Goal: Task Accomplishment & Management: Use online tool/utility

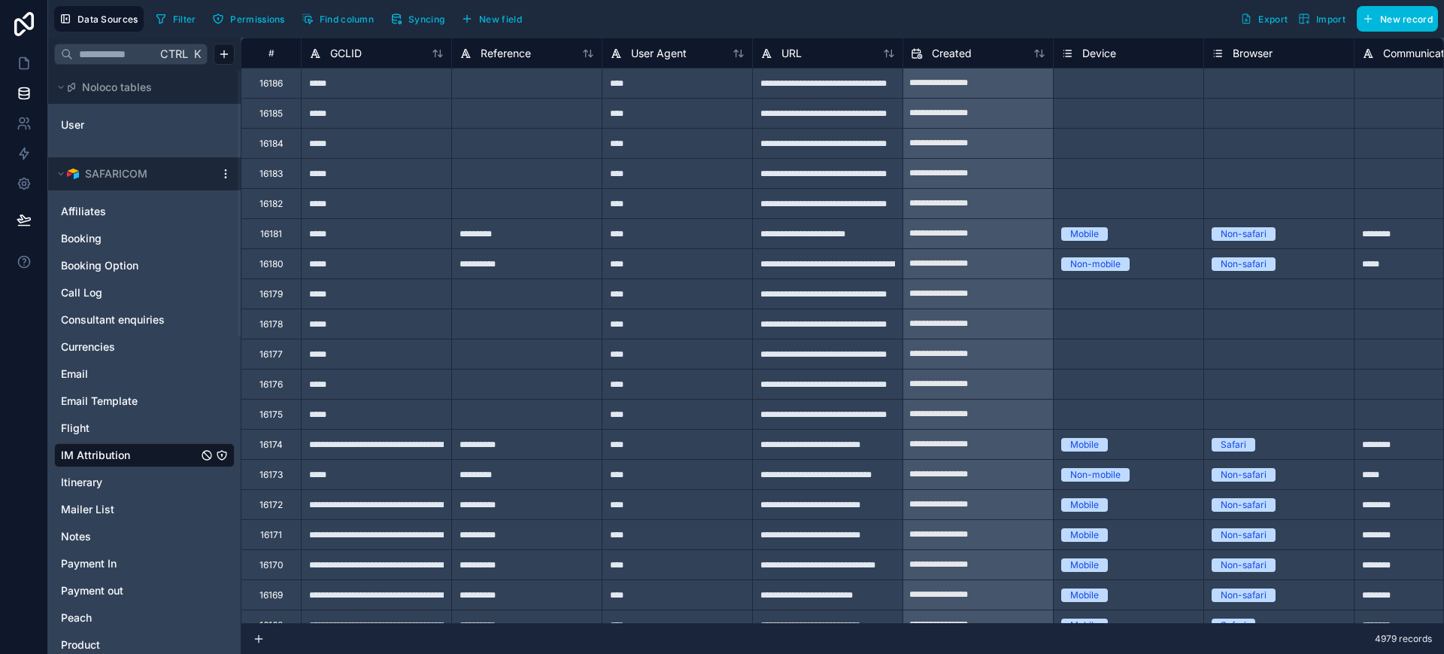
click at [168, 19] on button "Filter" at bounding box center [176, 19] width 52 height 23
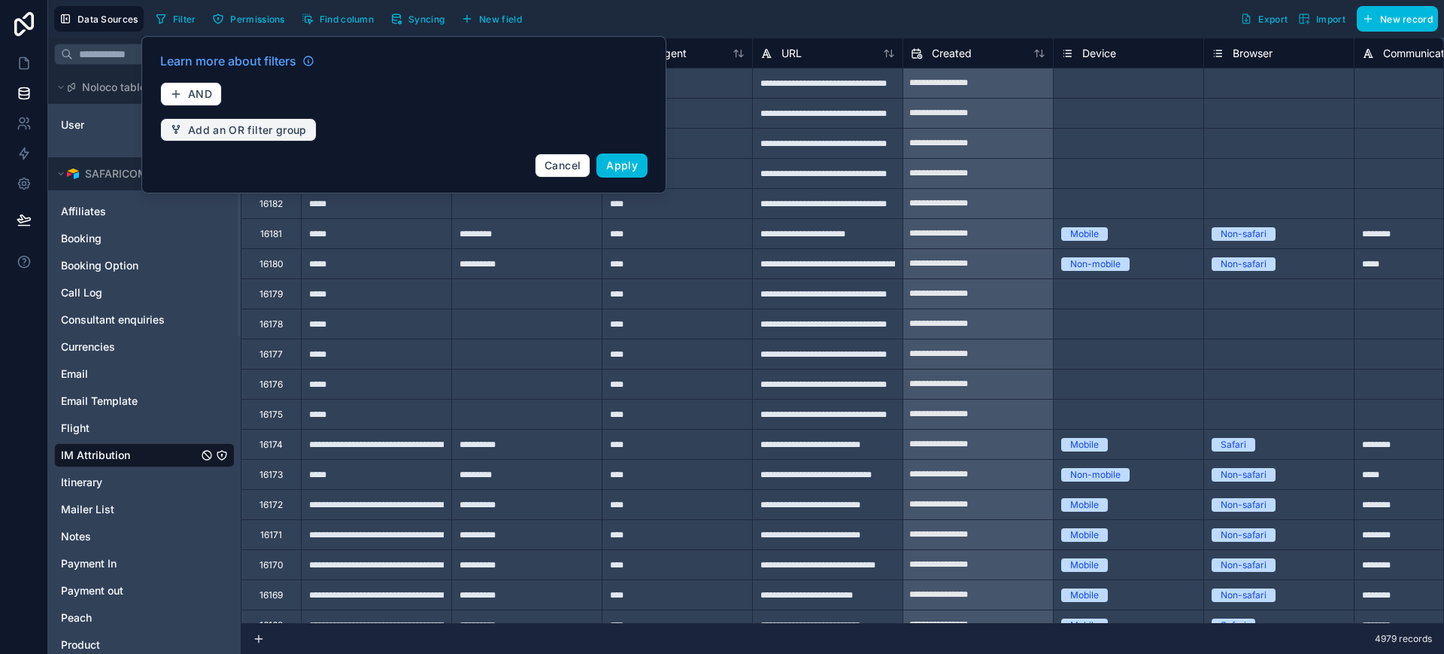
click at [239, 126] on span "Add an OR filter group" at bounding box center [247, 130] width 119 height 14
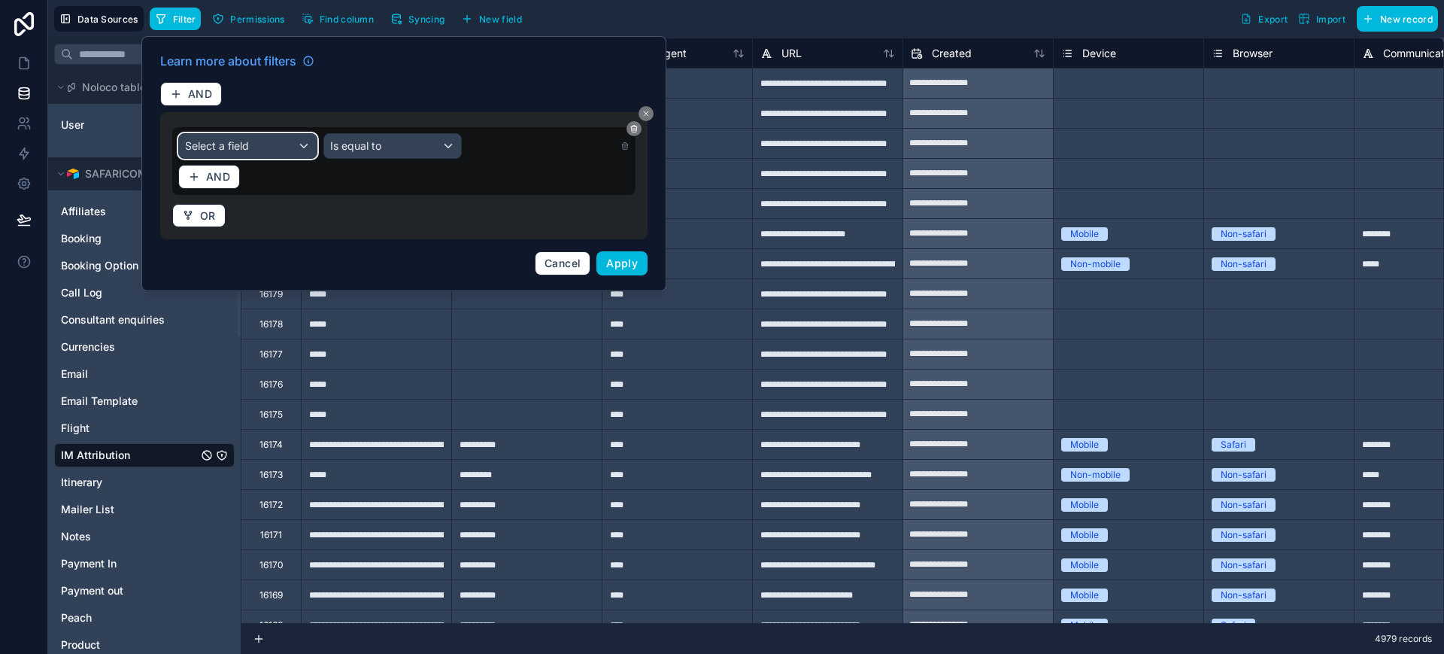
click at [223, 147] on span "Select a field" at bounding box center [217, 145] width 64 height 13
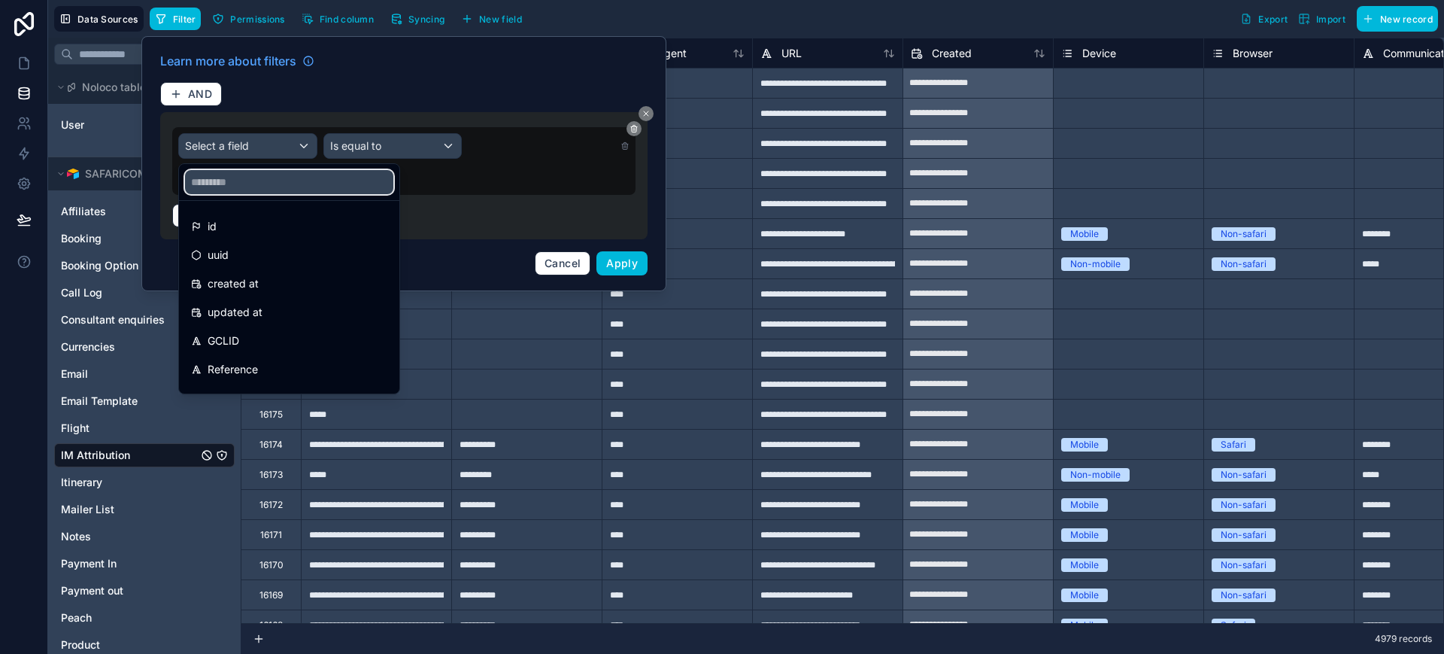
click at [234, 178] on input "text" at bounding box center [289, 182] width 208 height 24
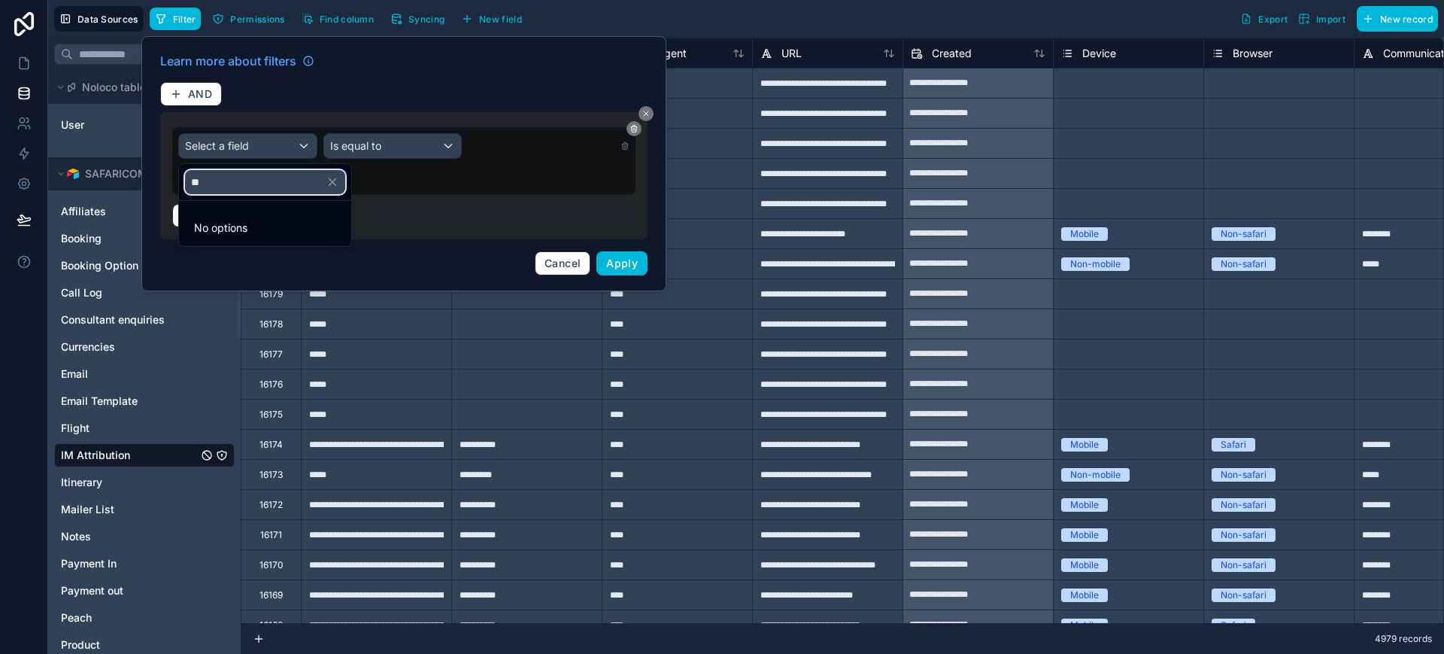
type input "*"
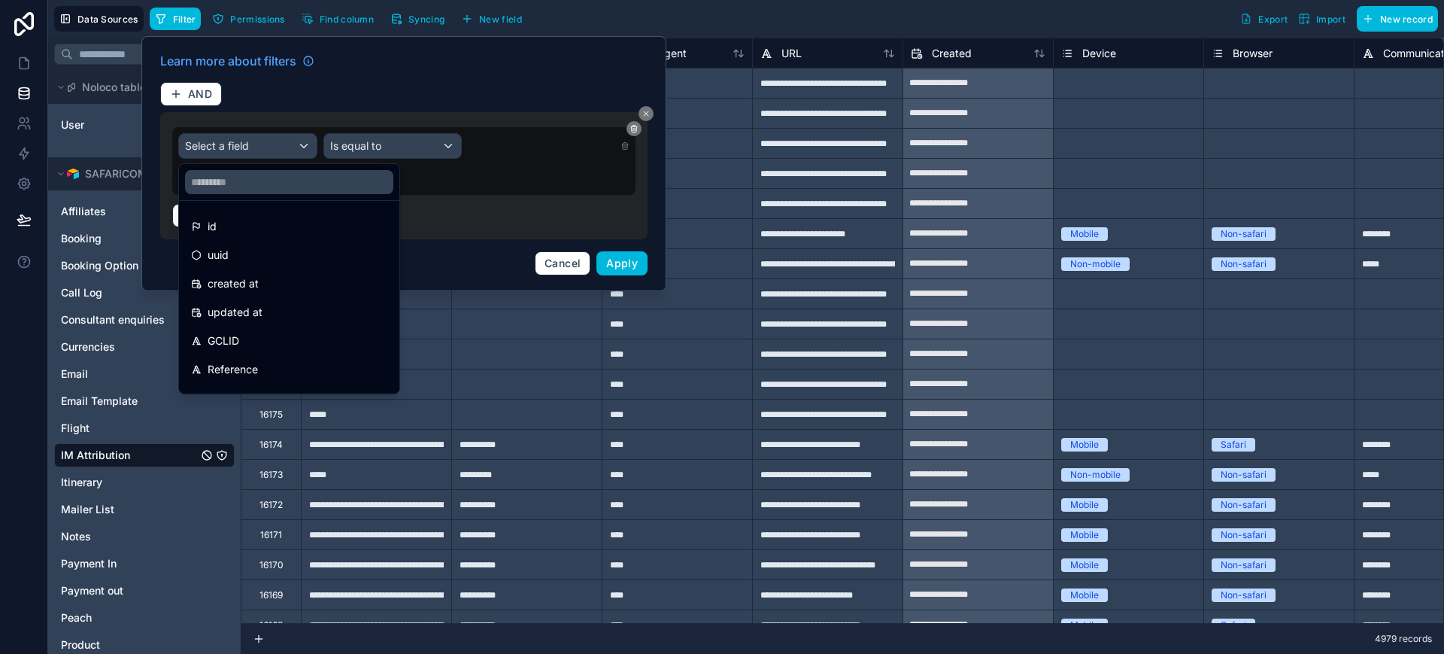
click at [653, 11] on div "Filter Permissions Find column Syncing New field Export Import New record" at bounding box center [794, 19] width 1289 height 26
click at [560, 259] on div at bounding box center [403, 163] width 525 height 255
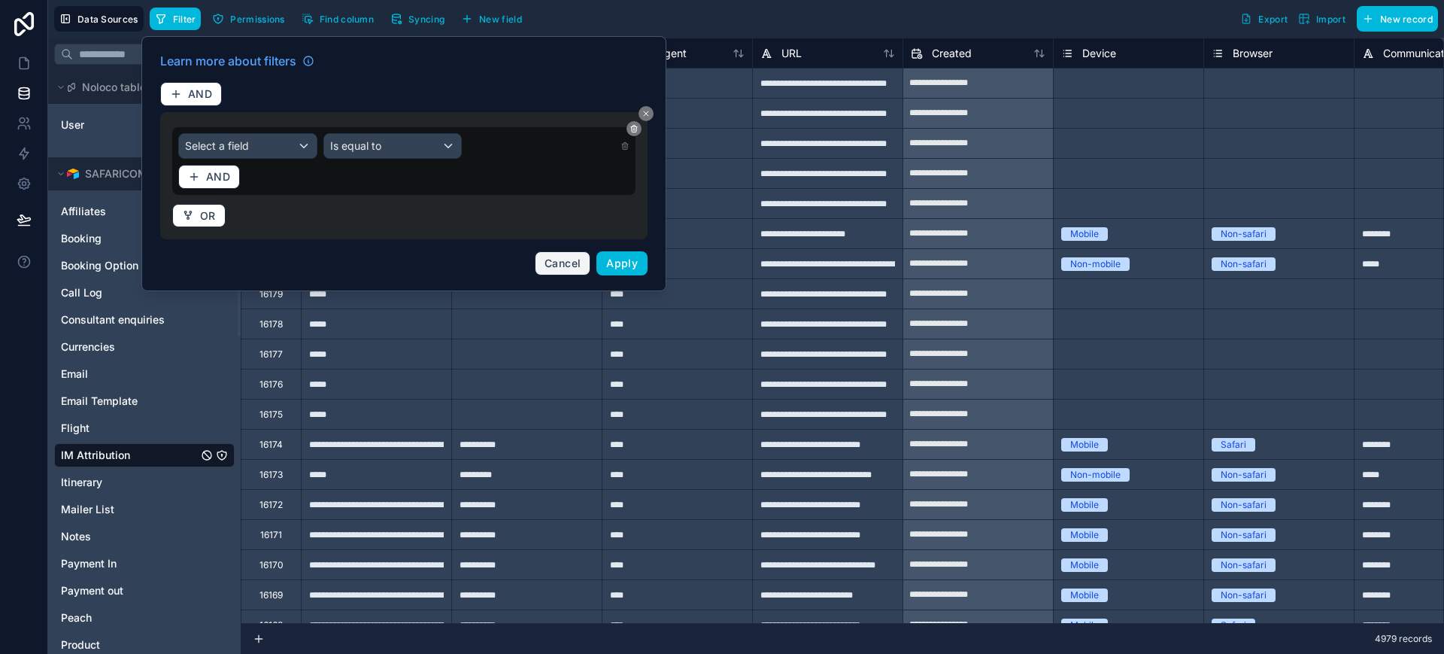
click at [560, 259] on span "Cancel" at bounding box center [563, 263] width 36 height 13
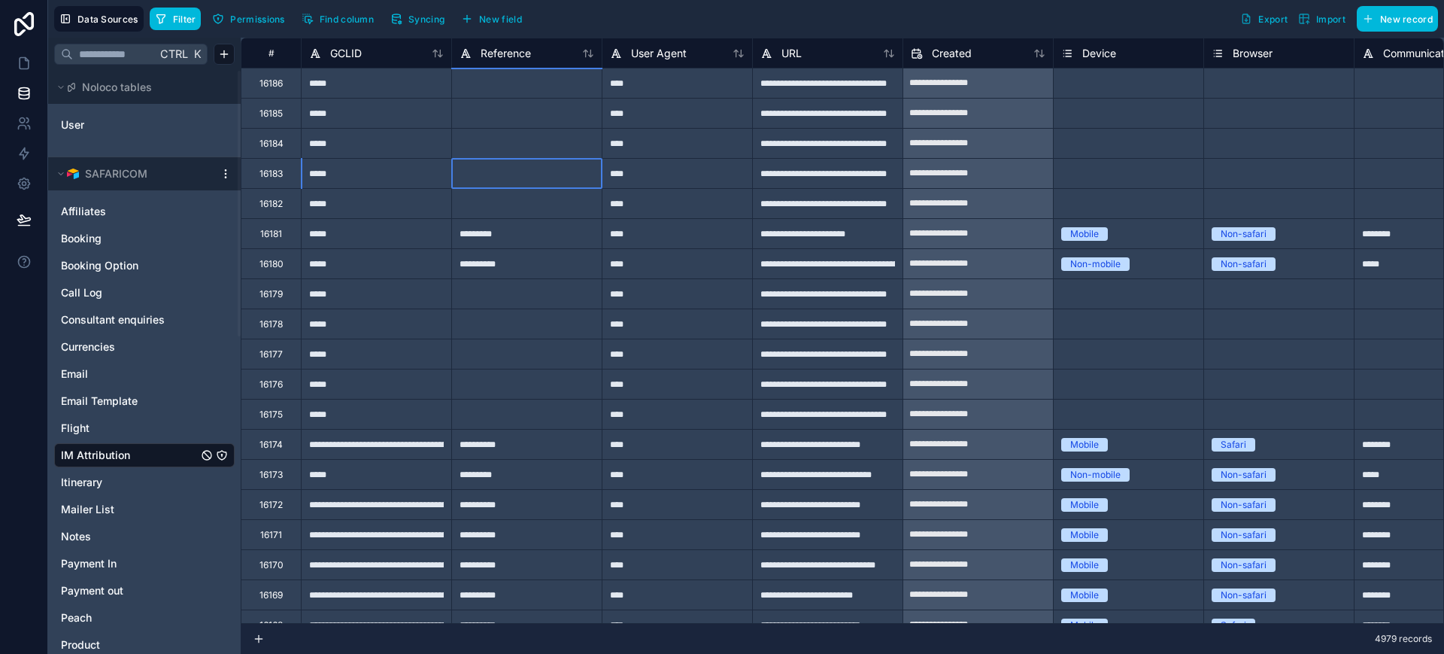
click at [539, 161] on div at bounding box center [526, 173] width 150 height 30
drag, startPoint x: 116, startPoint y: 229, endPoint x: 149, endPoint y: 14, distance: 216.9
click at [116, 229] on div "Booking" at bounding box center [144, 238] width 181 height 24
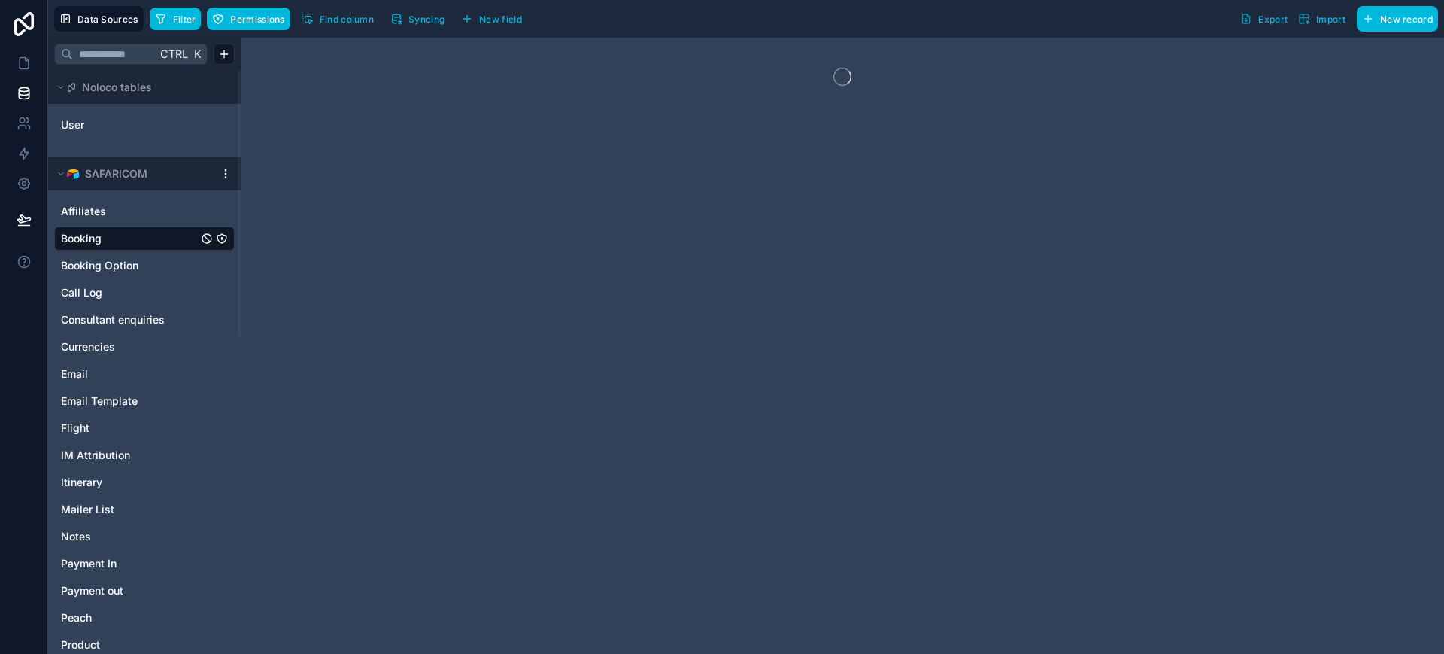
click at [166, 16] on icon "button" at bounding box center [161, 19] width 12 height 12
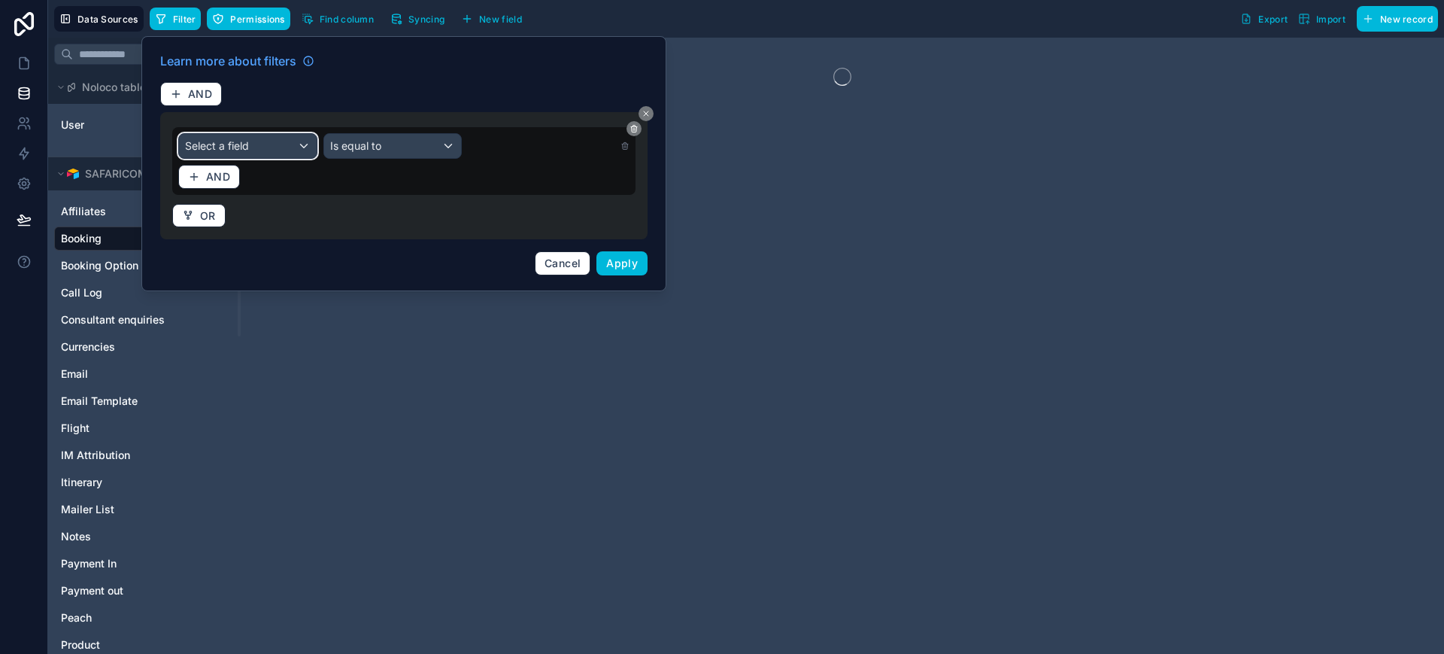
click at [275, 145] on div "Select a field" at bounding box center [248, 146] width 138 height 24
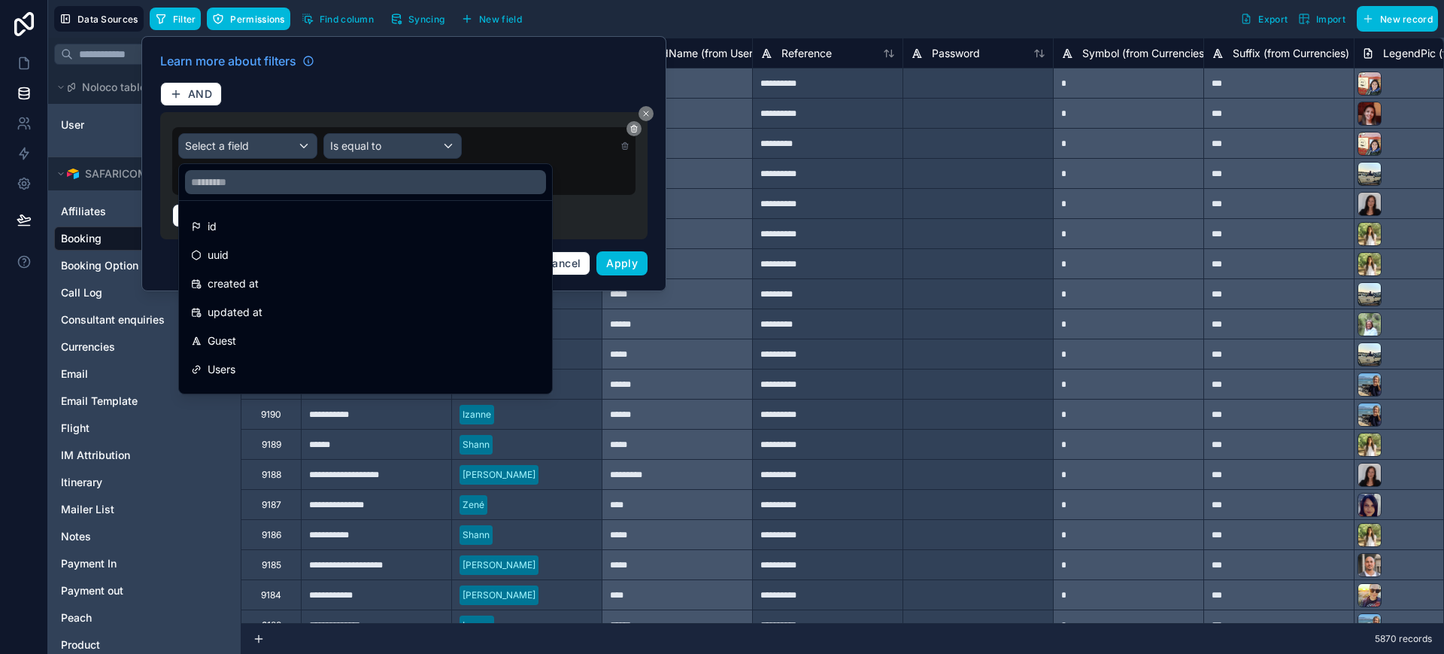
click at [223, 335] on span "Guest" at bounding box center [222, 341] width 29 height 18
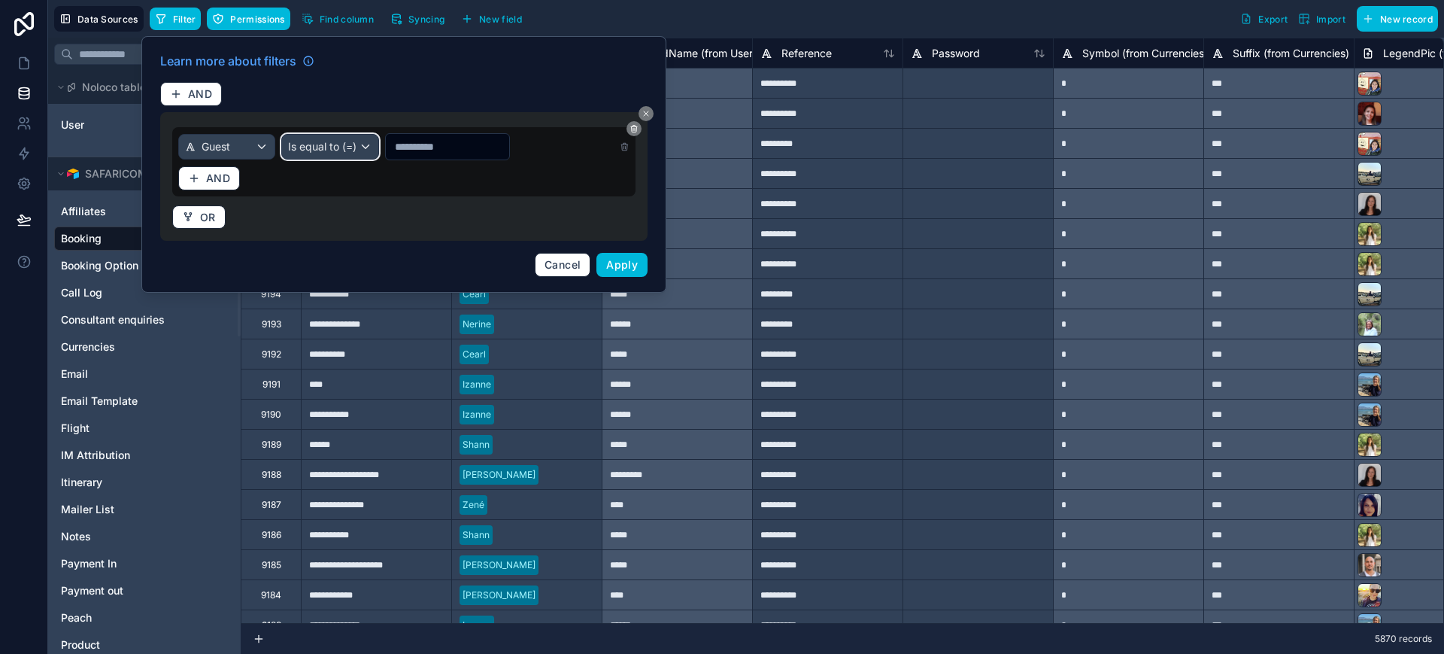
click at [339, 143] on div "Is equal to (=)" at bounding box center [330, 147] width 96 height 24
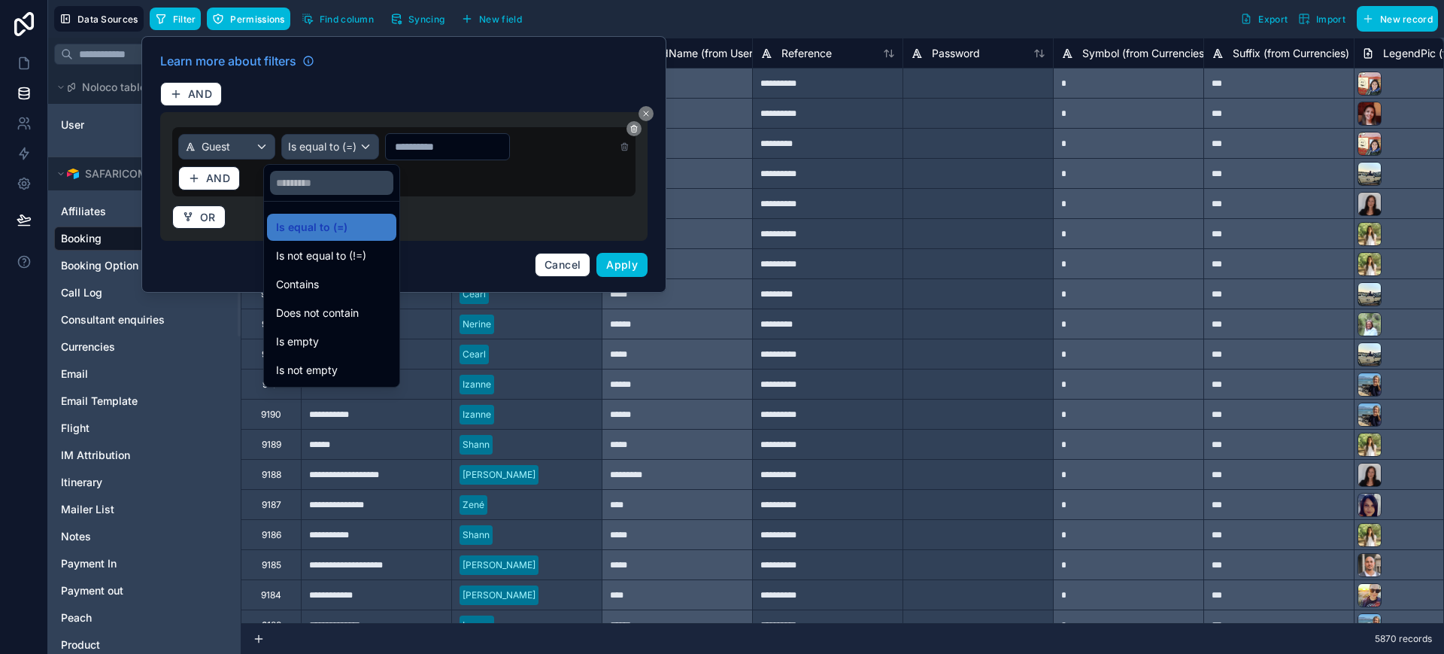
click at [310, 284] on span "Contains" at bounding box center [297, 284] width 43 height 18
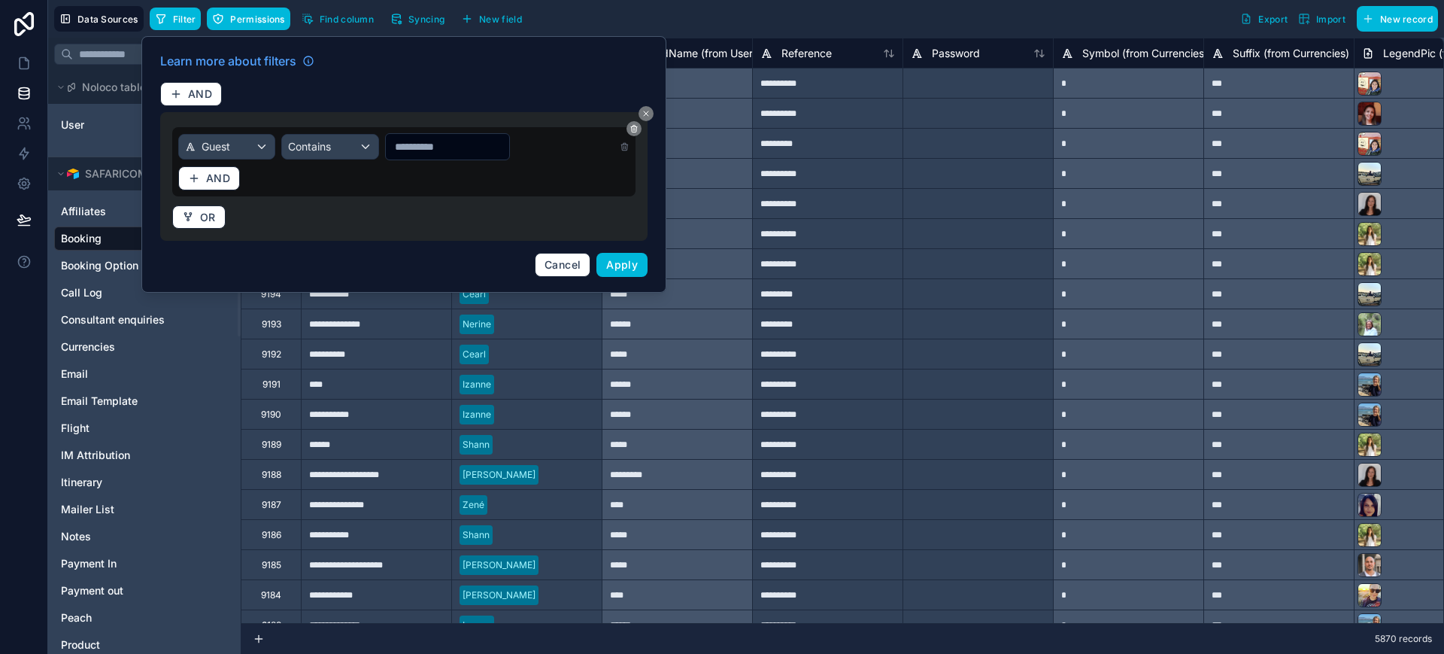
click at [386, 153] on input "text" at bounding box center [447, 146] width 123 height 21
type input "*********"
click at [637, 266] on span "Apply" at bounding box center [622, 264] width 32 height 13
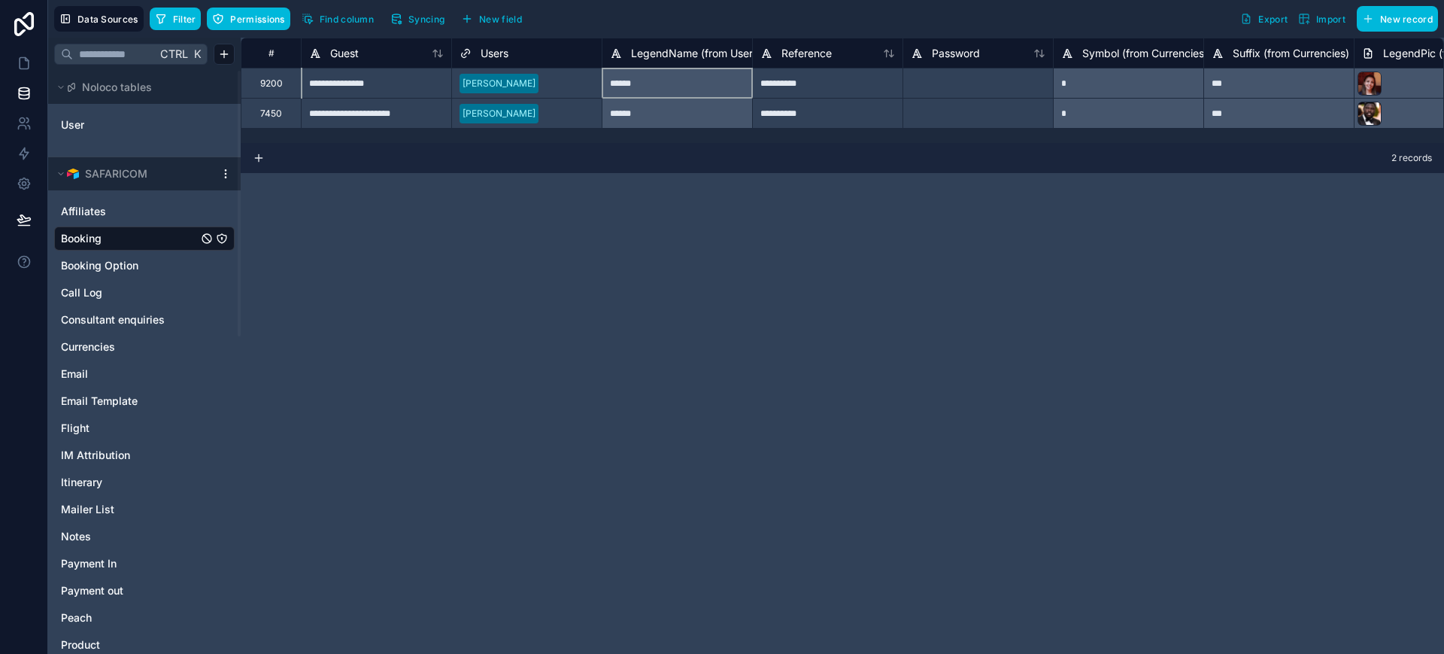
click at [693, 83] on div "******" at bounding box center [677, 83] width 150 height 30
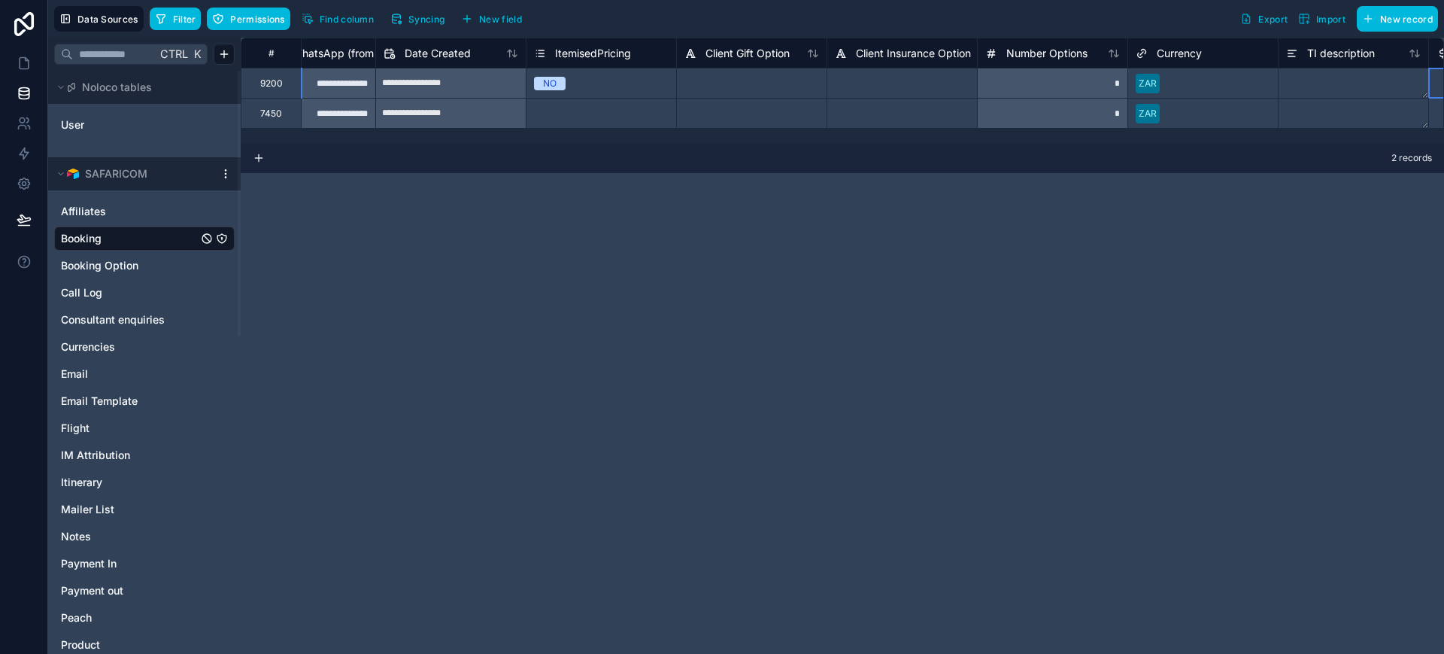
scroll to position [0, 1731]
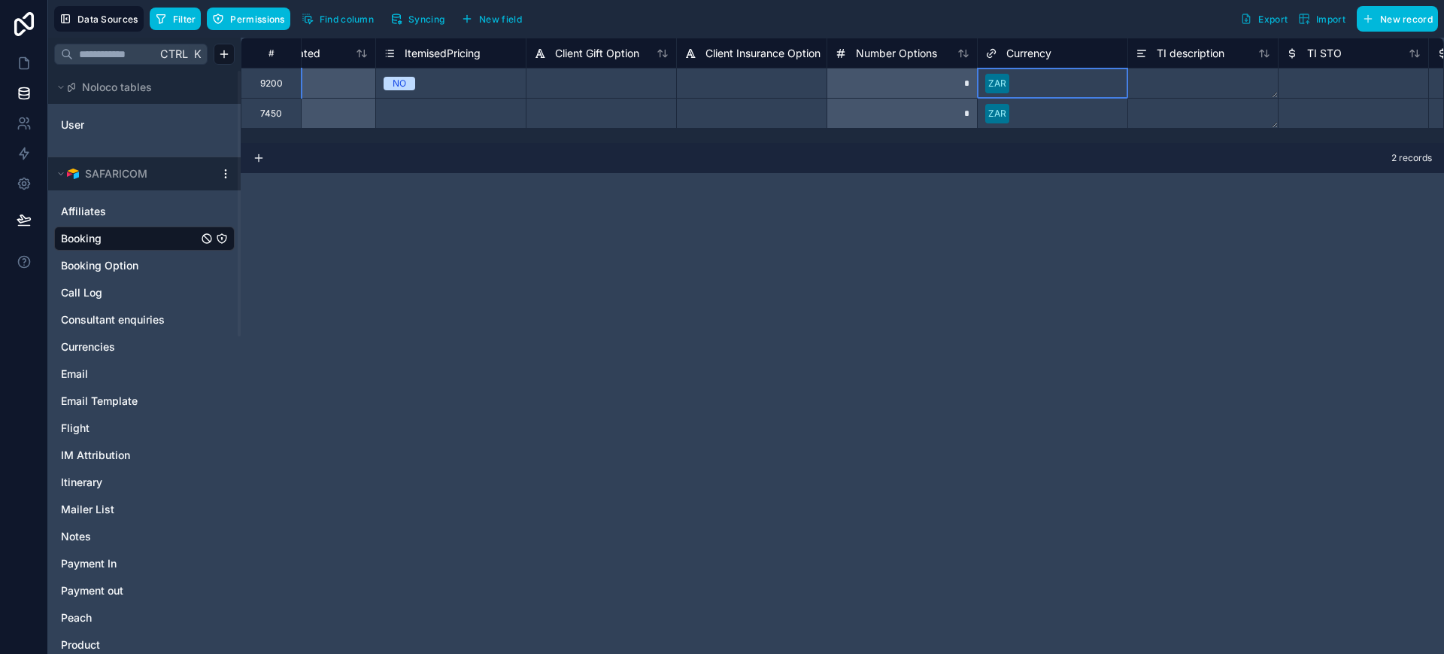
click at [1043, 77] on div at bounding box center [1068, 83] width 105 height 15
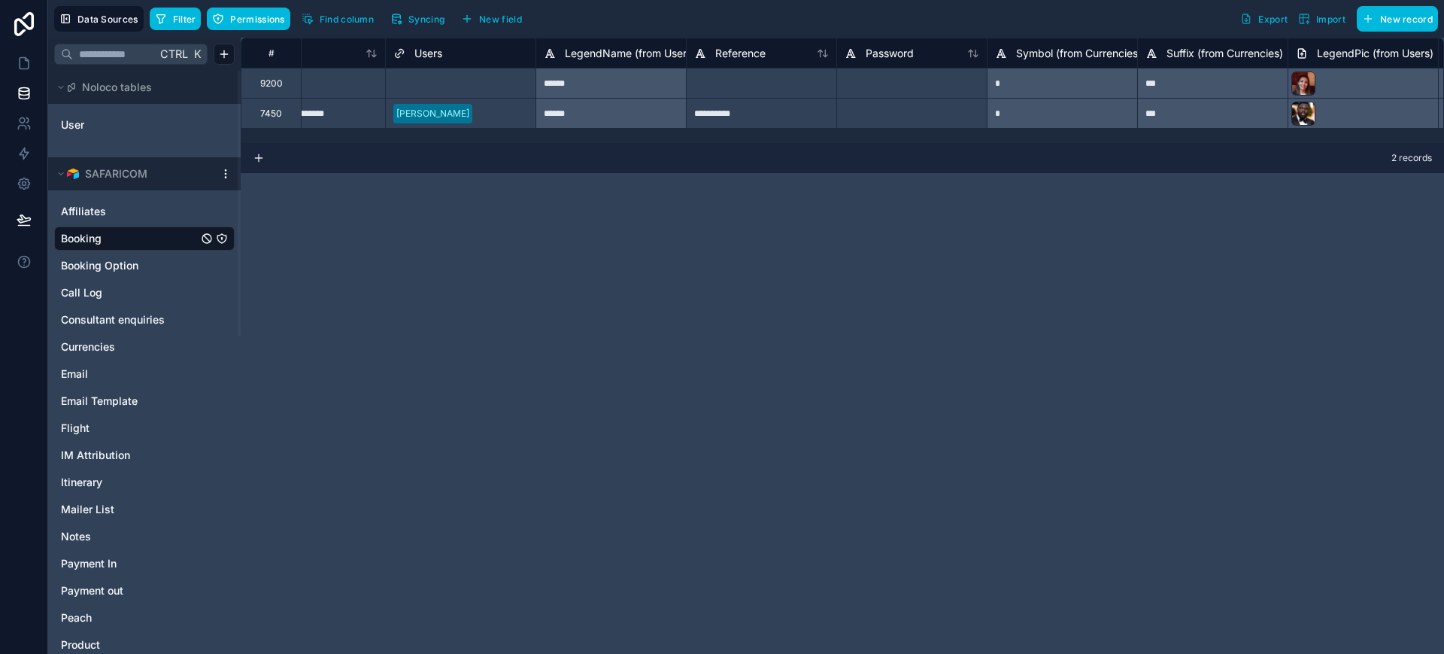
scroll to position [0, 0]
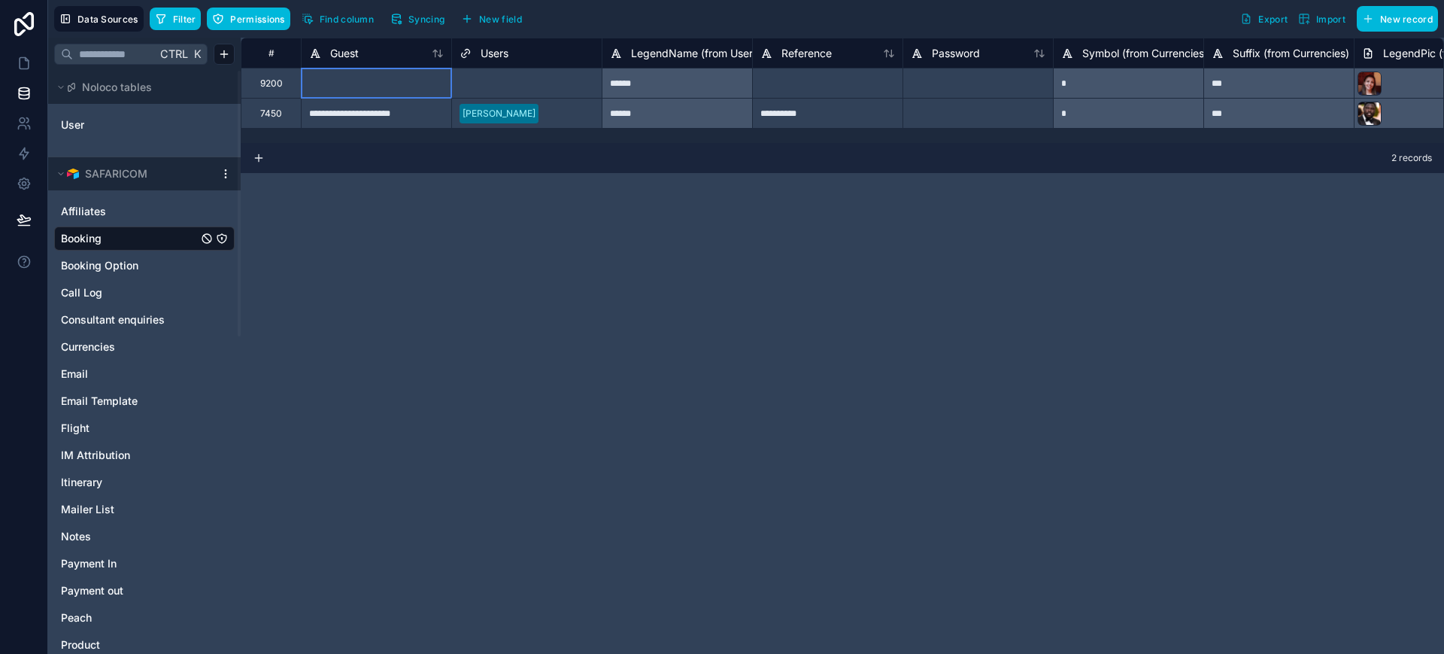
click at [347, 87] on div at bounding box center [376, 83] width 150 height 30
click at [349, 77] on div at bounding box center [376, 83] width 150 height 30
click at [342, 80] on div at bounding box center [376, 83] width 150 height 30
paste input "**********"
type input "**********"
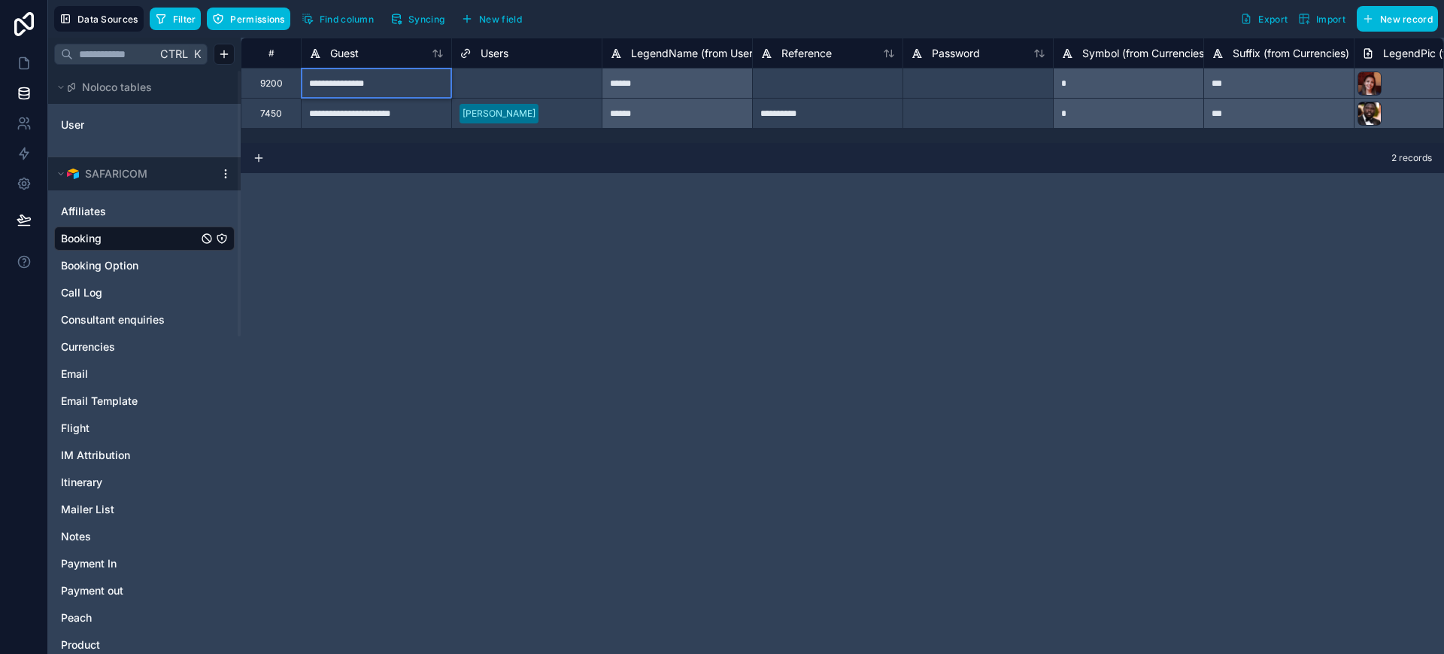
click at [788, 77] on div at bounding box center [827, 83] width 150 height 30
paste input "**********"
type input "**********"
click at [572, 79] on div at bounding box center [560, 83] width 67 height 15
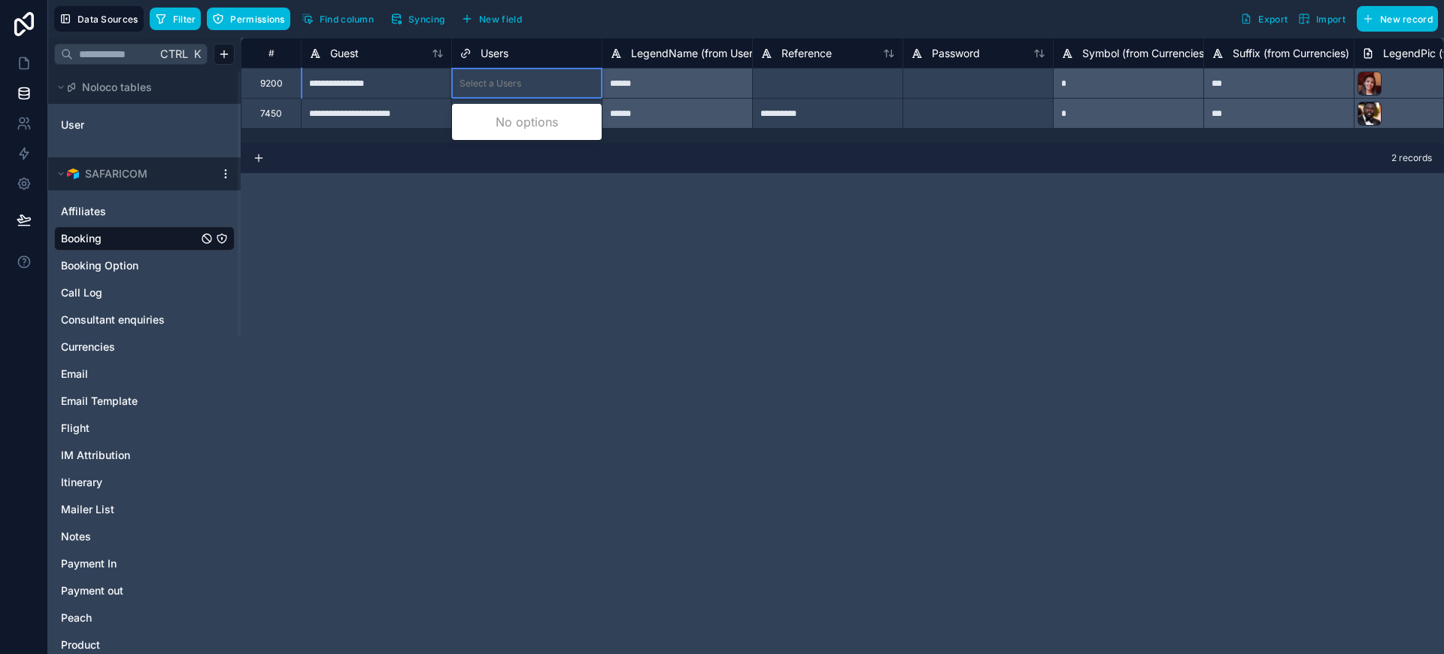
click at [572, 79] on div at bounding box center [560, 83] width 67 height 15
type input "***"
click at [533, 121] on div "[PERSON_NAME]" at bounding box center [527, 122] width 150 height 30
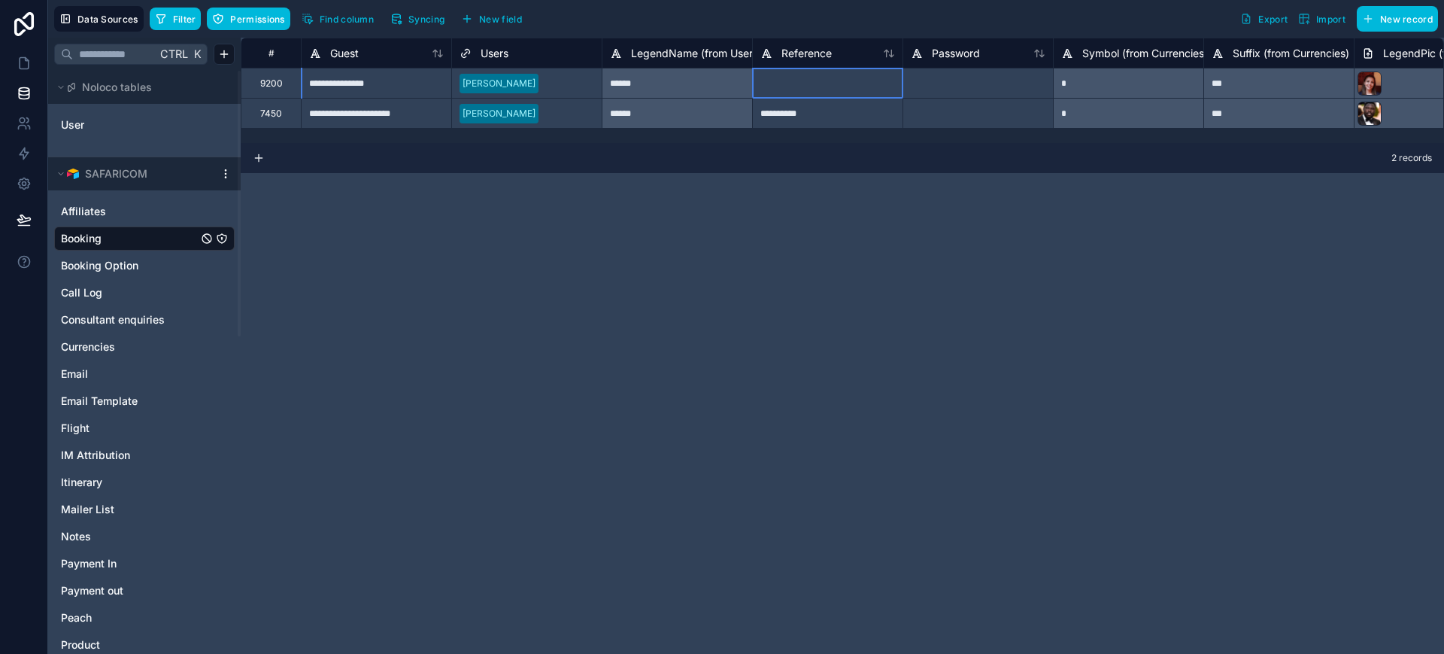
click at [787, 88] on div at bounding box center [827, 83] width 150 height 30
click at [774, 77] on div at bounding box center [827, 83] width 150 height 30
type input "**********"
click at [963, 80] on div at bounding box center [978, 83] width 150 height 30
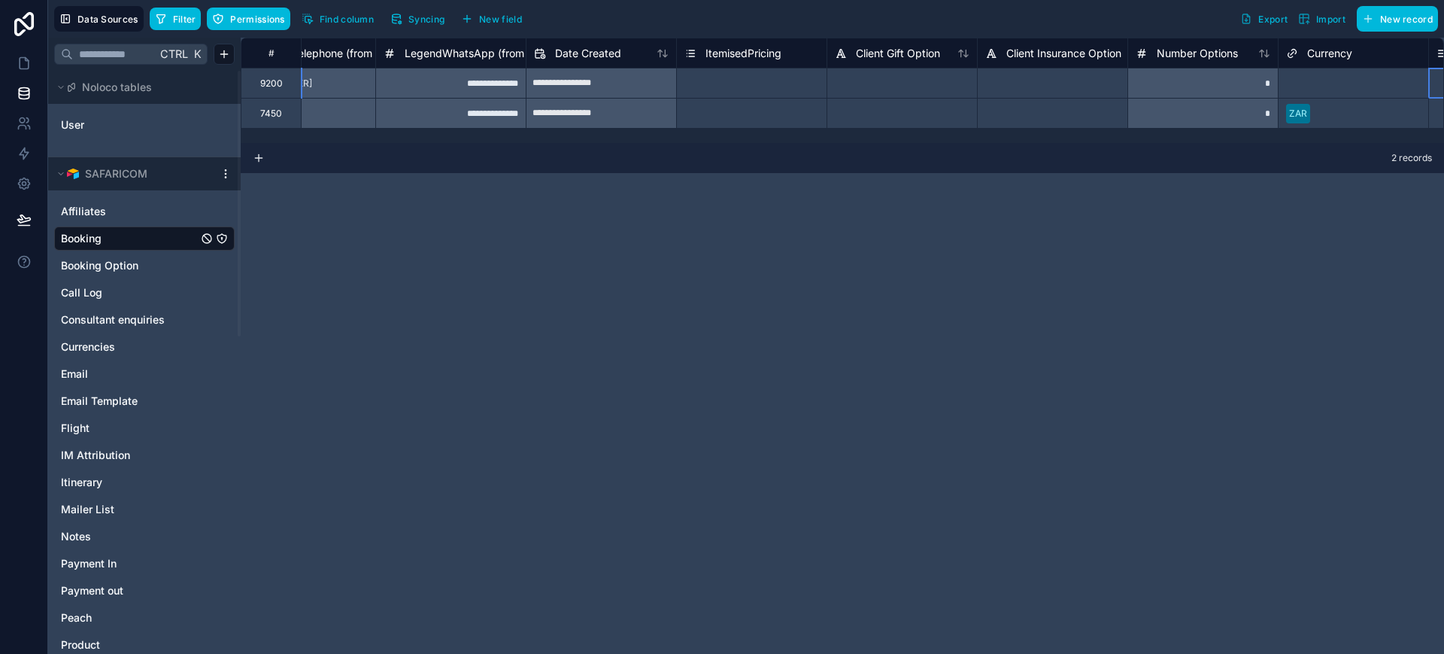
scroll to position [0, 1581]
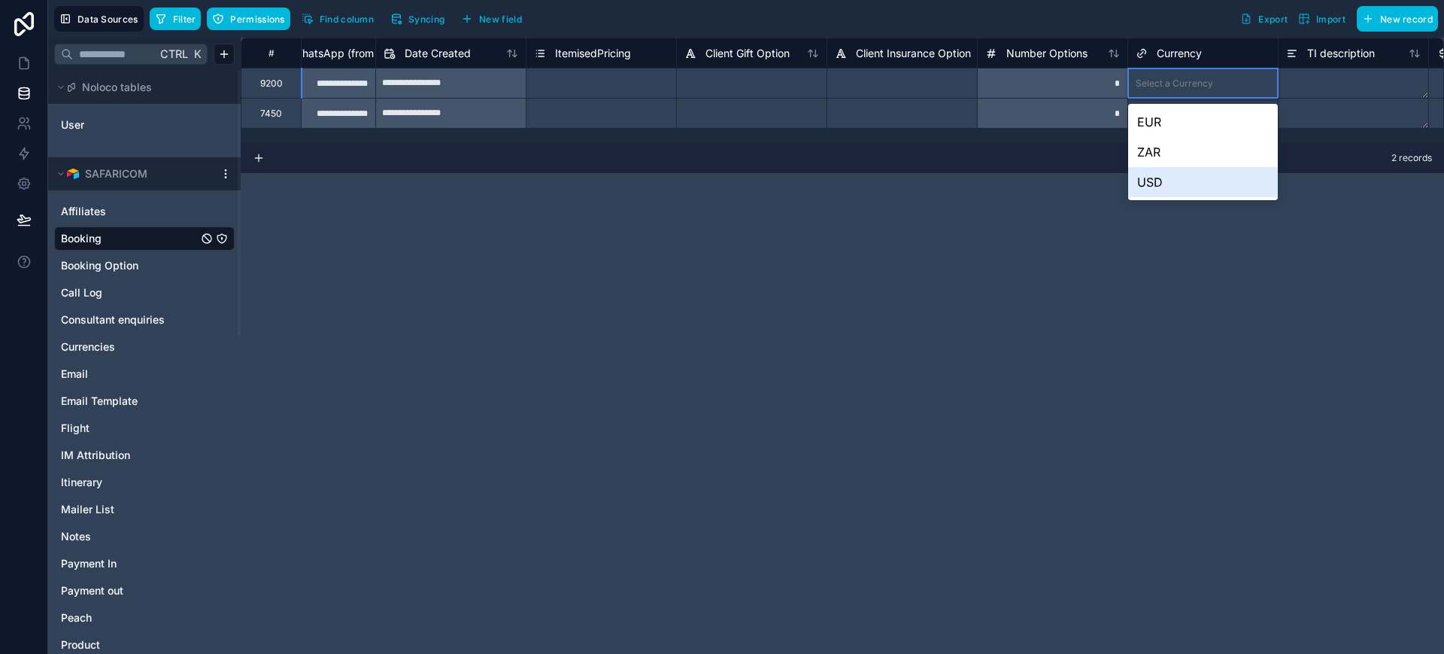
click at [1153, 175] on div "USD" at bounding box center [1203, 182] width 150 height 30
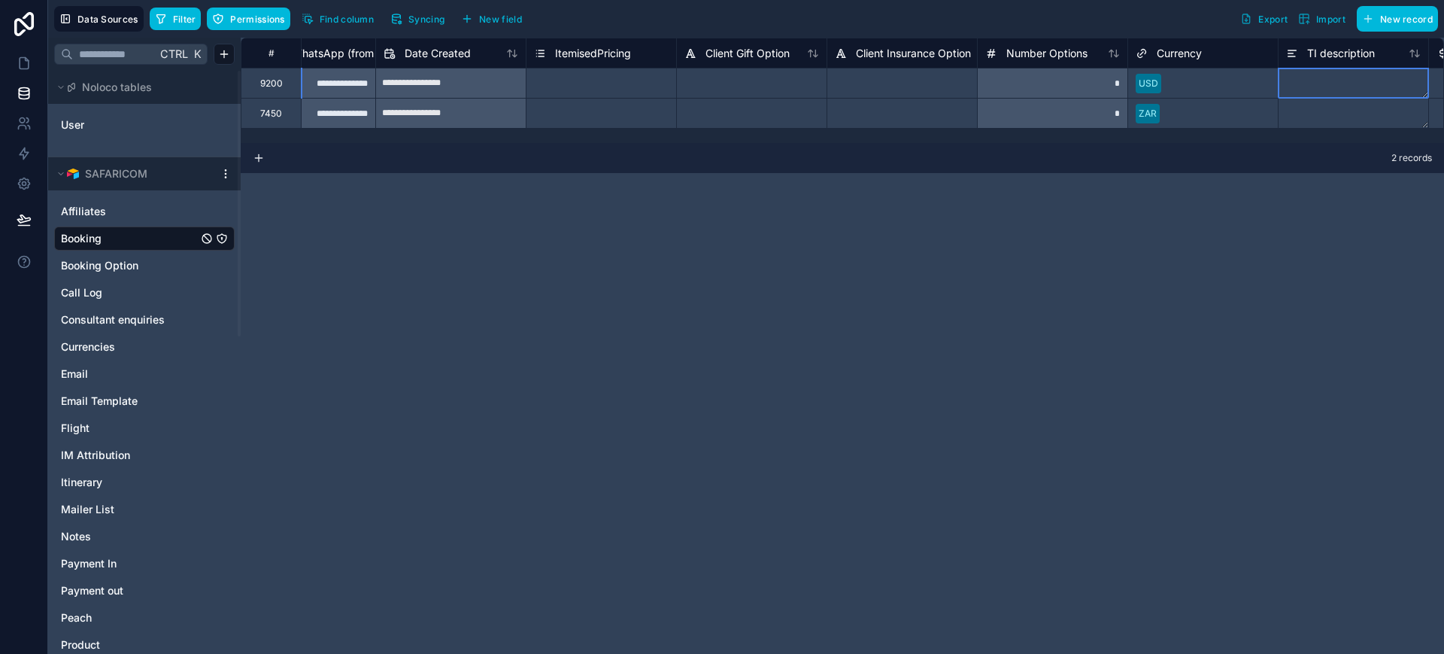
click at [1319, 71] on textarea at bounding box center [1354, 82] width 150 height 29
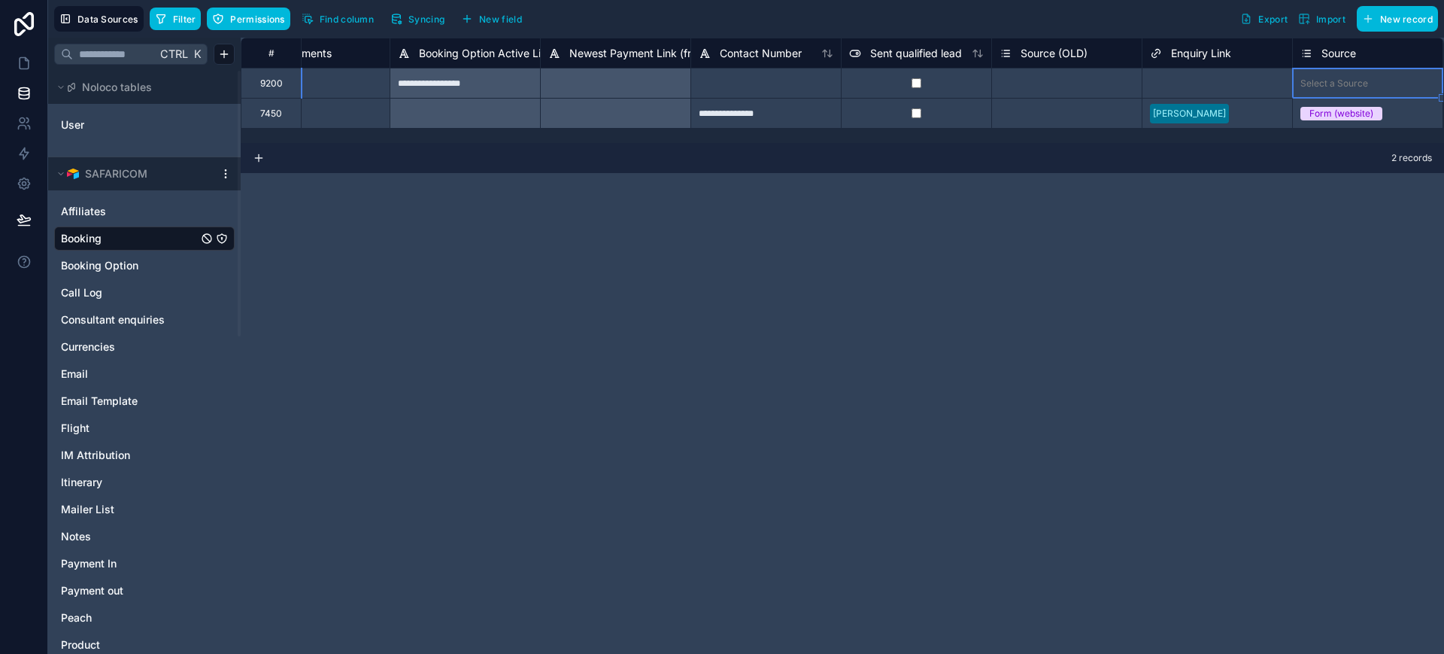
scroll to position [0, 5177]
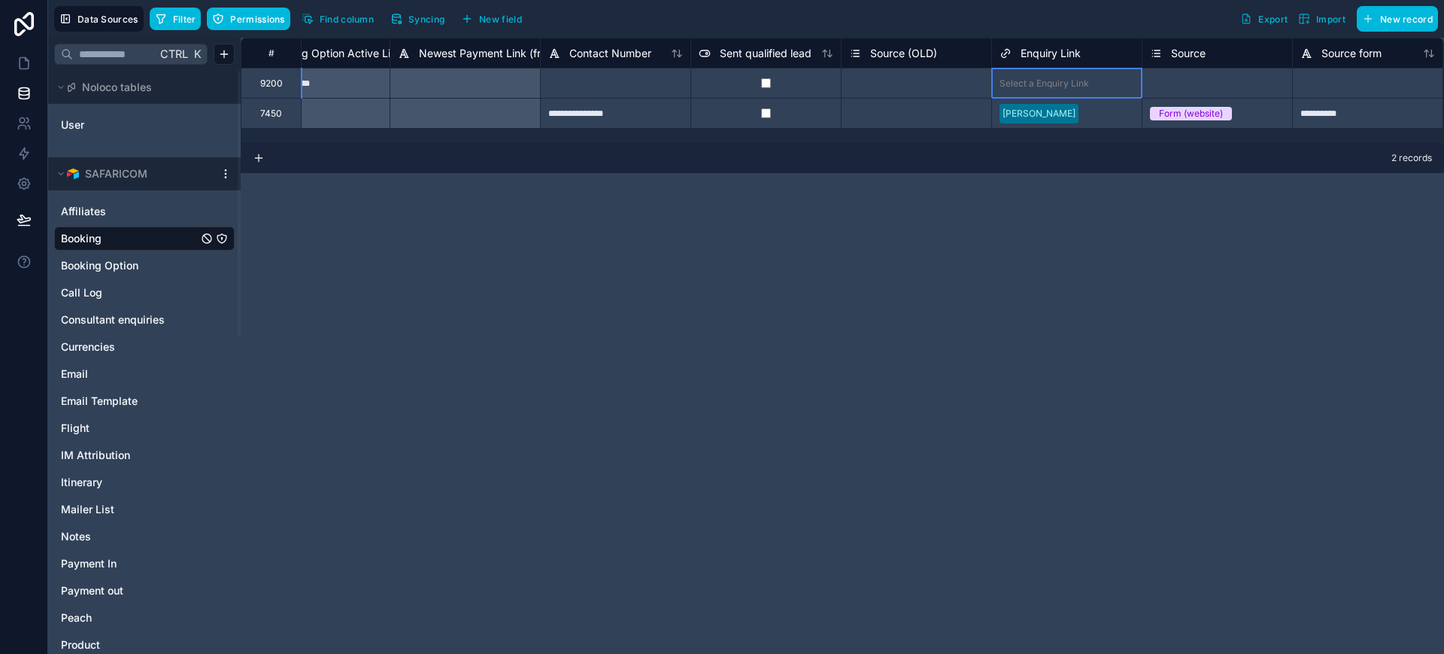
click at [1083, 75] on div "Select a Enquiry Link" at bounding box center [1067, 83] width 150 height 21
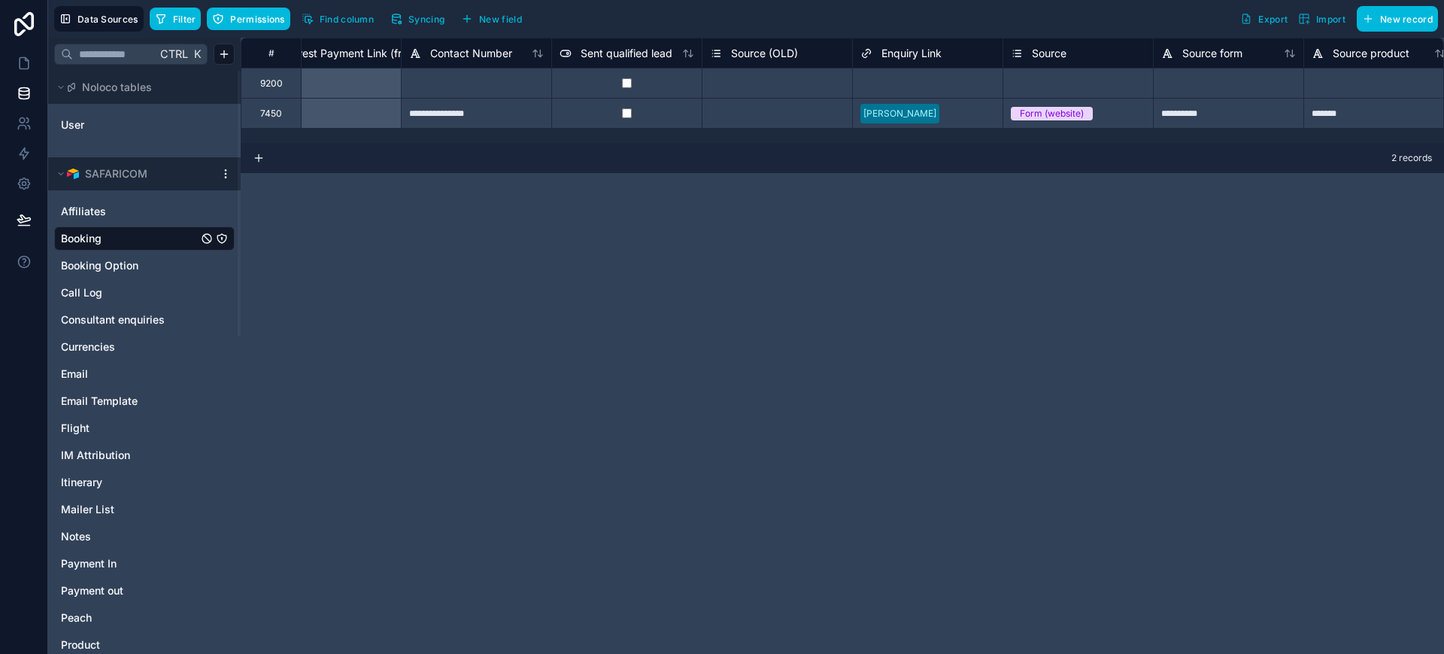
scroll to position [0, 5361]
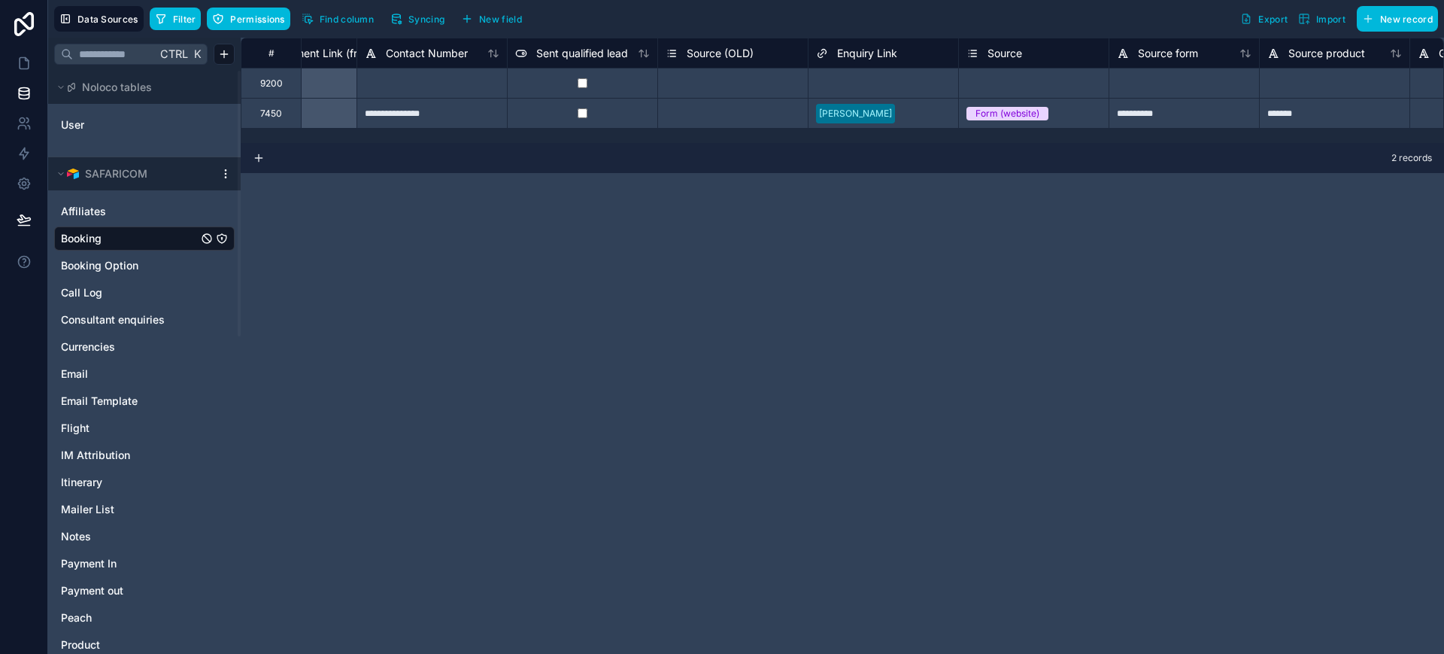
click at [867, 75] on div "Select a Enquiry Link" at bounding box center [884, 83] width 150 height 21
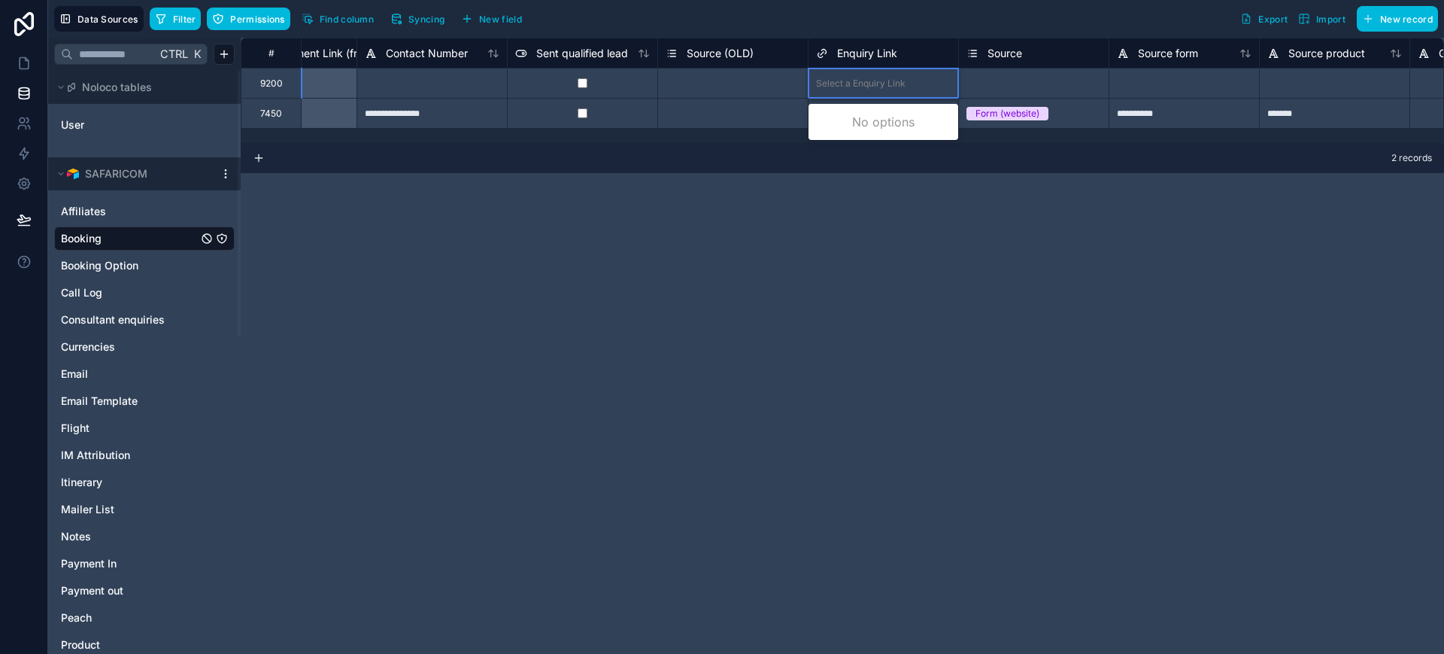
click at [867, 75] on div "Select a Enquiry Link" at bounding box center [884, 83] width 150 height 21
type input "*"
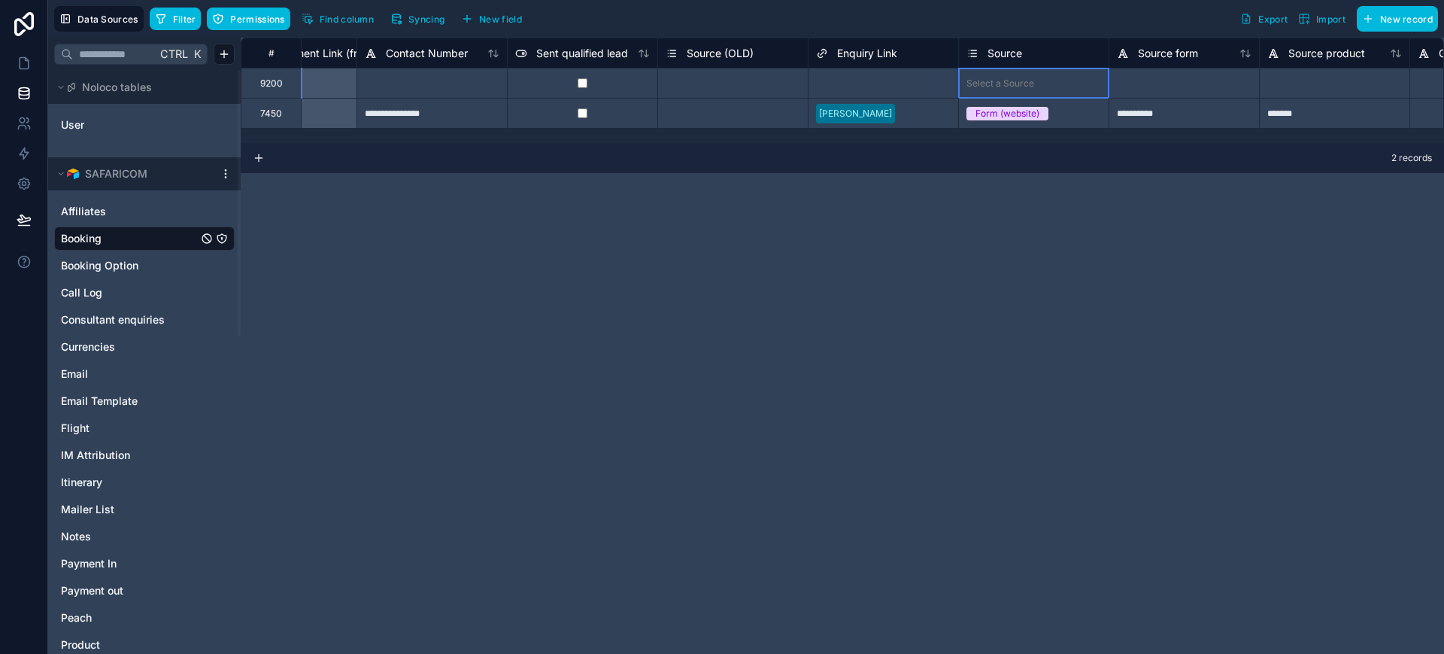
click at [986, 81] on div "Select a Source" at bounding box center [1001, 83] width 68 height 12
click at [1128, 82] on div at bounding box center [1184, 83] width 150 height 30
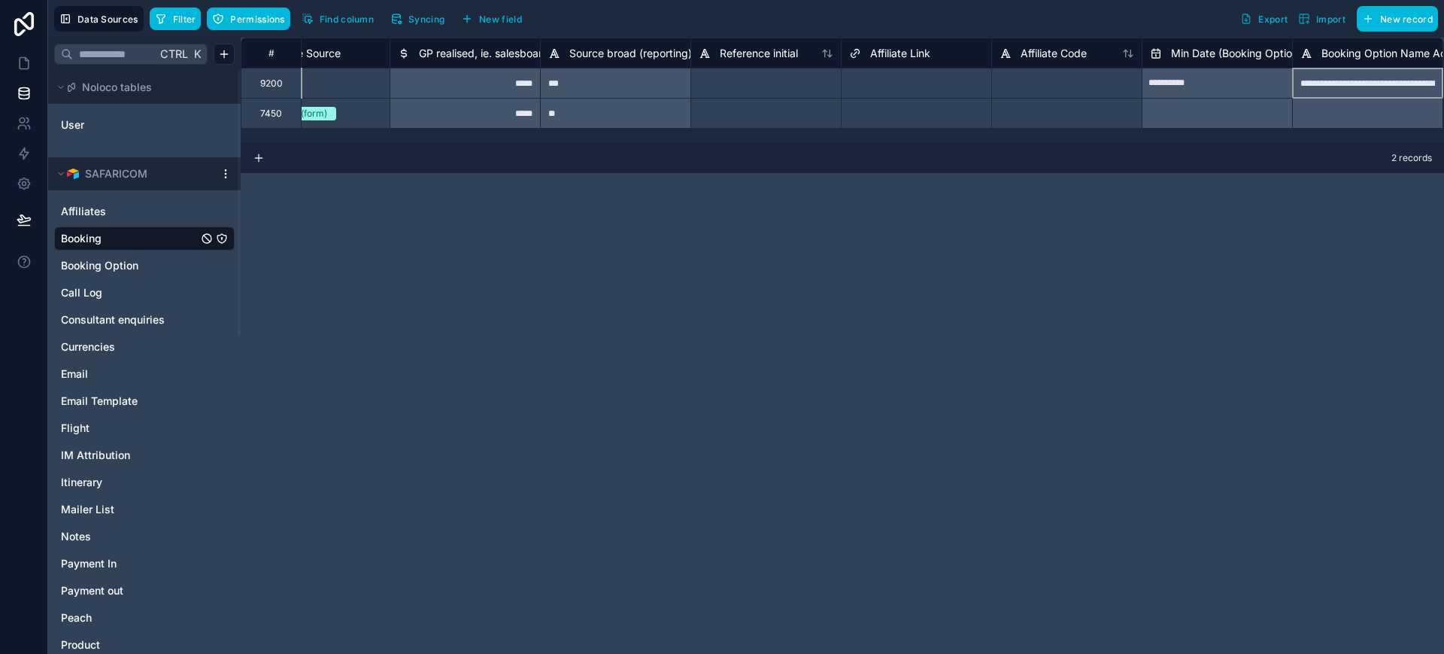
scroll to position [0, 6832]
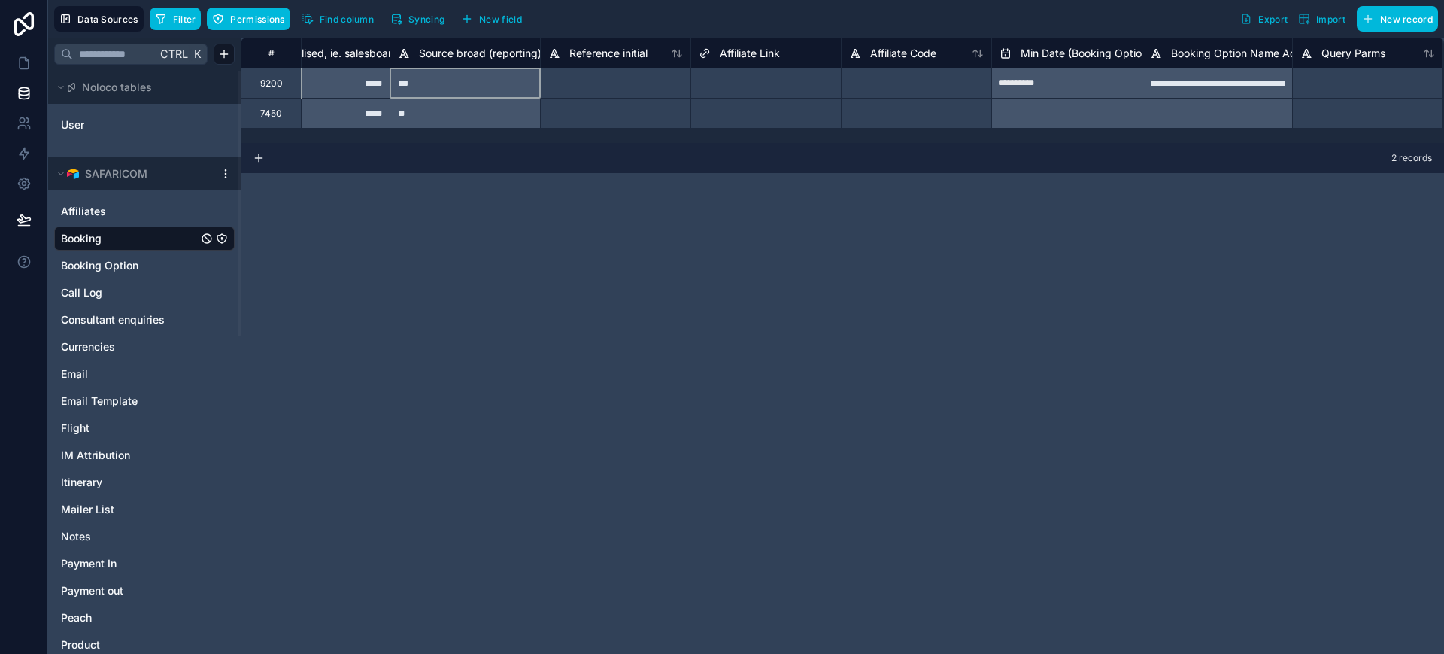
click at [493, 93] on div "***" at bounding box center [465, 83] width 150 height 30
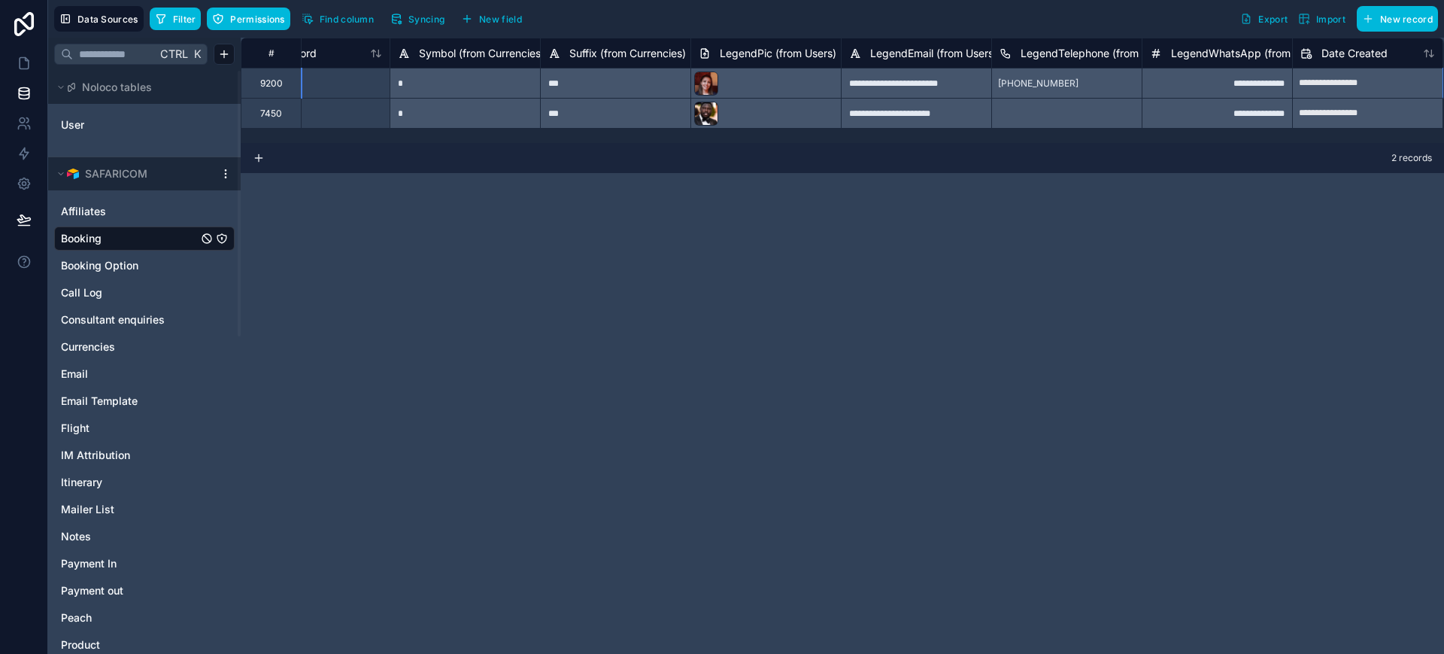
scroll to position [0, 814]
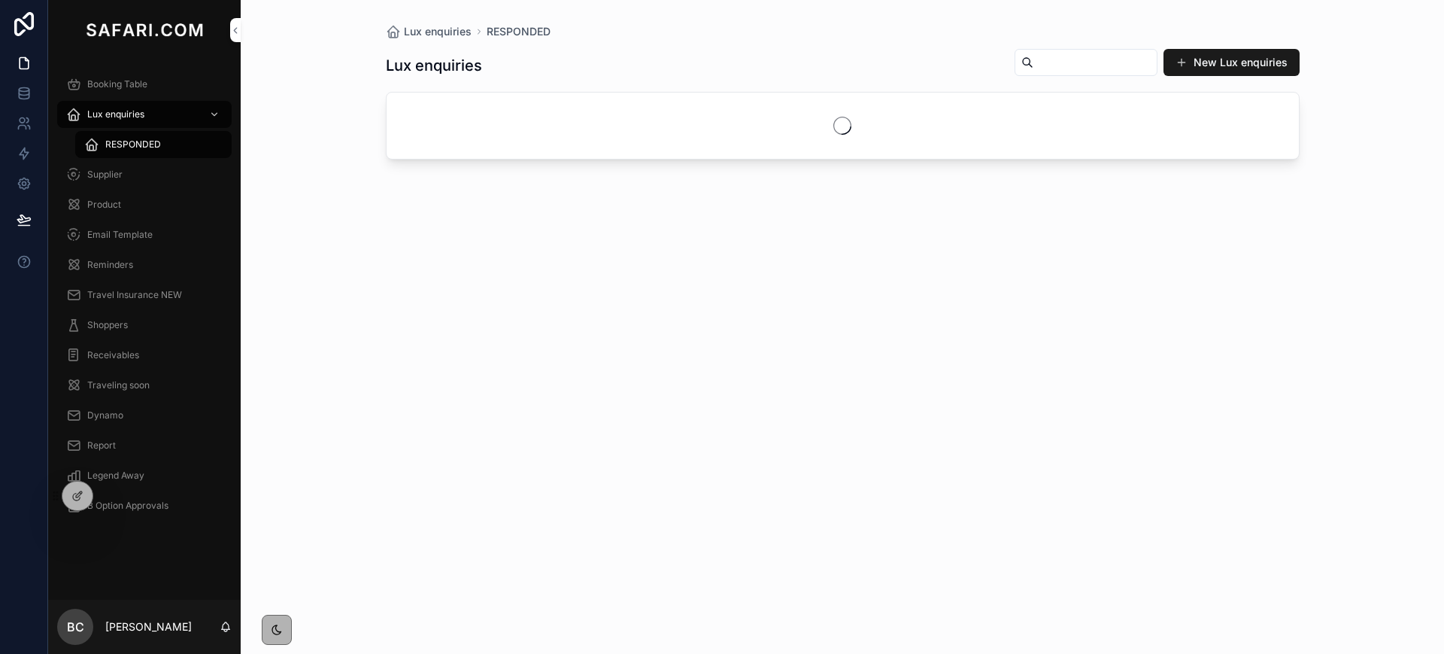
click at [117, 145] on span "RESPONDED" at bounding box center [133, 144] width 56 height 12
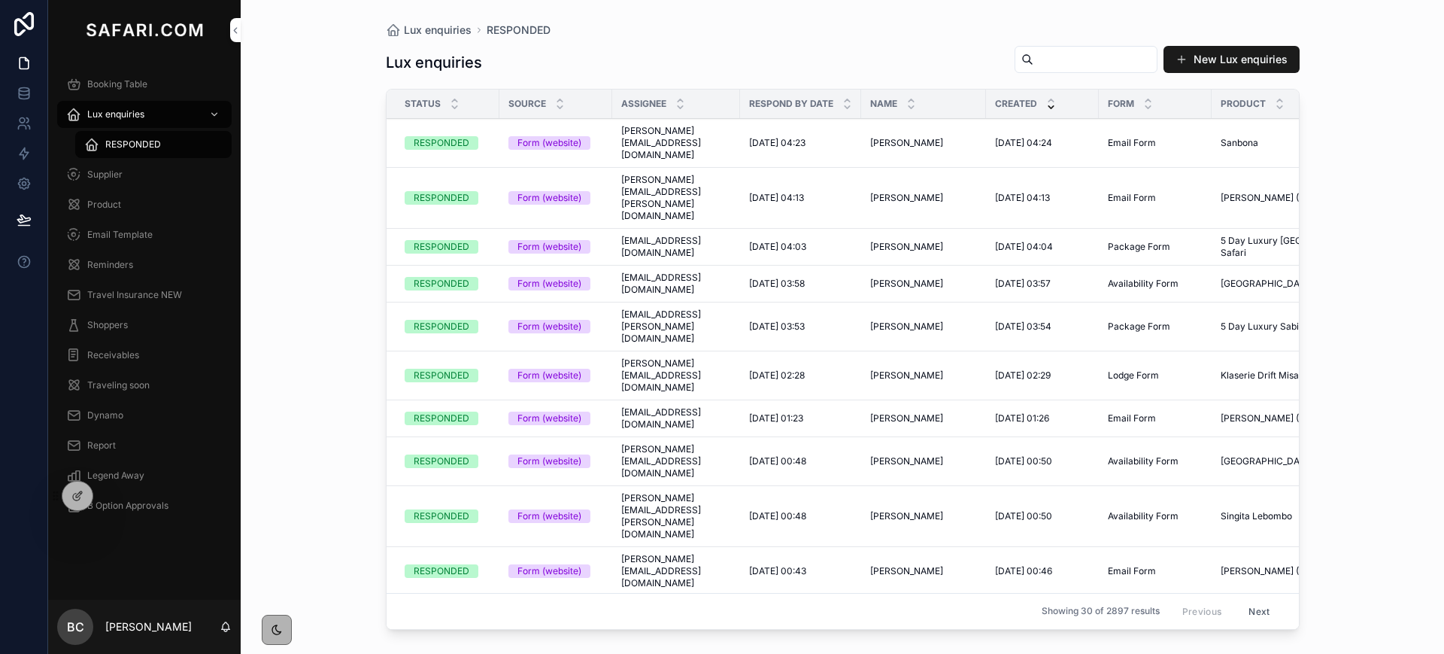
click at [1076, 56] on input "scrollable content" at bounding box center [1095, 59] width 123 height 21
type input "*********"
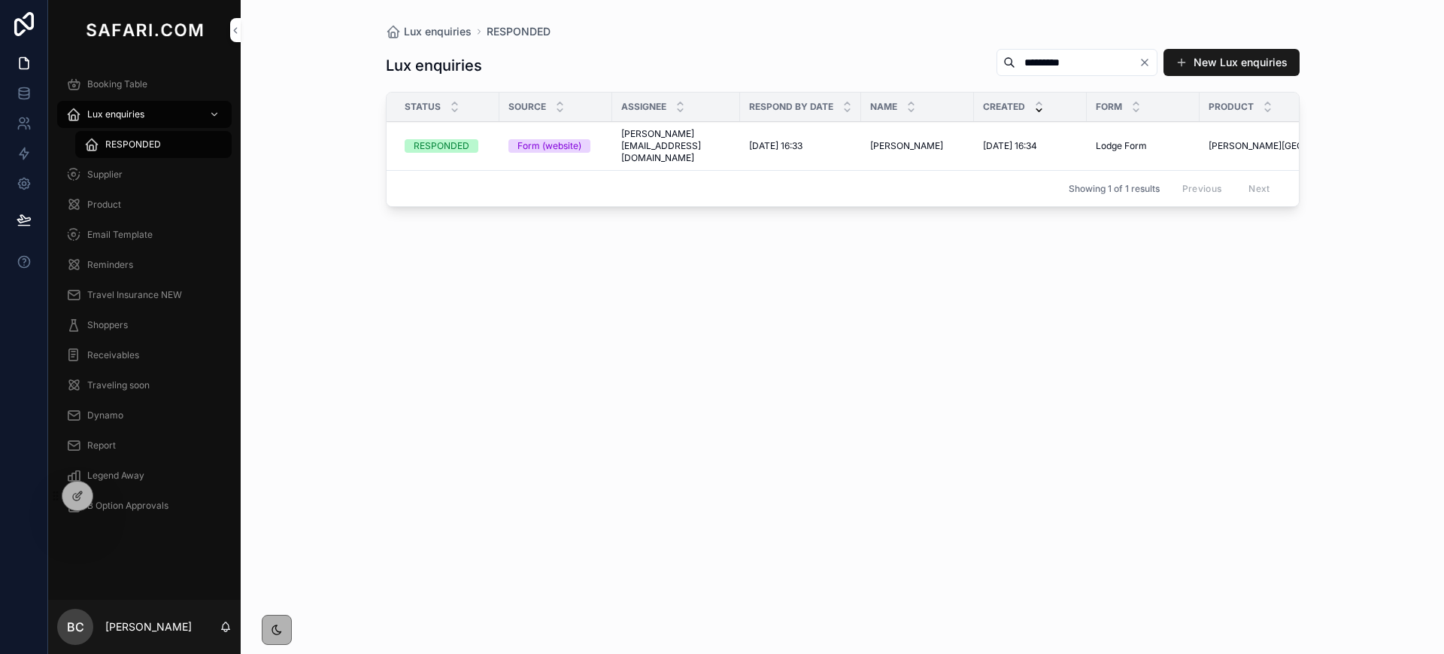
click at [931, 142] on span "[PERSON_NAME]" at bounding box center [906, 146] width 73 height 12
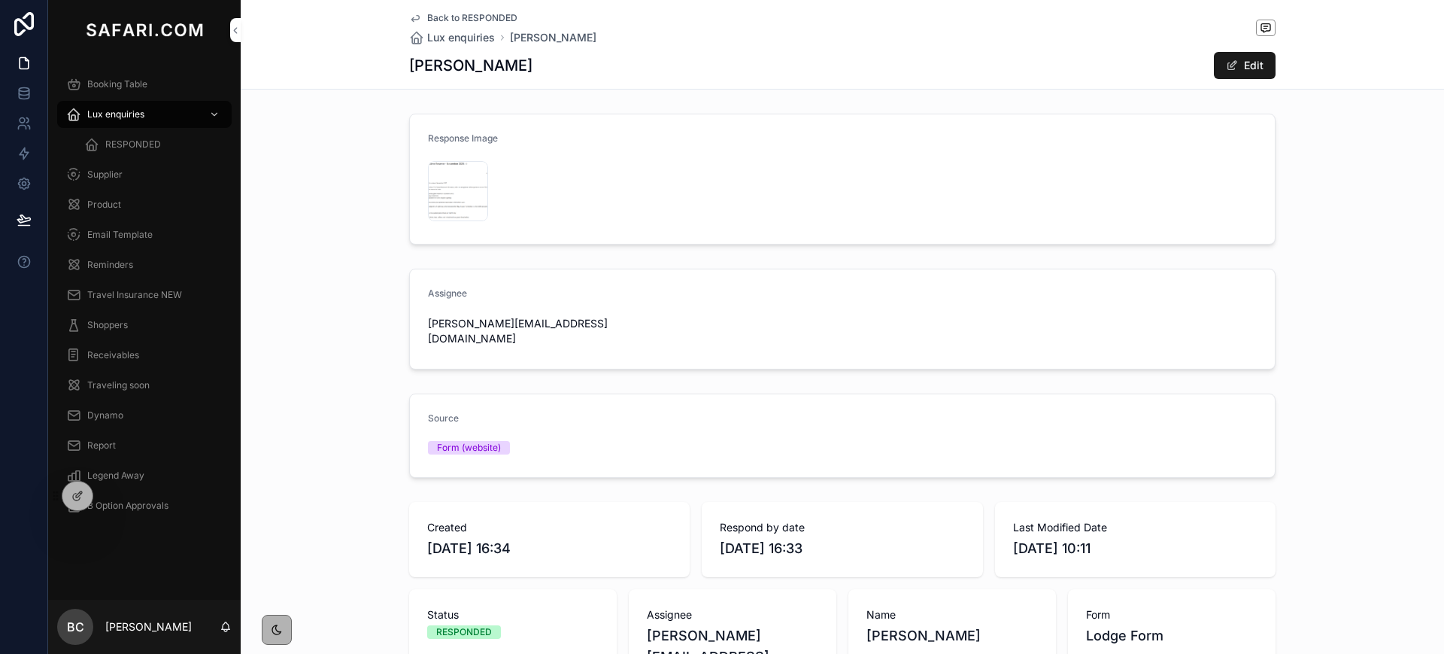
drag, startPoint x: 519, startPoint y: 63, endPoint x: 427, endPoint y: 62, distance: 92.5
click at [434, 62] on div "Peter Finlayson Edit" at bounding box center [842, 65] width 867 height 29
click at [409, 62] on h1 "[PERSON_NAME]" at bounding box center [470, 65] width 123 height 21
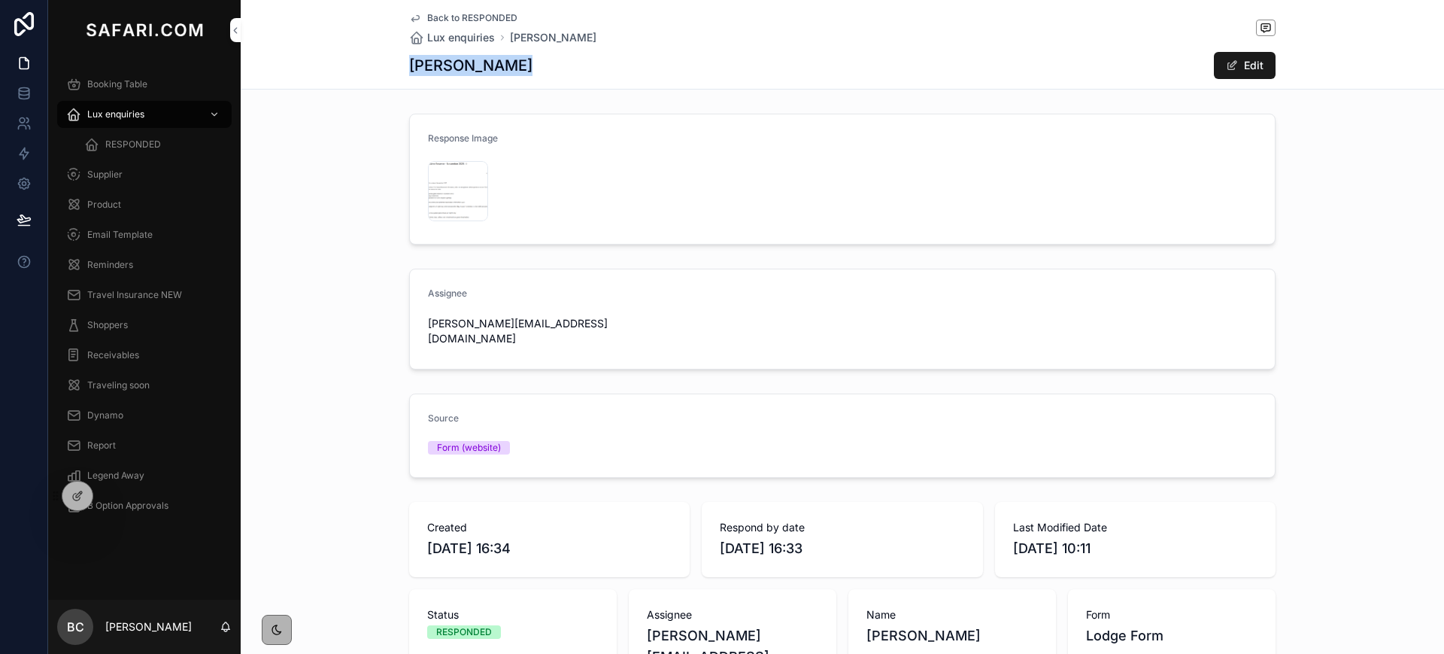
copy div "[PERSON_NAME]"
click at [105, 85] on span "Booking Table" at bounding box center [117, 84] width 60 height 12
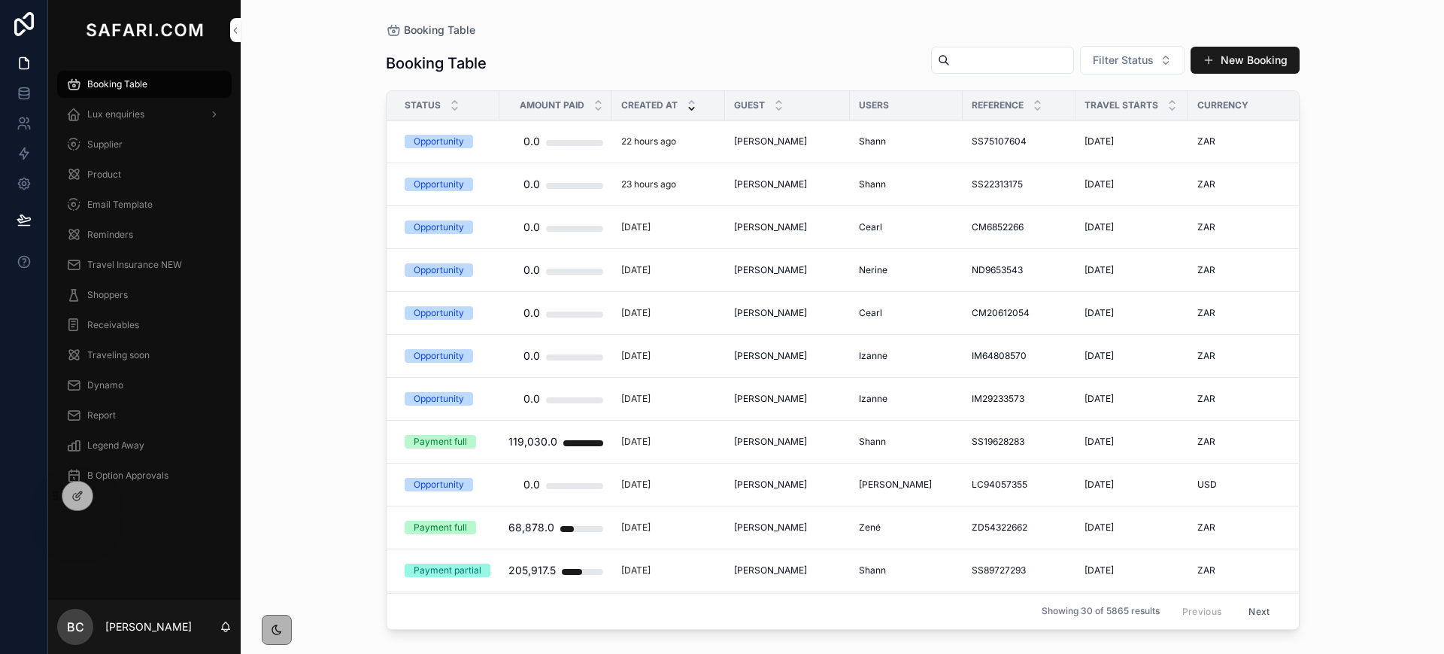
click at [959, 59] on input "scrollable content" at bounding box center [1011, 60] width 123 height 21
paste input "**********"
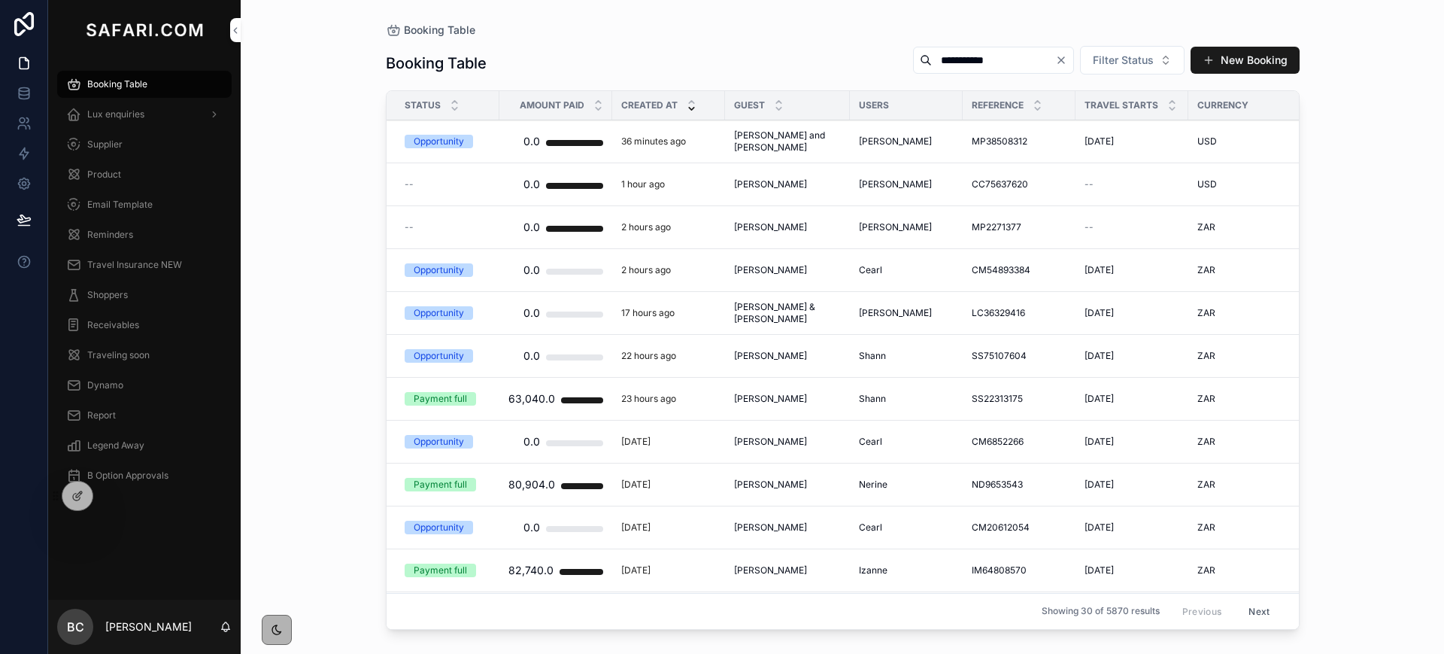
type input "**********"
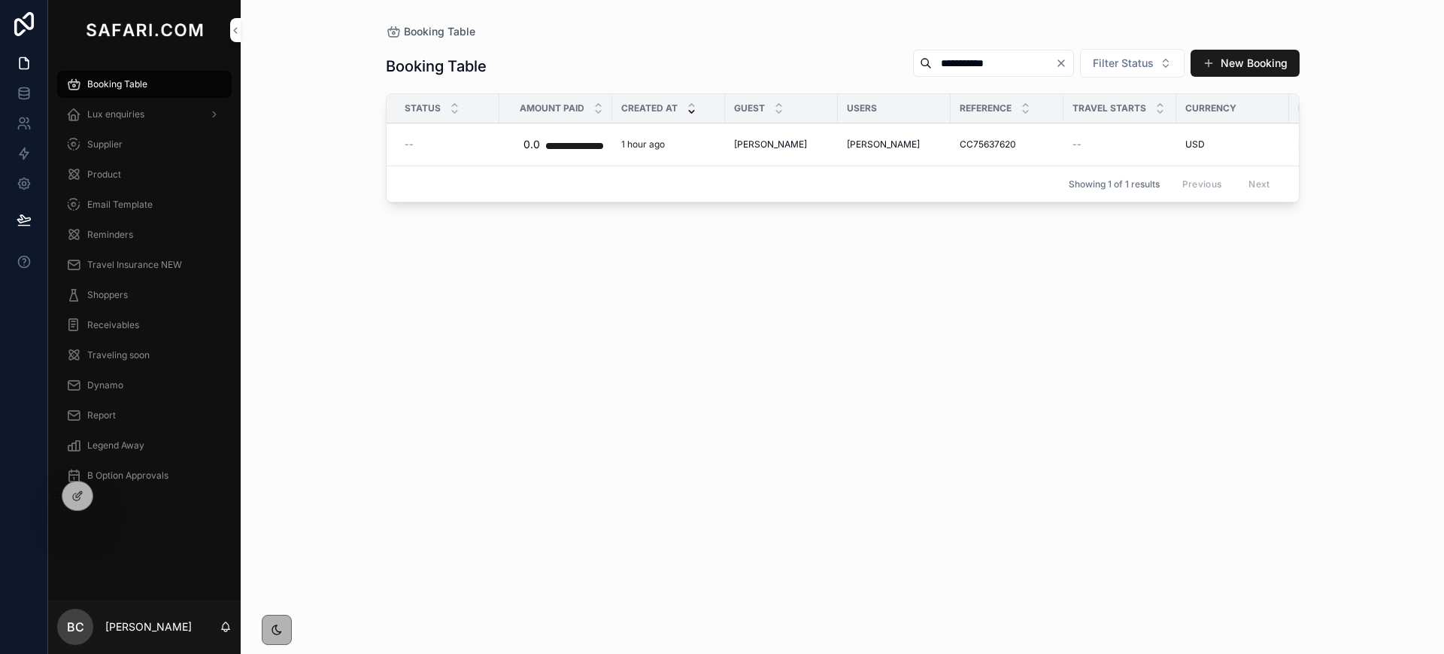
click at [703, 143] on div "1 hour ago" at bounding box center [668, 144] width 95 height 12
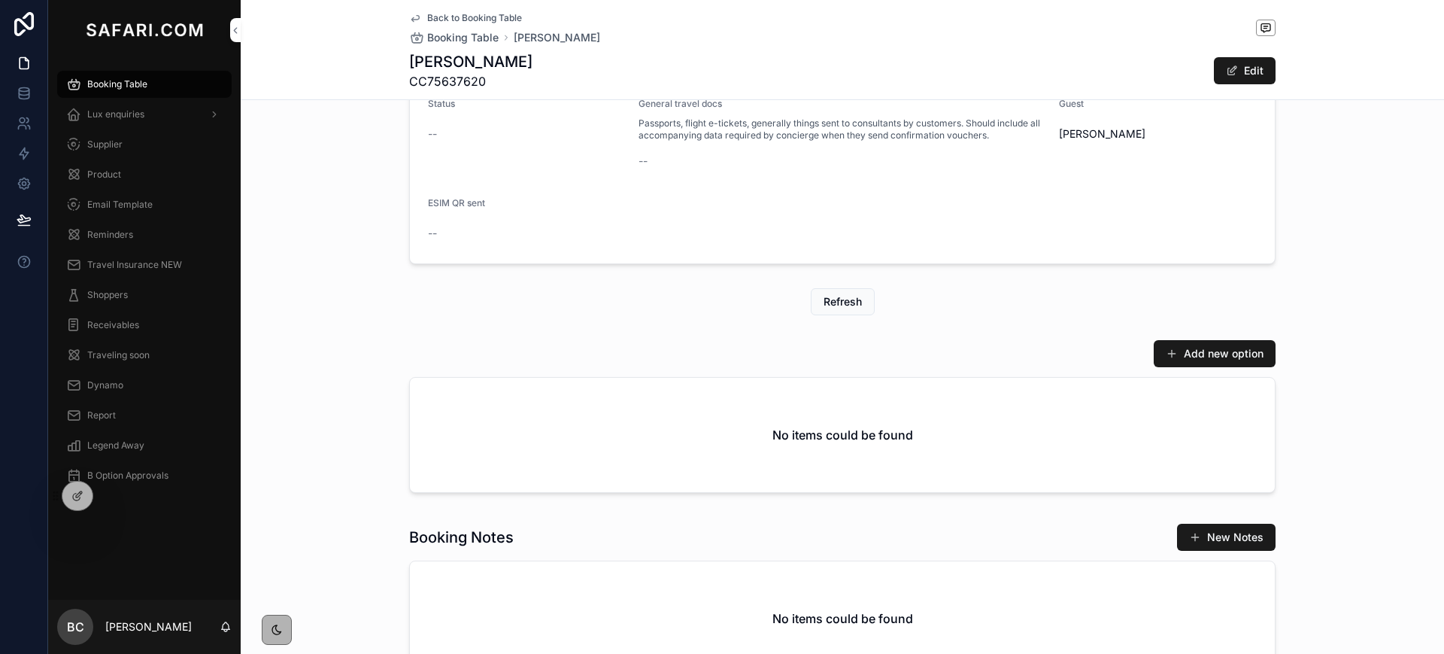
scroll to position [770, 0]
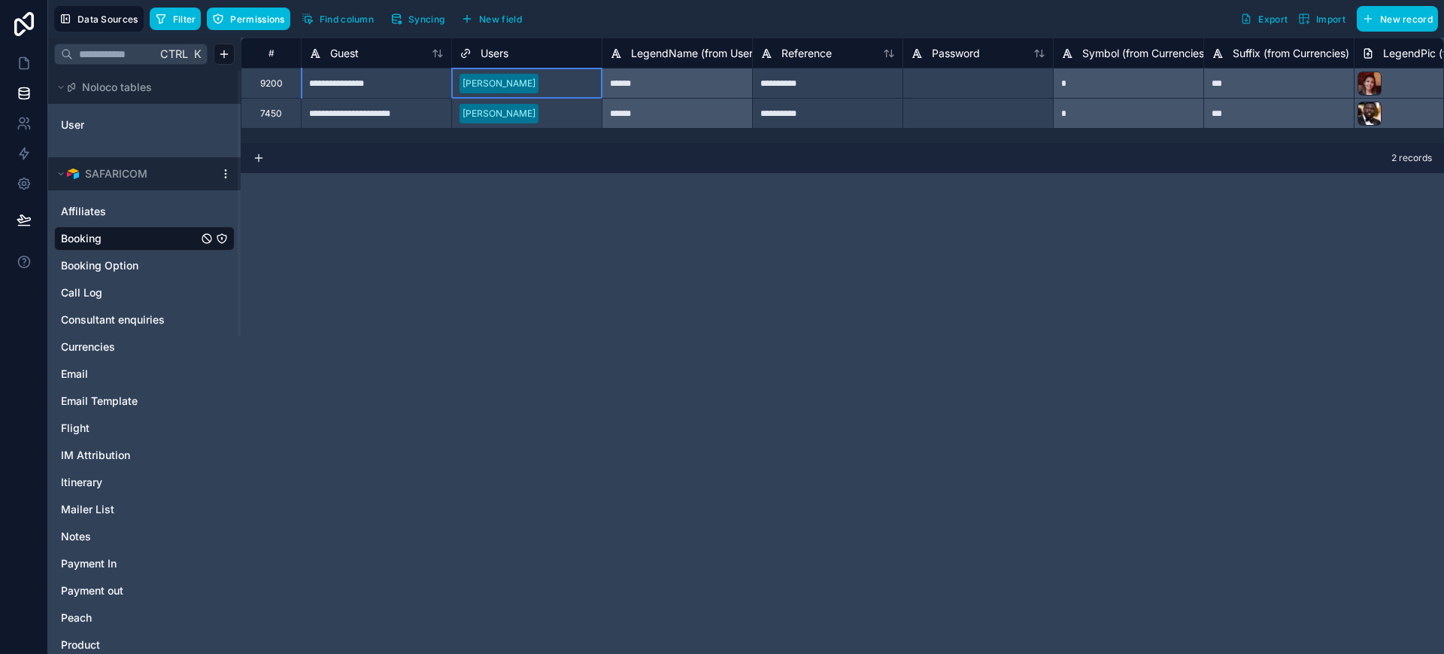
click at [545, 82] on div at bounding box center [570, 83] width 50 height 15
click at [111, 264] on span "Booking Option" at bounding box center [99, 265] width 77 height 15
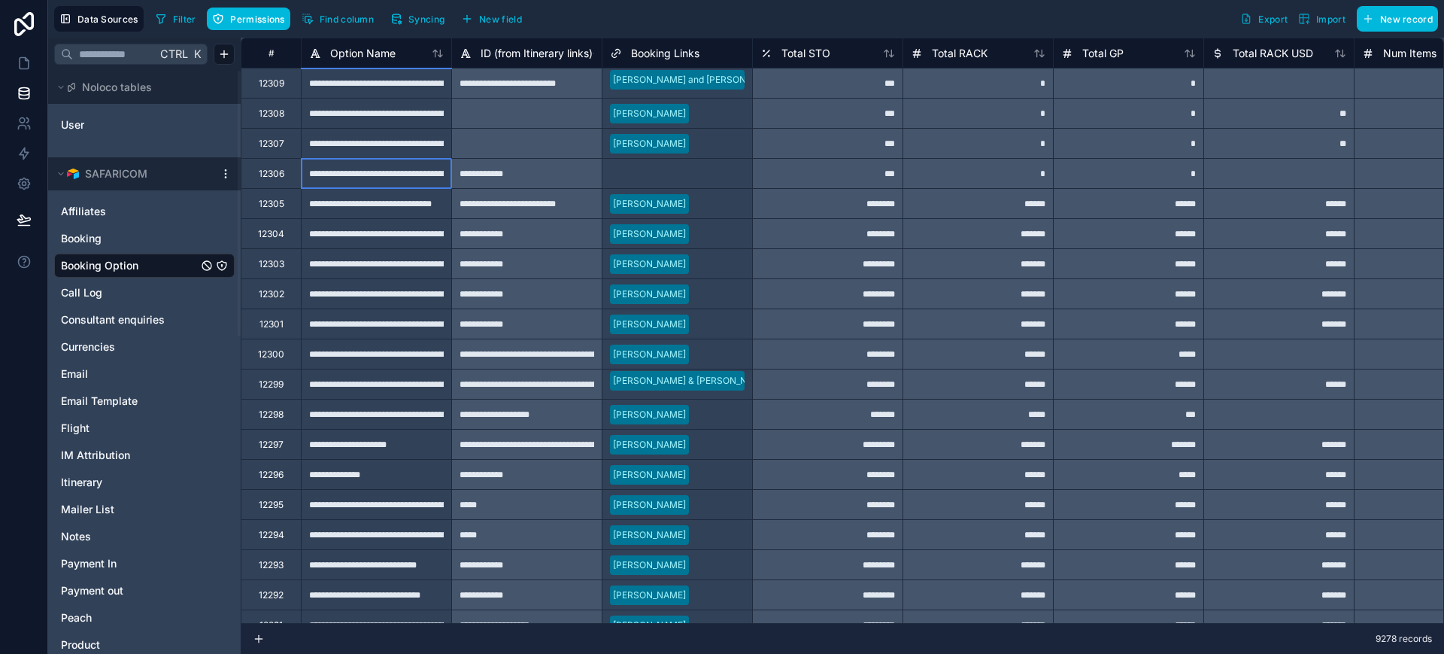
click at [384, 179] on div "**********" at bounding box center [376, 173] width 150 height 30
click at [384, 179] on input "**********" at bounding box center [377, 173] width 150 height 29
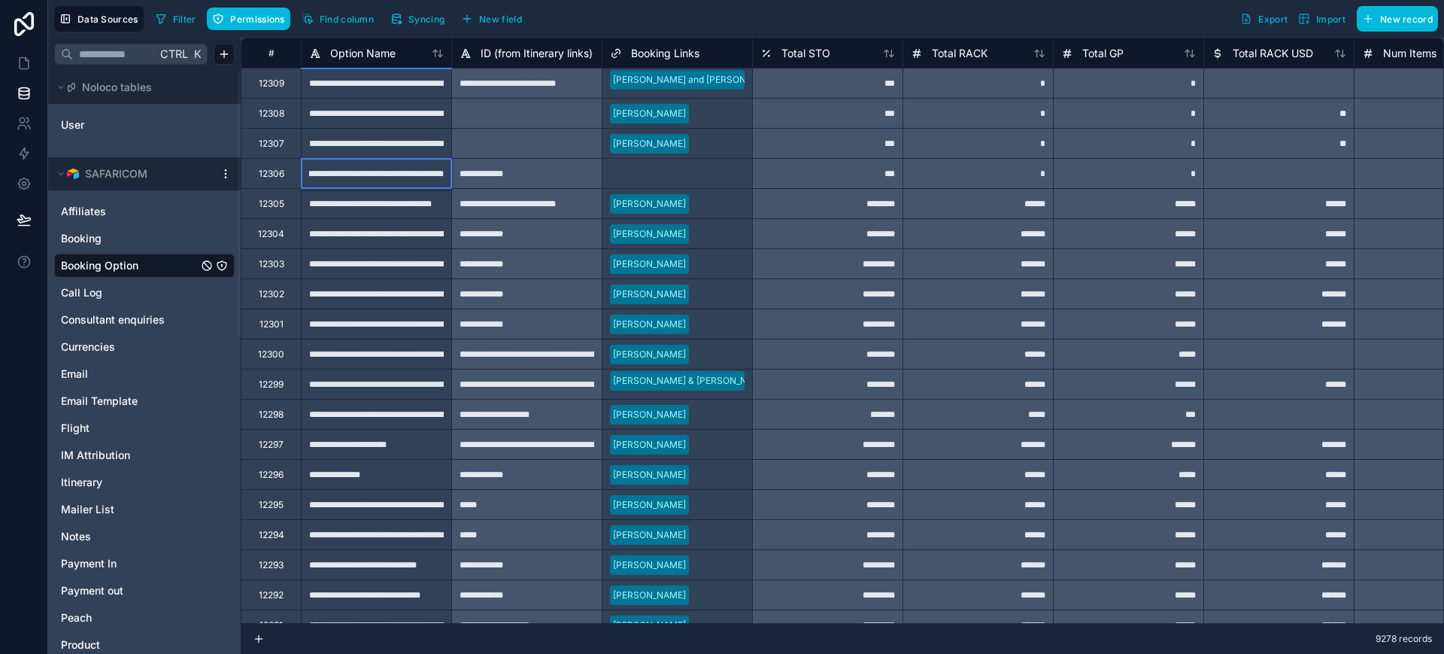
scroll to position [0, 0]
click at [479, 172] on div "**********" at bounding box center [526, 173] width 150 height 30
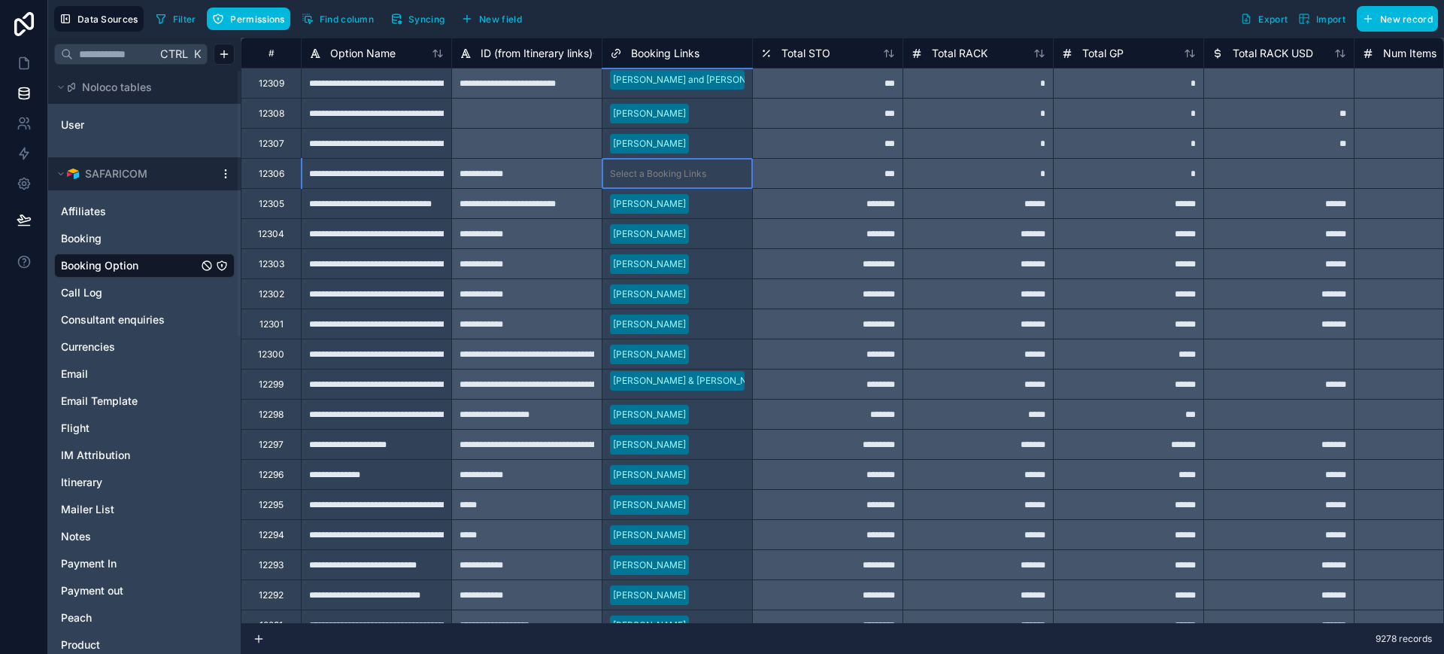
click at [716, 166] on div at bounding box center [728, 173] width 32 height 15
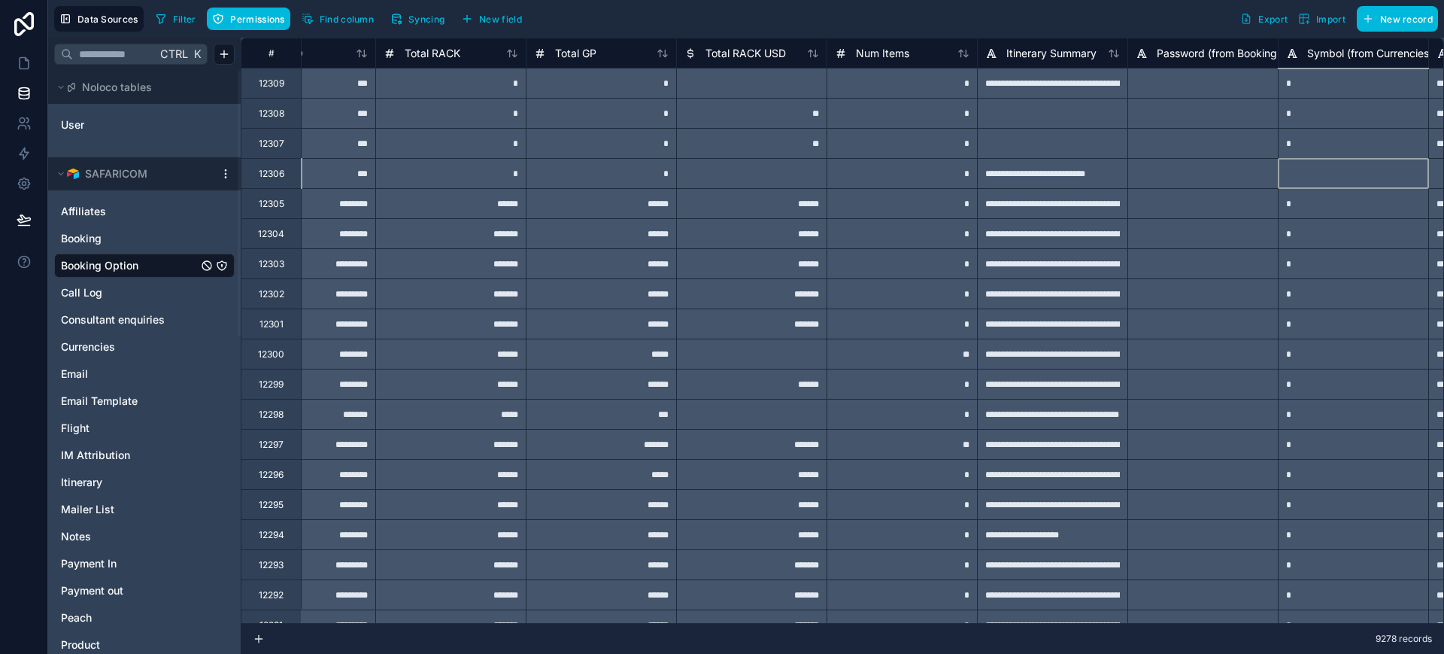
scroll to position [0, 678]
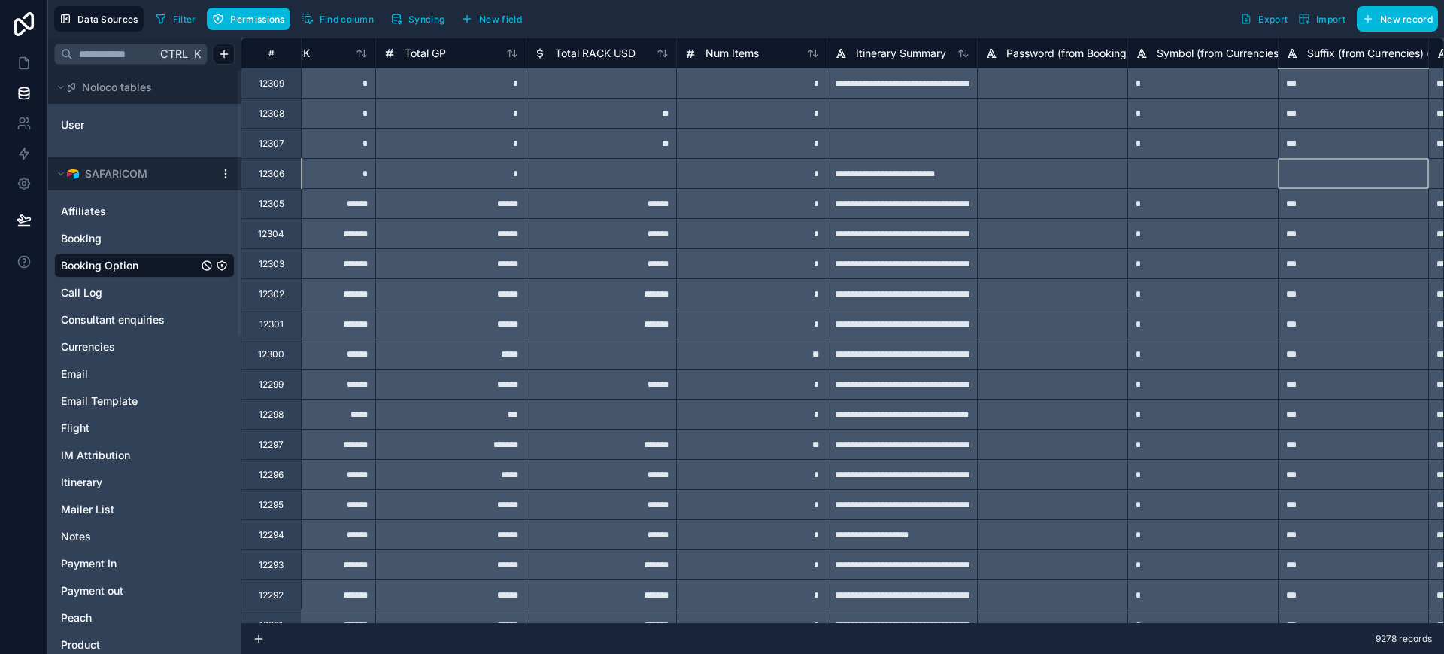
click at [1311, 172] on div at bounding box center [1353, 173] width 150 height 30
click at [1215, 172] on div at bounding box center [1203, 173] width 150 height 30
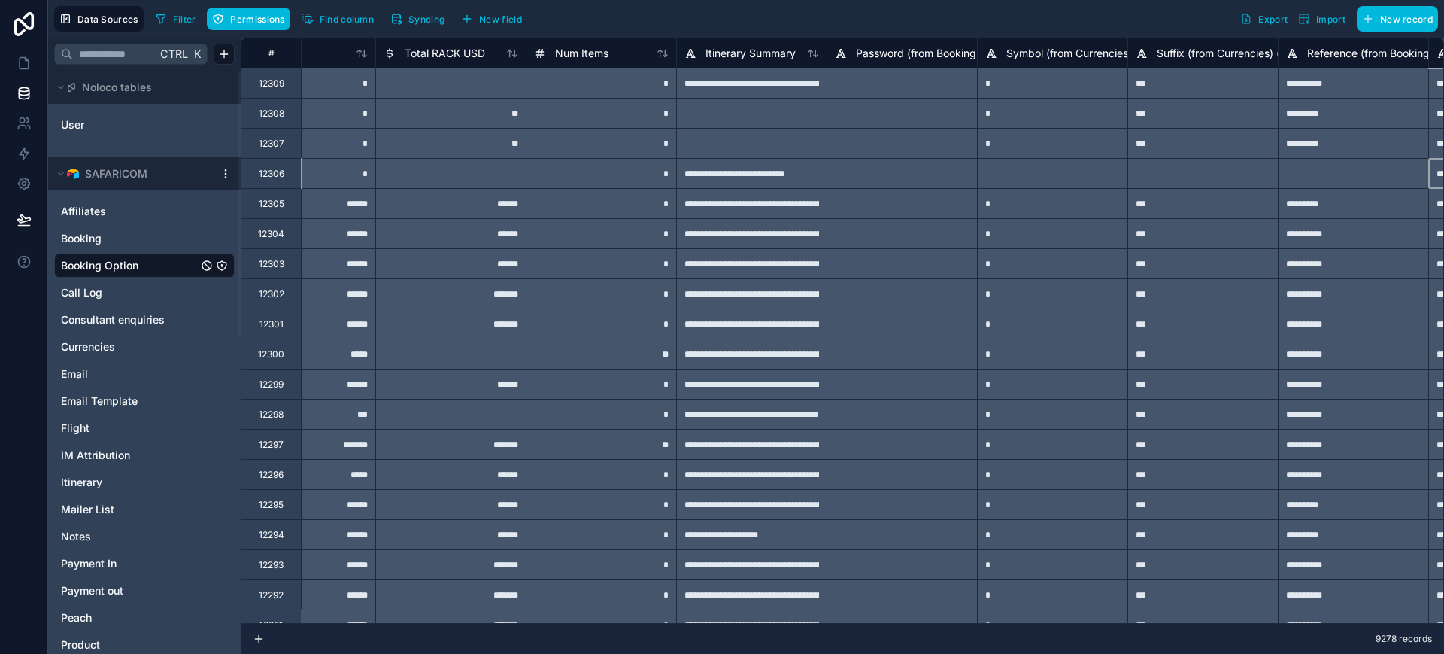
scroll to position [0, 979]
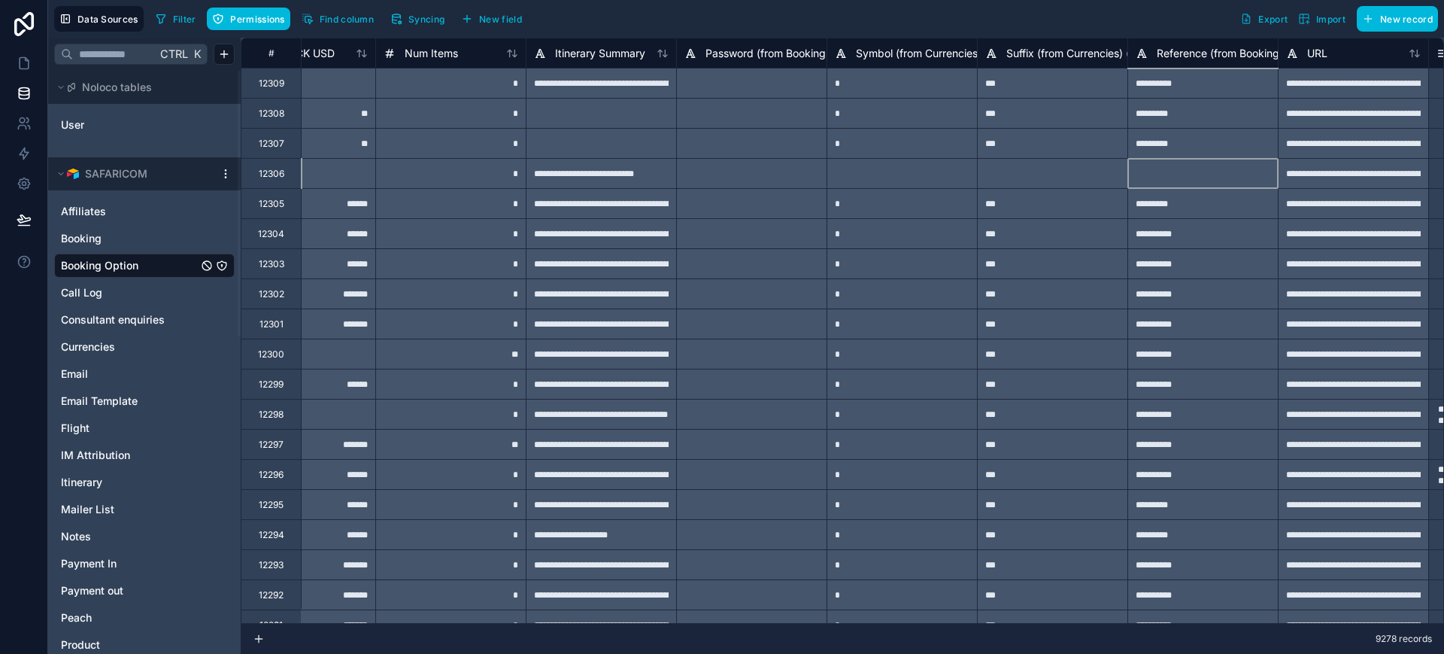
click at [1186, 176] on div at bounding box center [1203, 173] width 150 height 30
click at [1171, 176] on div at bounding box center [1203, 173] width 150 height 30
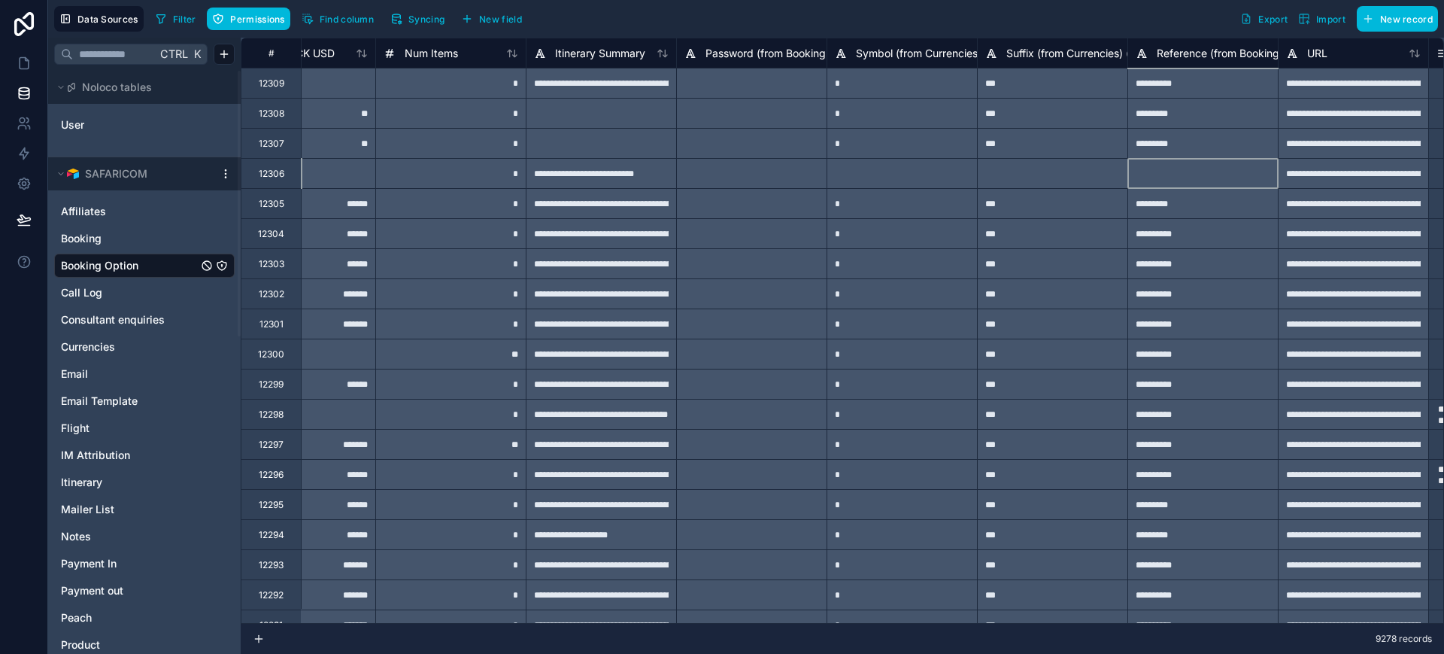
click at [1074, 162] on div at bounding box center [1052, 173] width 150 height 30
click at [623, 182] on div "**********" at bounding box center [601, 173] width 150 height 30
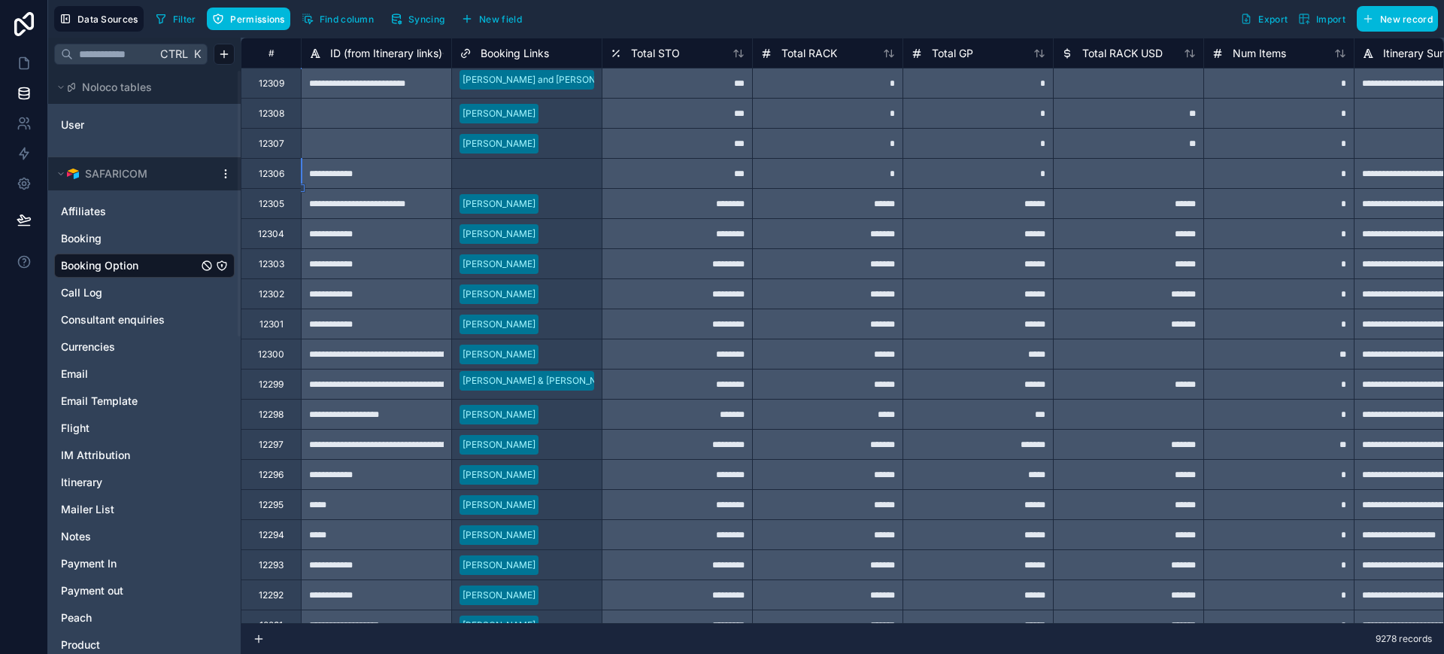
scroll to position [0, 0]
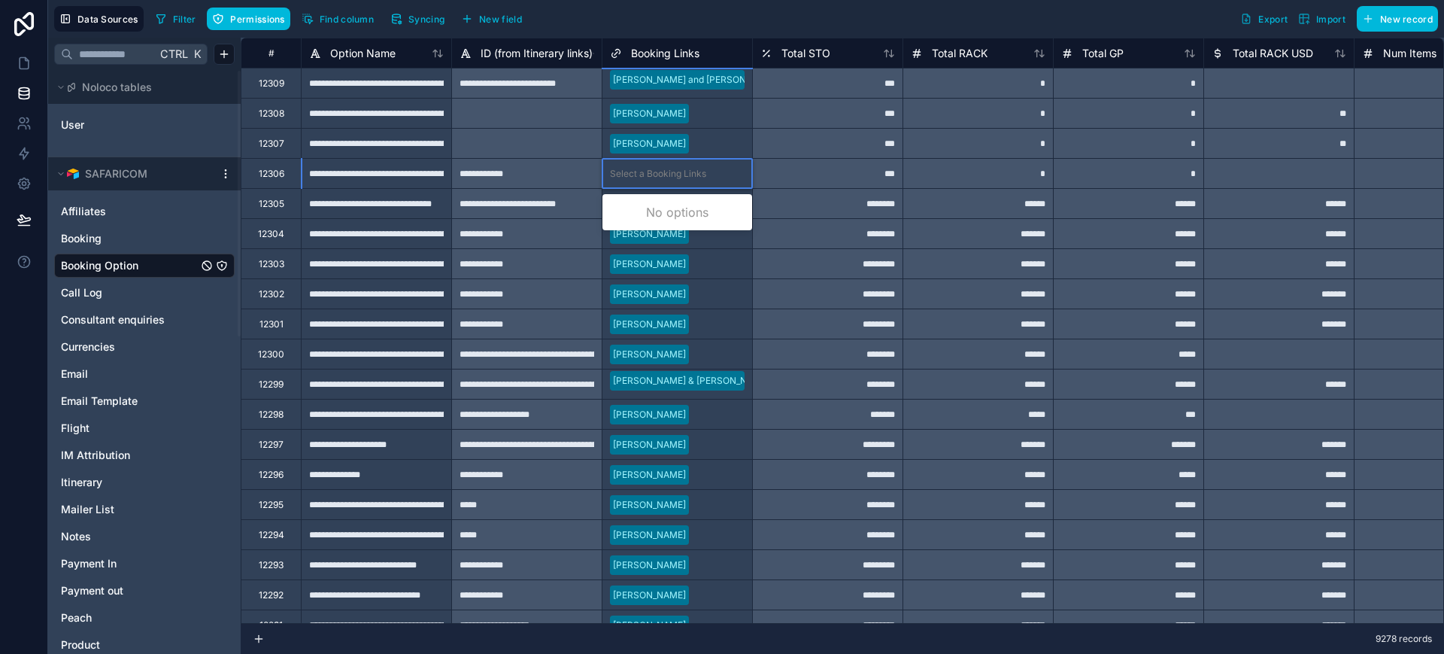
click at [640, 180] on div "Select a Booking Links" at bounding box center [678, 173] width 150 height 21
type input "*"
type input "*********"
click at [663, 212] on div "[PERSON_NAME]" at bounding box center [678, 212] width 150 height 30
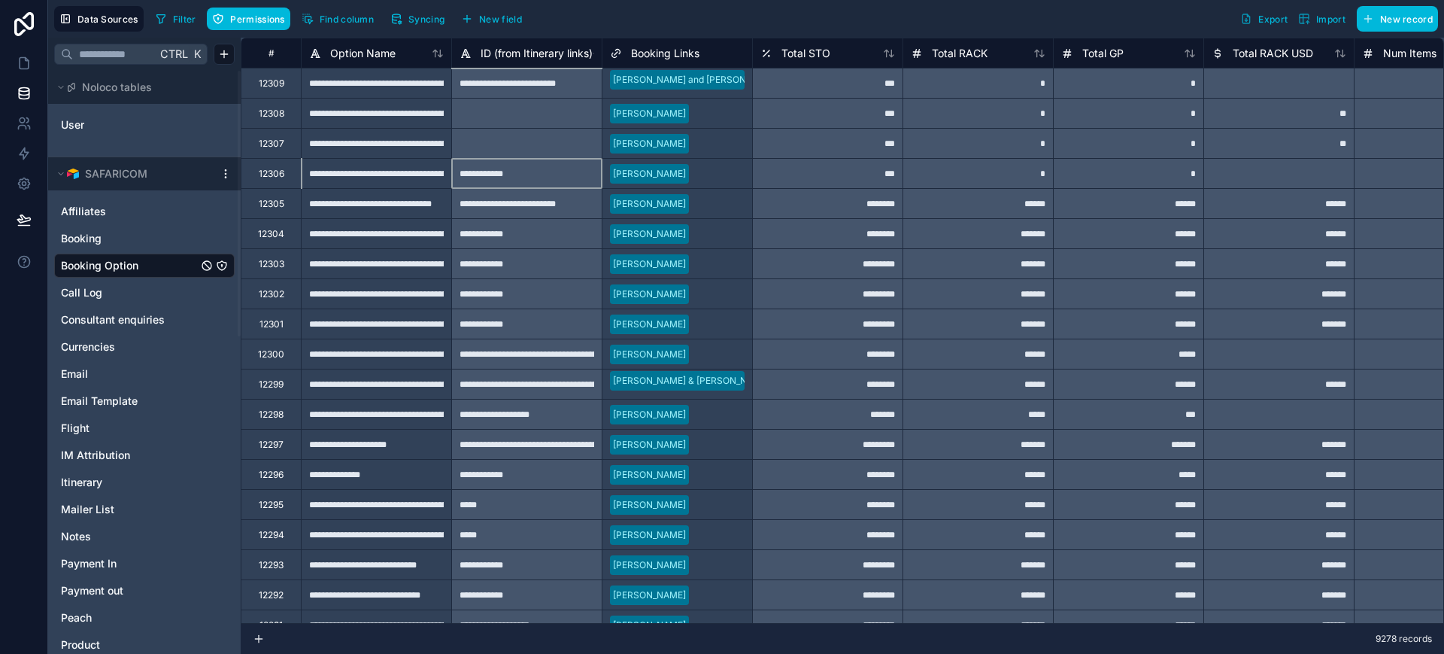
click at [545, 177] on div "**********" at bounding box center [526, 173] width 150 height 30
click at [609, 179] on div "[PERSON_NAME]" at bounding box center [678, 173] width 150 height 23
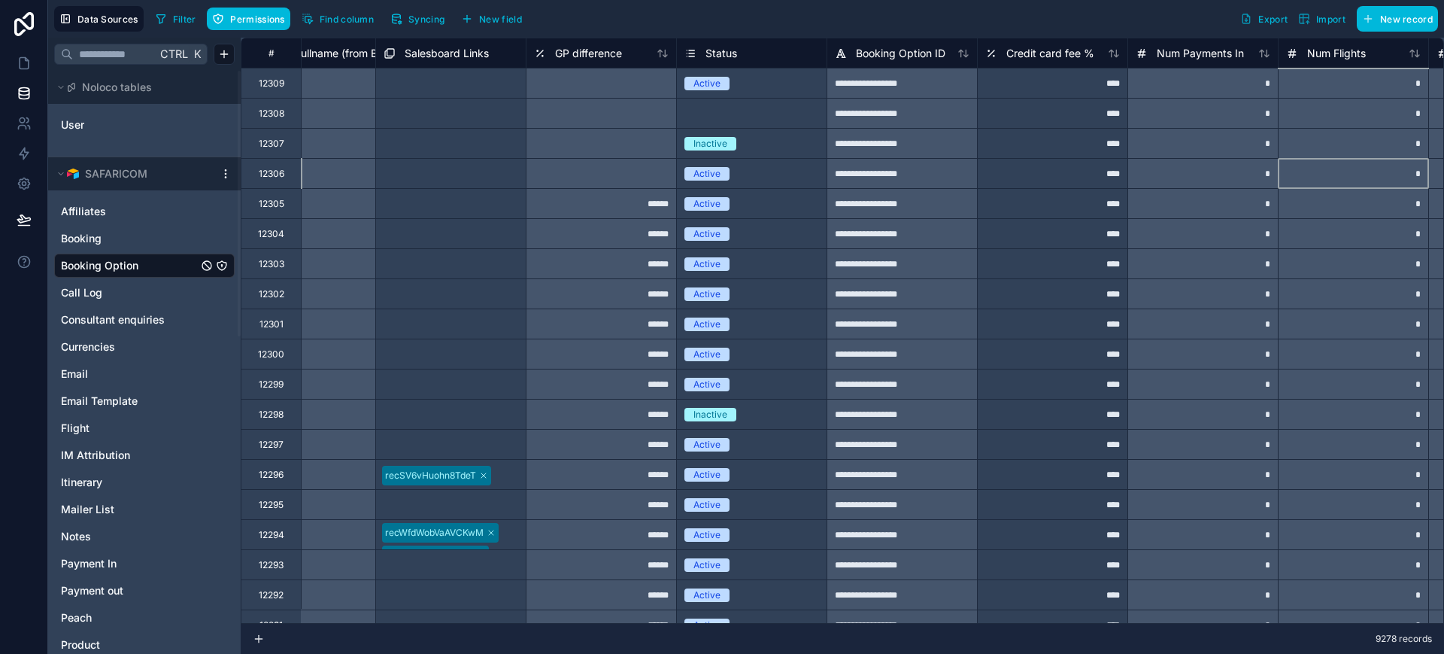
scroll to position [0, 4891]
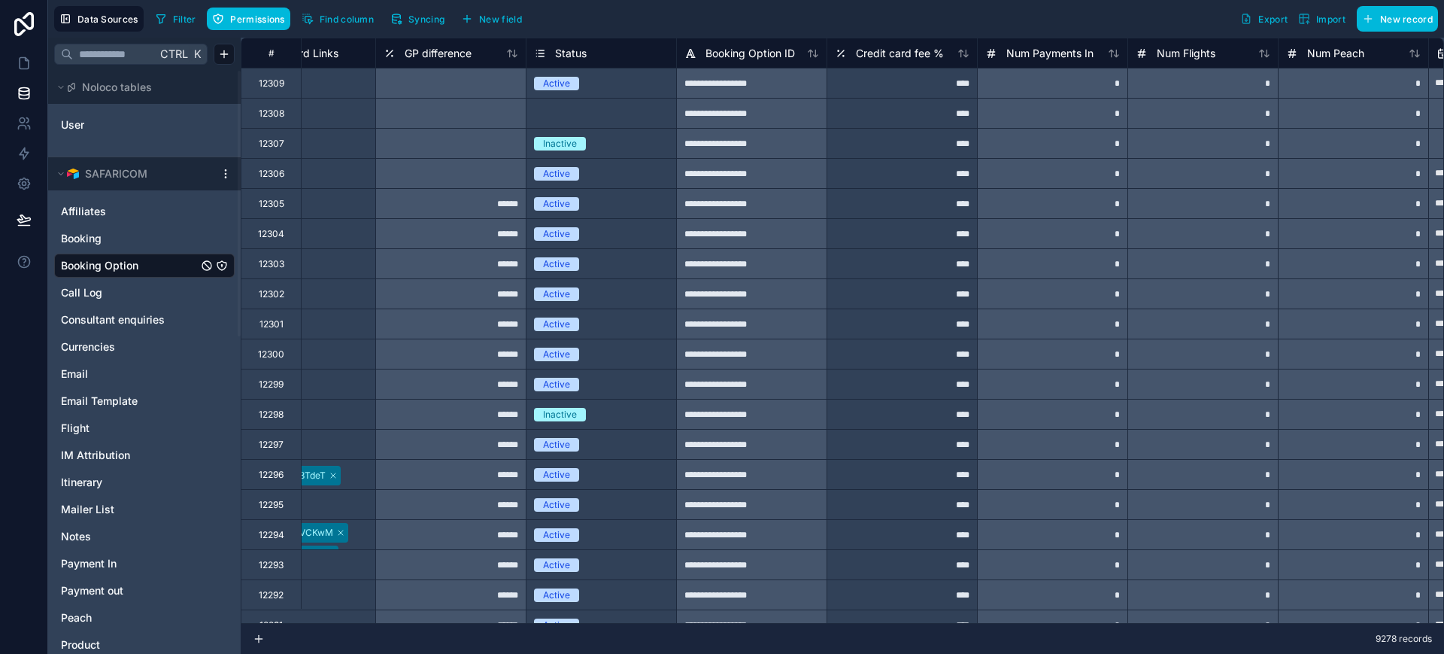
click at [72, 237] on span "Booking" at bounding box center [81, 238] width 41 height 15
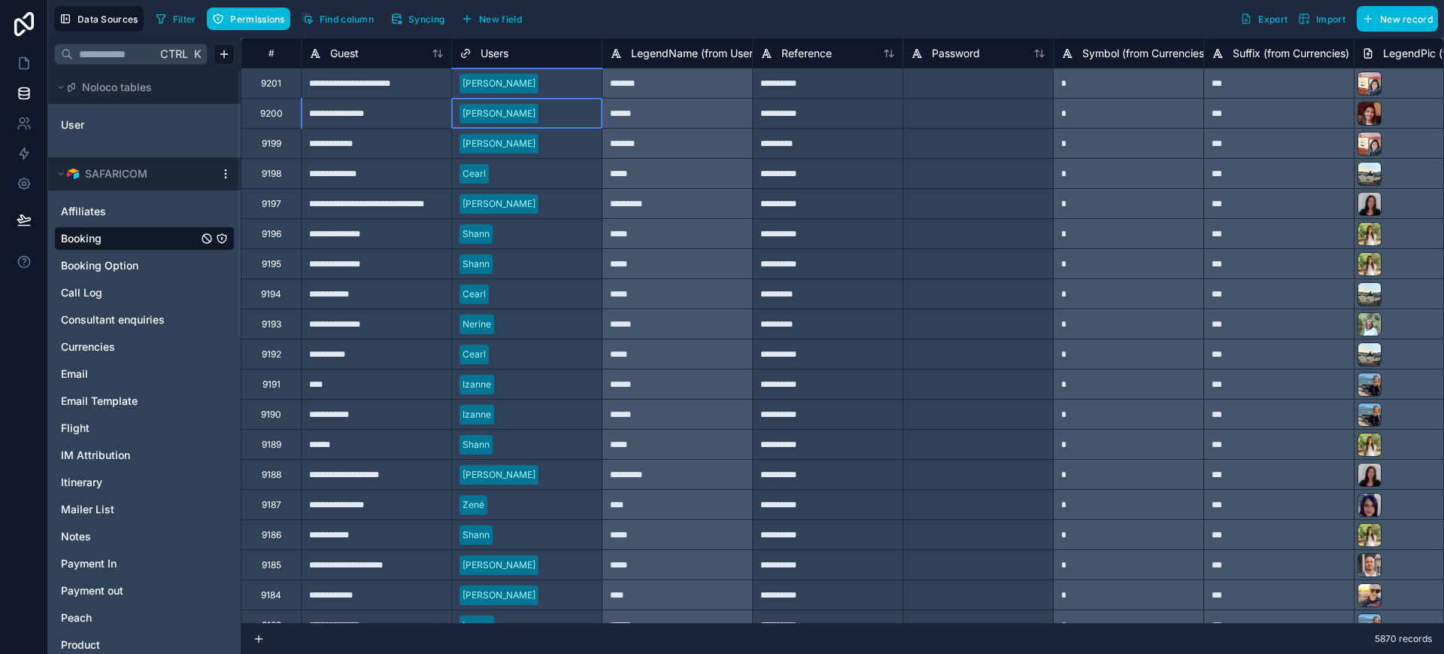
click at [565, 109] on div at bounding box center [570, 113] width 50 height 15
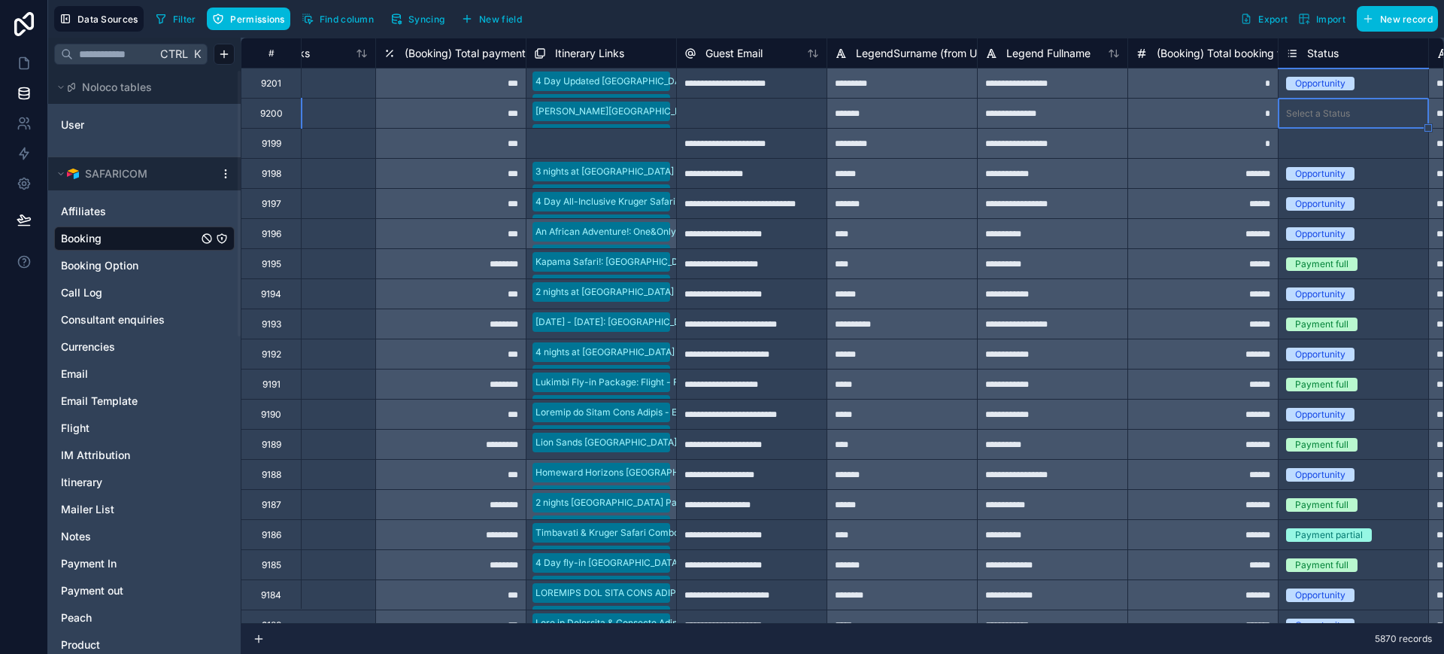
scroll to position [0, 3837]
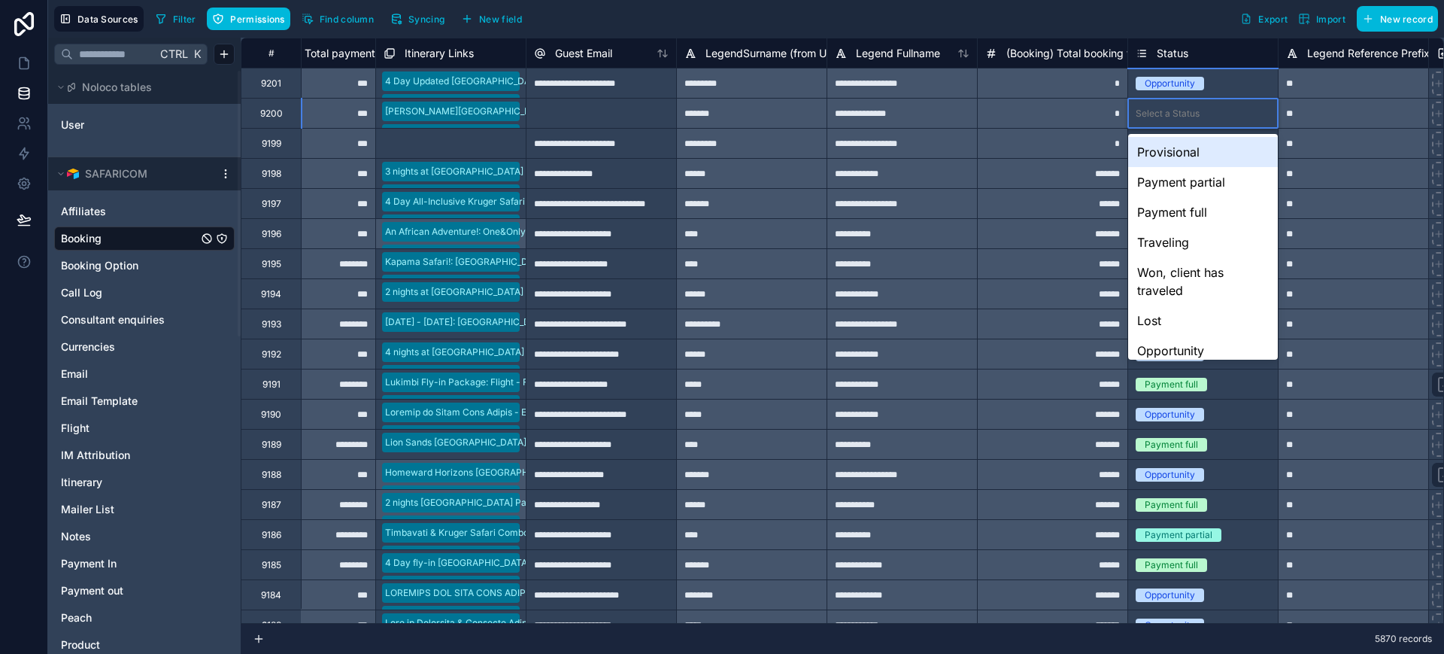
click at [1195, 113] on div "Select a Status" at bounding box center [1168, 114] width 64 height 12
click at [1170, 346] on div "Opportunity" at bounding box center [1203, 351] width 150 height 30
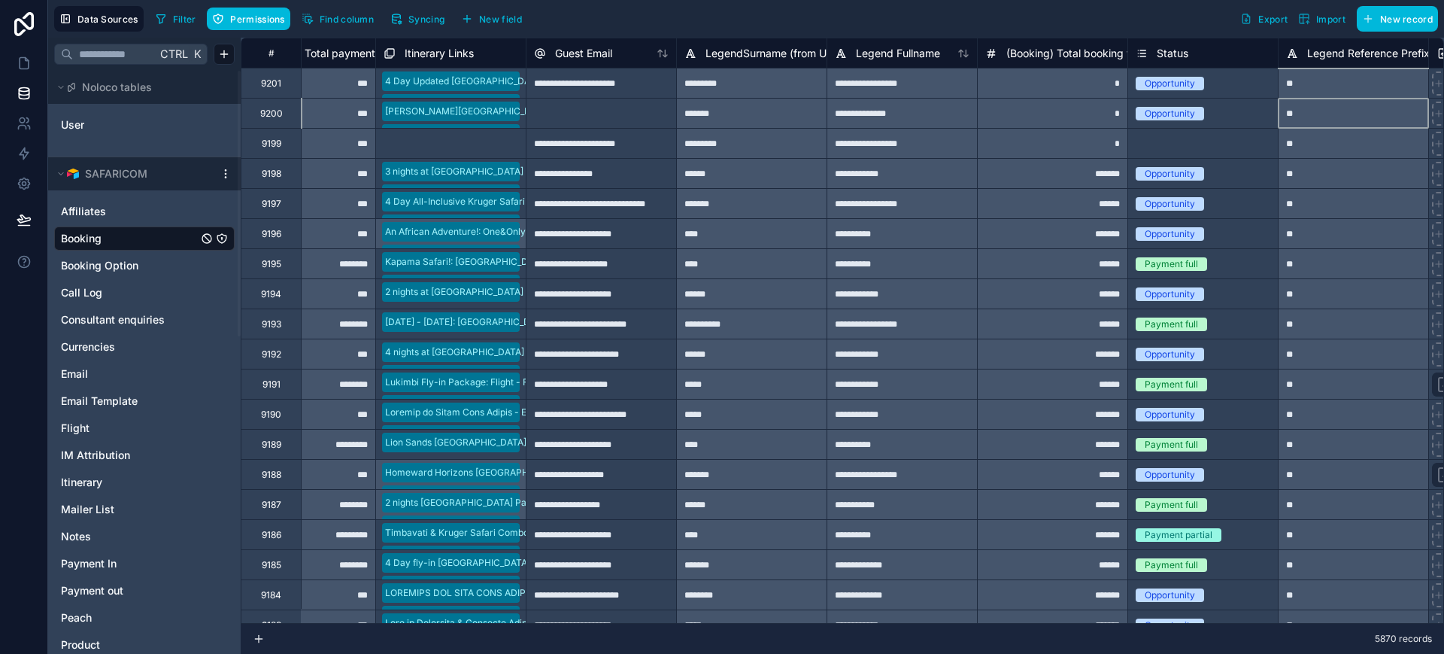
click at [1307, 115] on div "**" at bounding box center [1353, 113] width 150 height 30
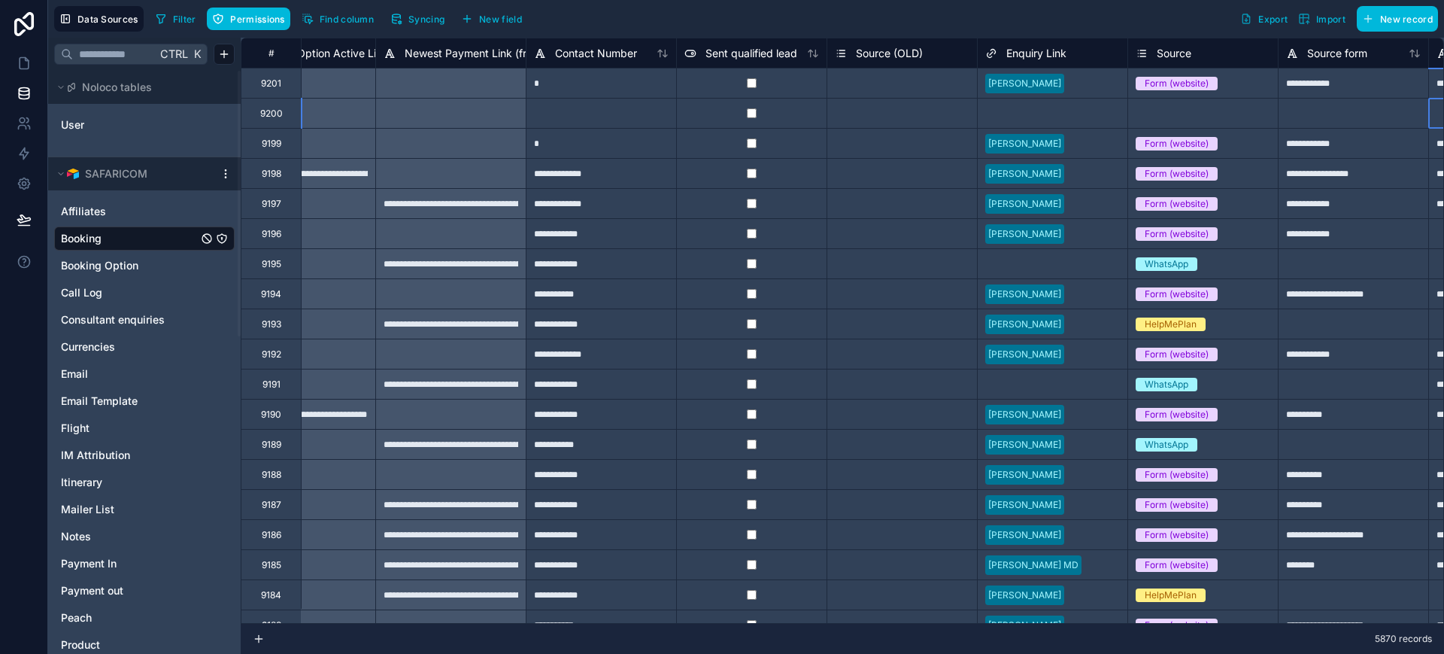
scroll to position [0, 5342]
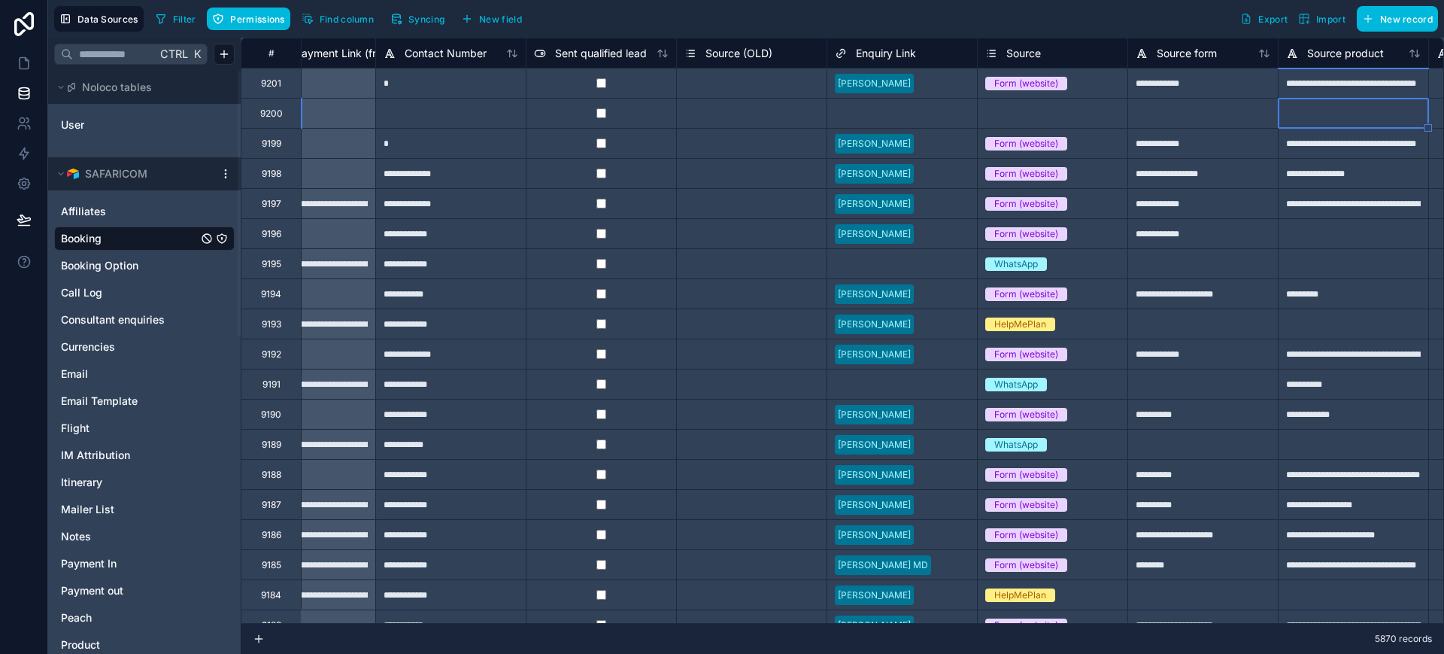
click at [1042, 110] on div "Select a Source" at bounding box center [1020, 114] width 68 height 12
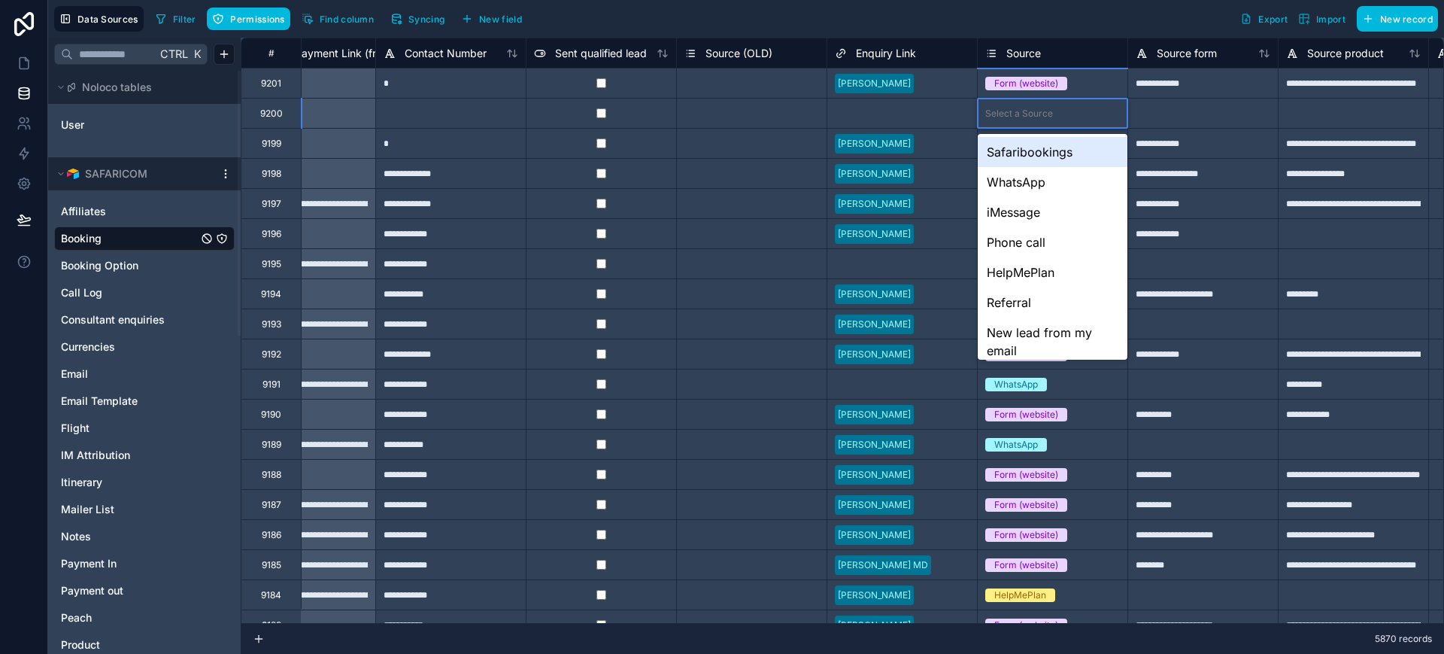
click at [1042, 110] on div "Select a Source" at bounding box center [1020, 114] width 68 height 12
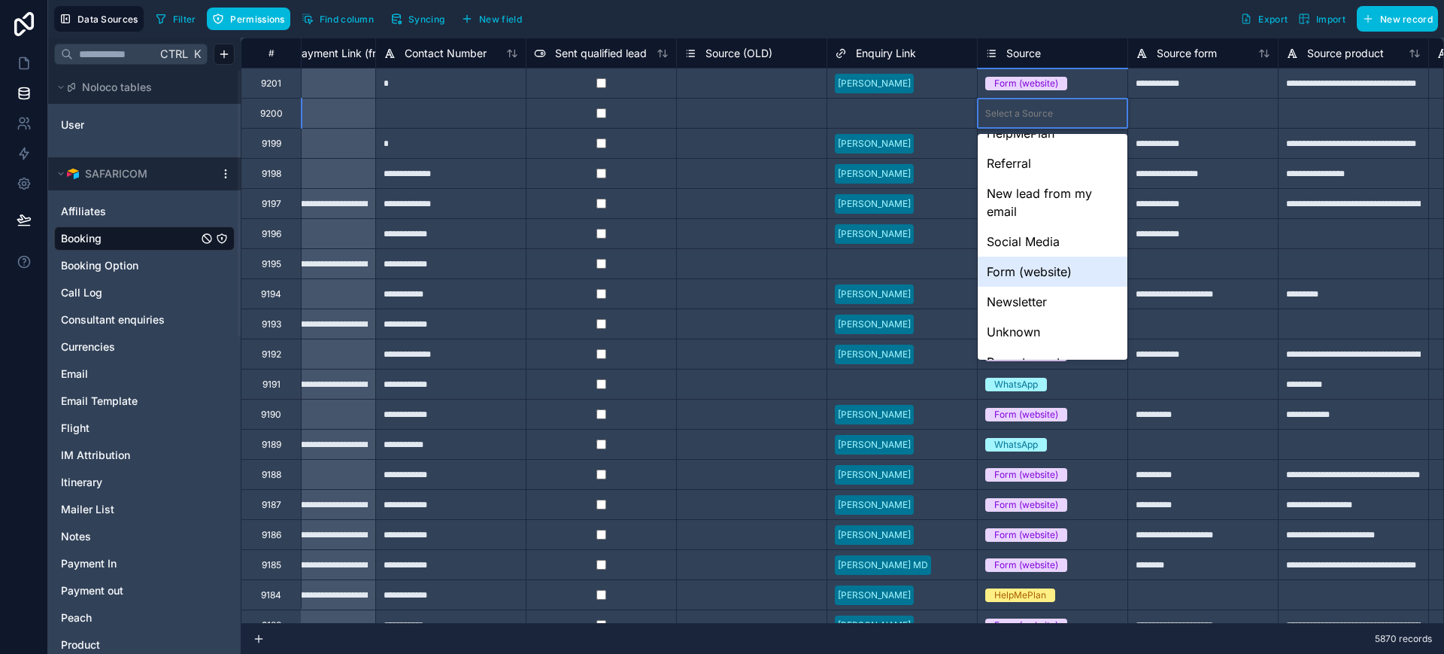
click at [1022, 270] on div "Form (website)" at bounding box center [1053, 272] width 150 height 30
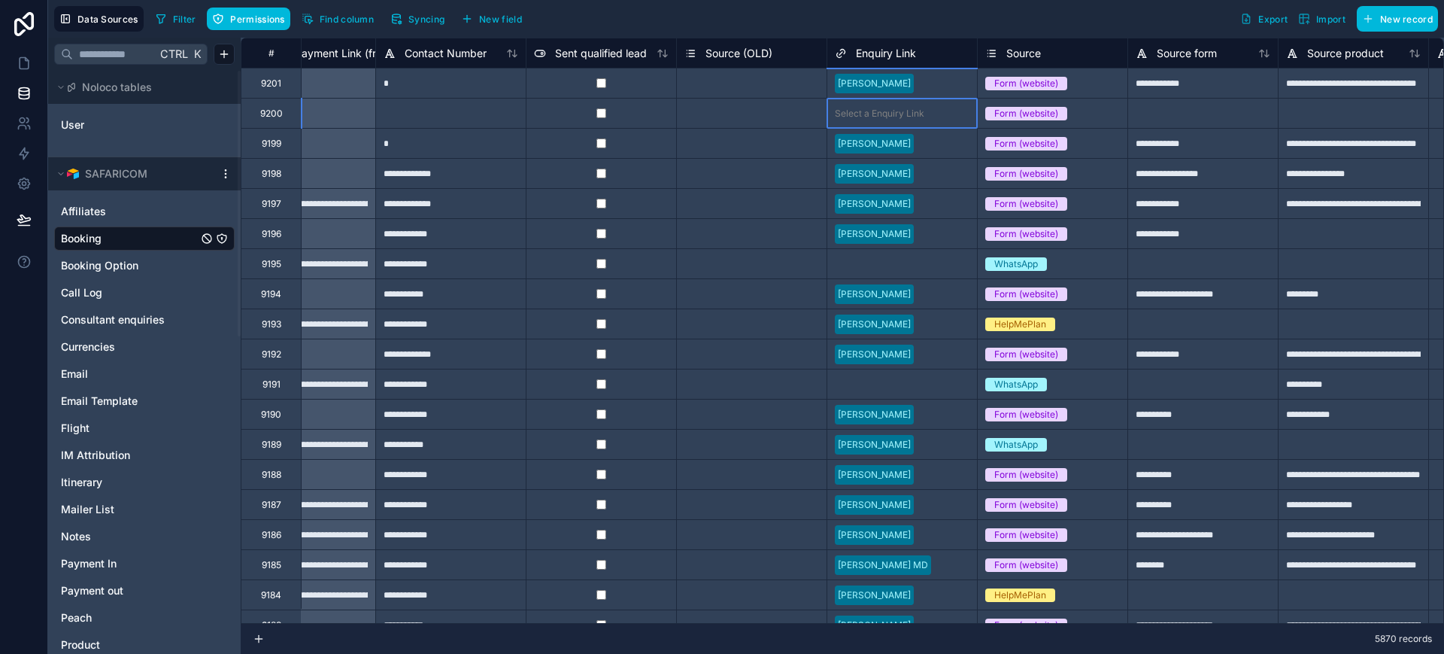
click at [872, 116] on div "Select a Enquiry Link" at bounding box center [880, 114] width 90 height 12
type input "*****"
click at [890, 151] on div "No options" at bounding box center [903, 152] width 150 height 30
click at [902, 109] on div "Select a Enquiry Link" at bounding box center [903, 113] width 150 height 21
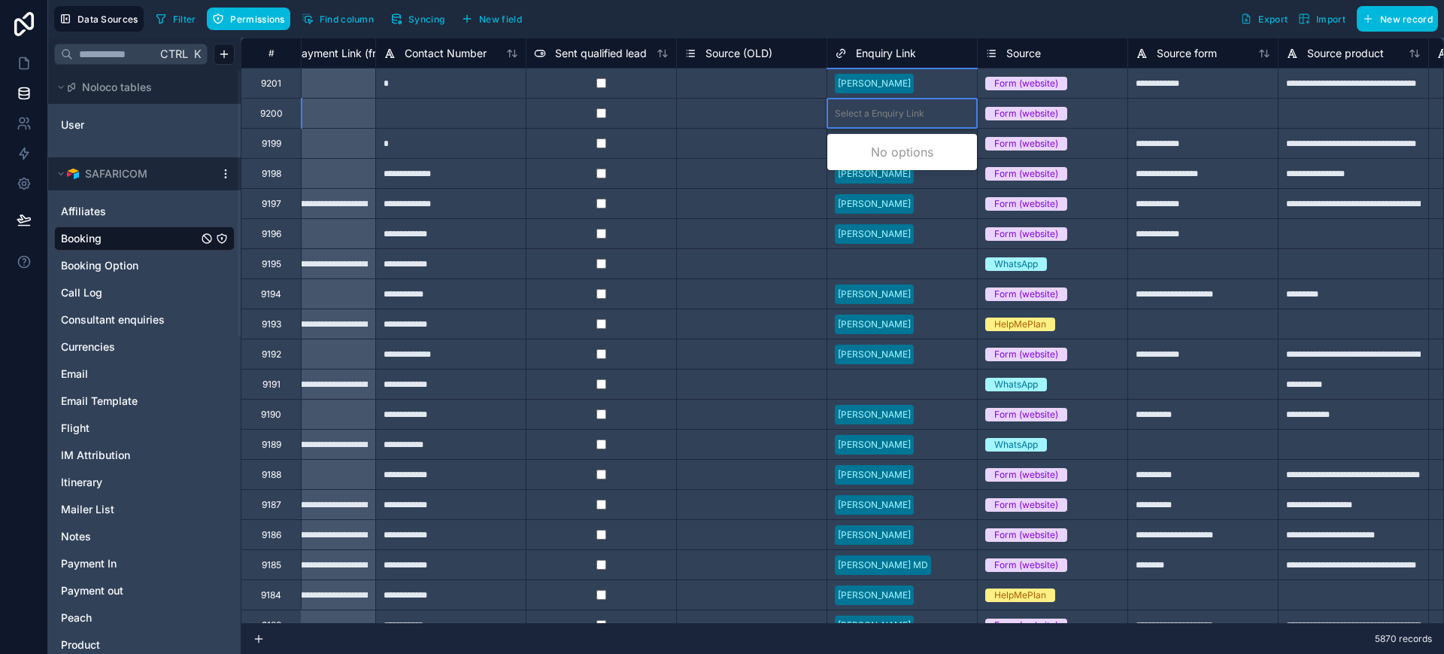
click at [902, 109] on div "Select a Enquiry Link" at bounding box center [880, 114] width 90 height 12
click at [893, 113] on div "Select a Enquiry Link" at bounding box center [880, 114] width 90 height 12
type input "********"
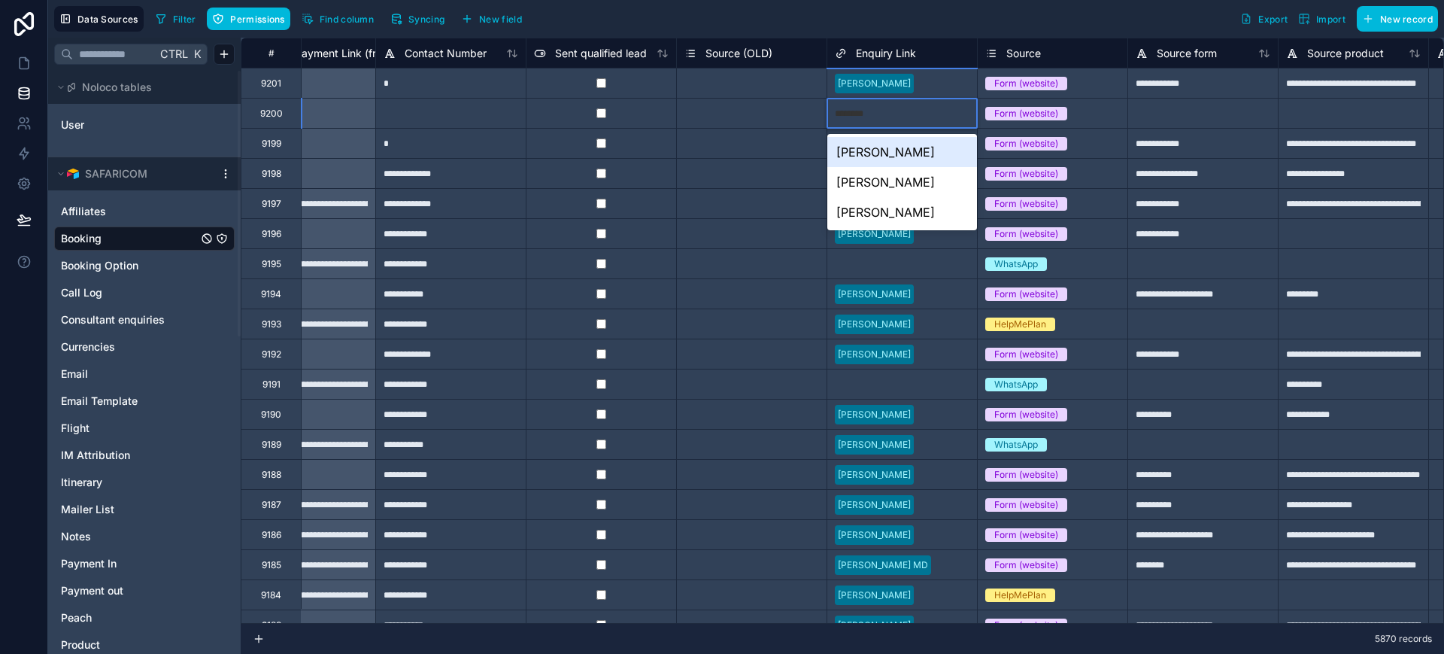
click at [882, 149] on div "[PERSON_NAME]" at bounding box center [903, 152] width 150 height 30
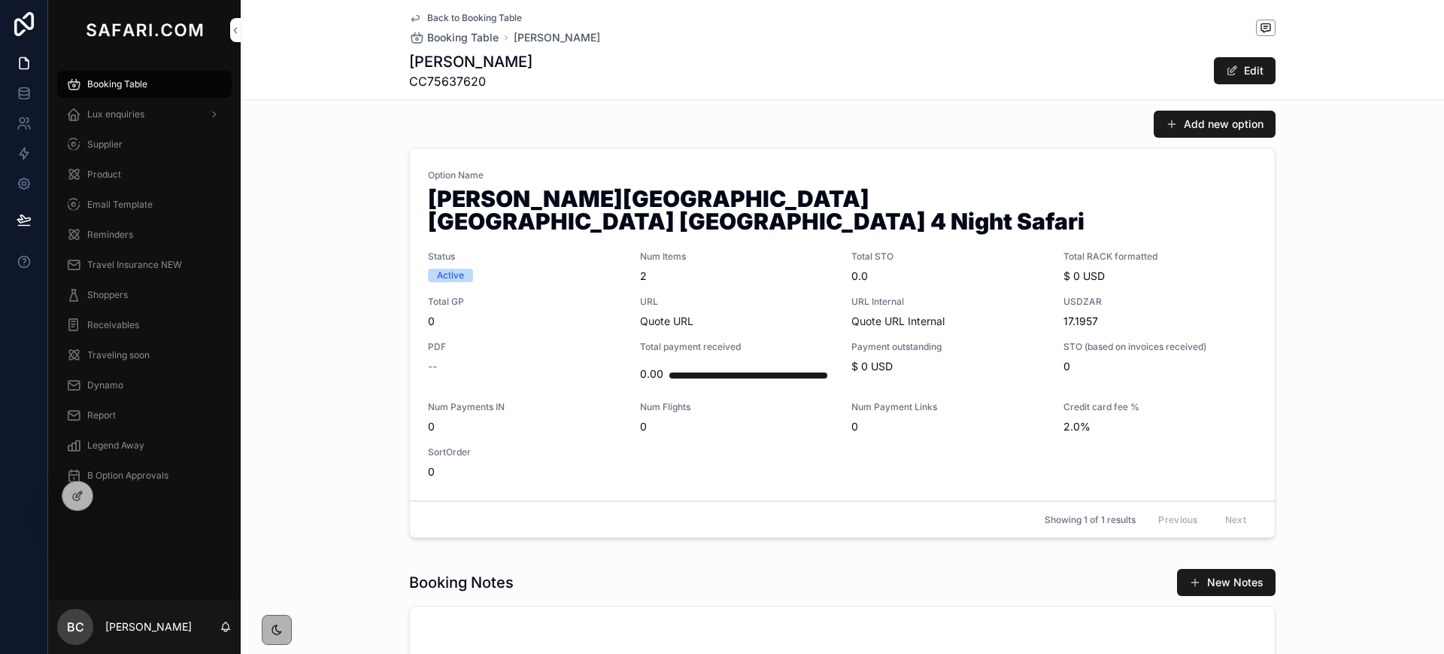
scroll to position [718, 0]
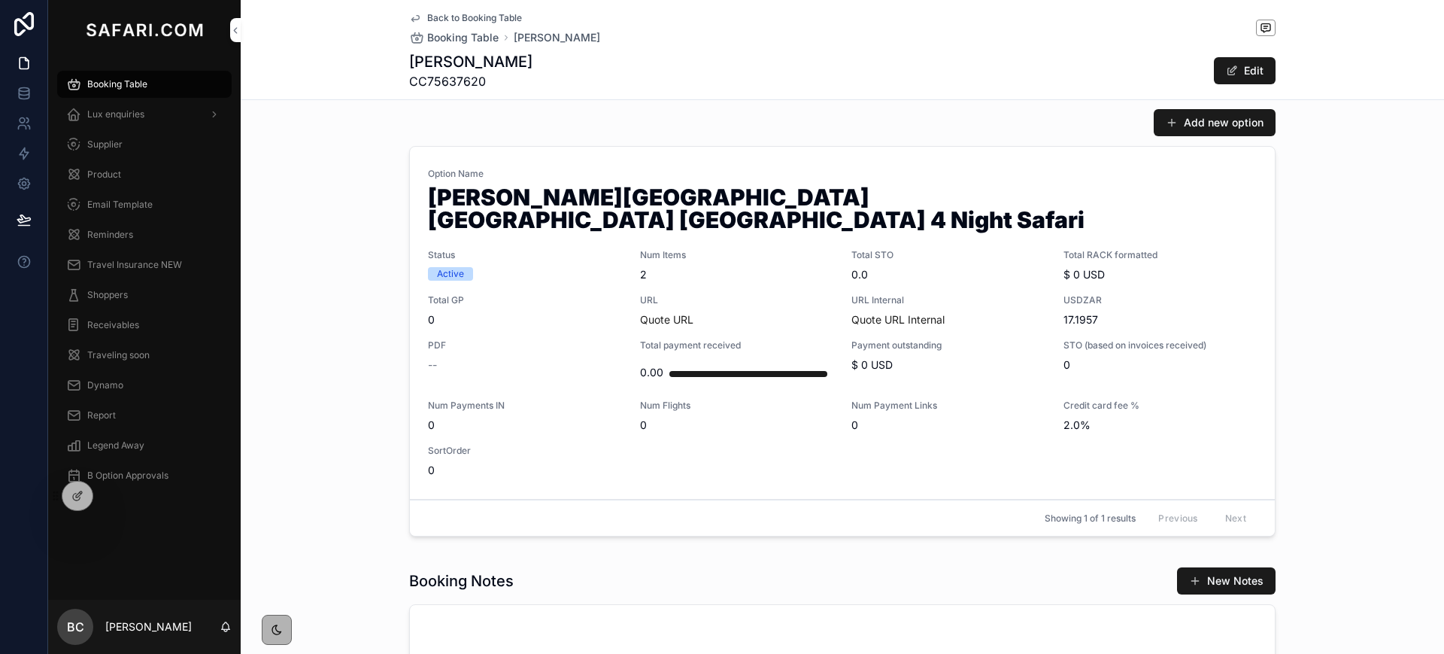
click at [547, 357] on div "--" at bounding box center [525, 364] width 194 height 15
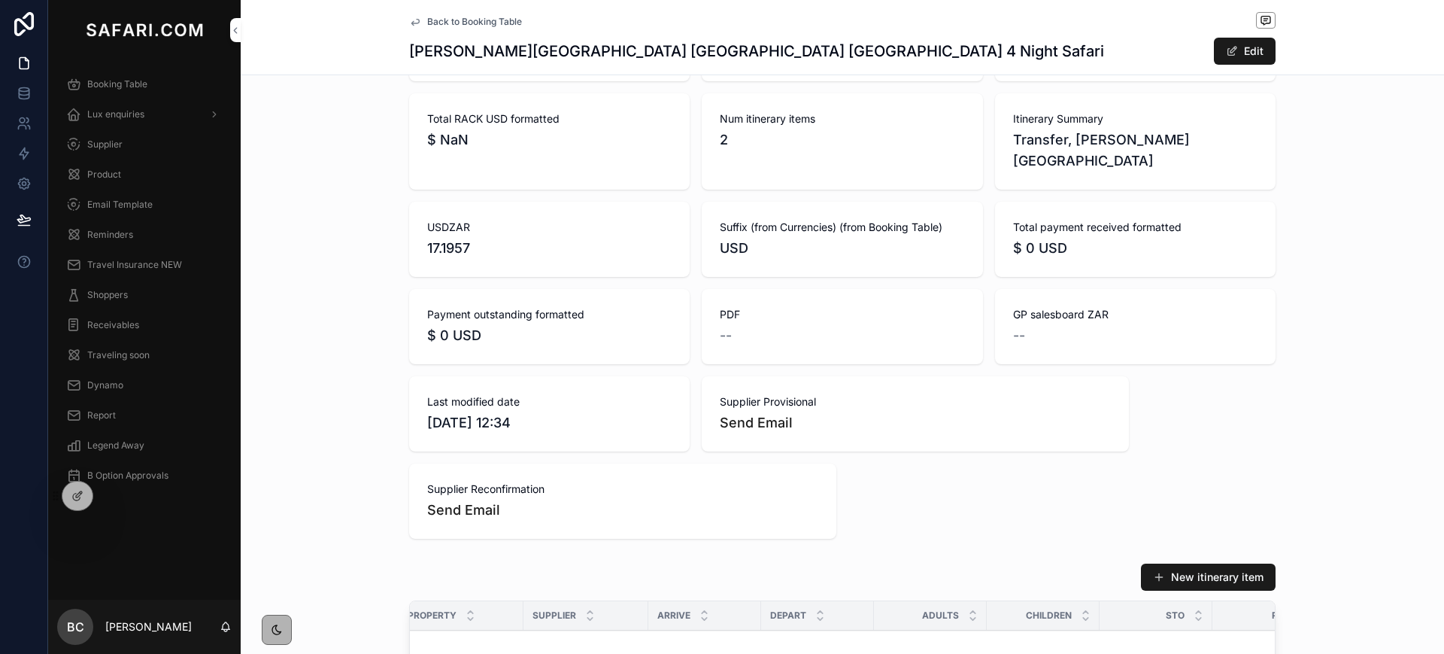
scroll to position [606, 0]
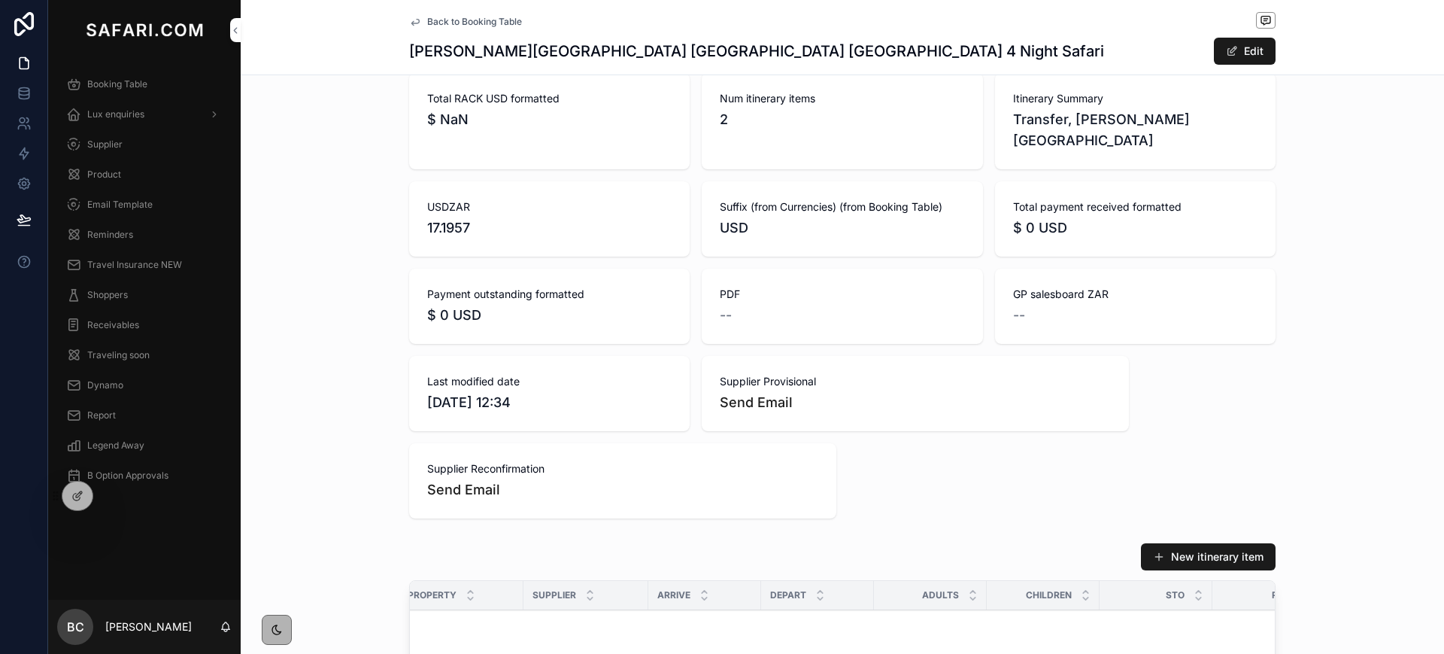
click at [409, 16] on icon "scrollable content" at bounding box center [415, 22] width 12 height 12
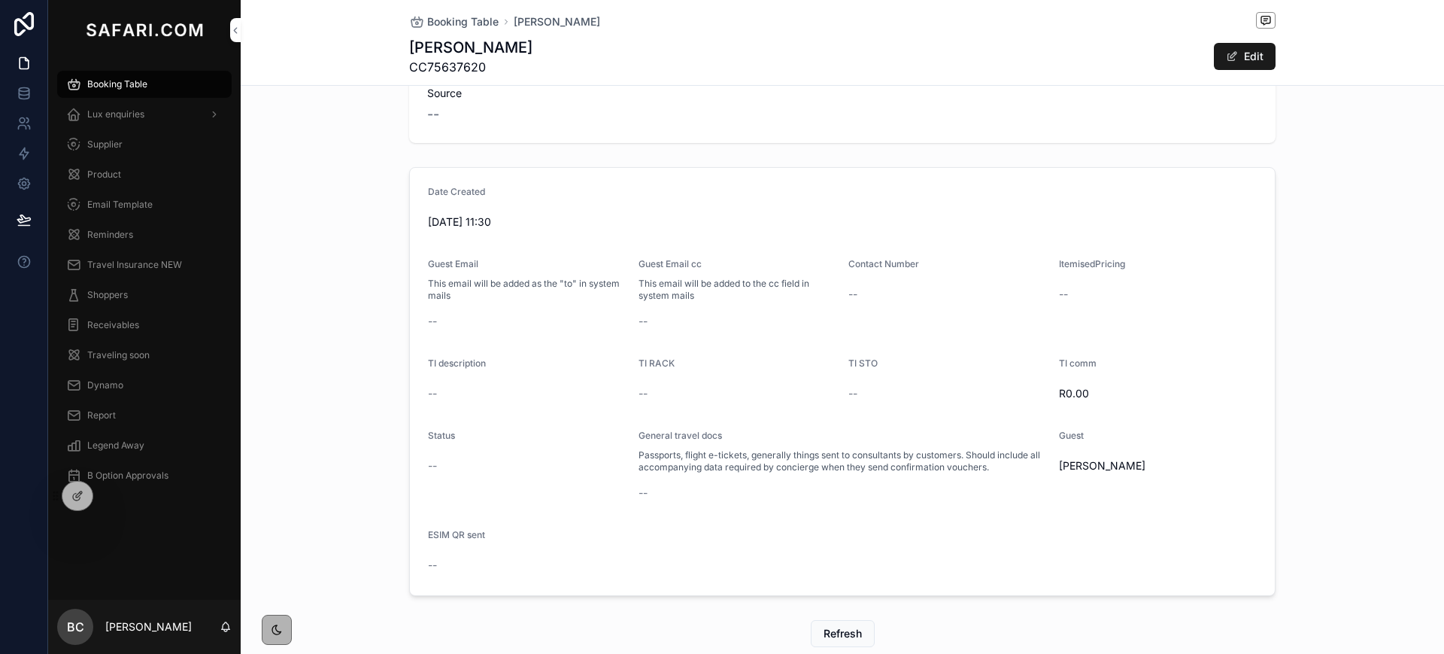
scroll to position [142, 0]
click at [471, 15] on span "Booking Table" at bounding box center [462, 21] width 71 height 15
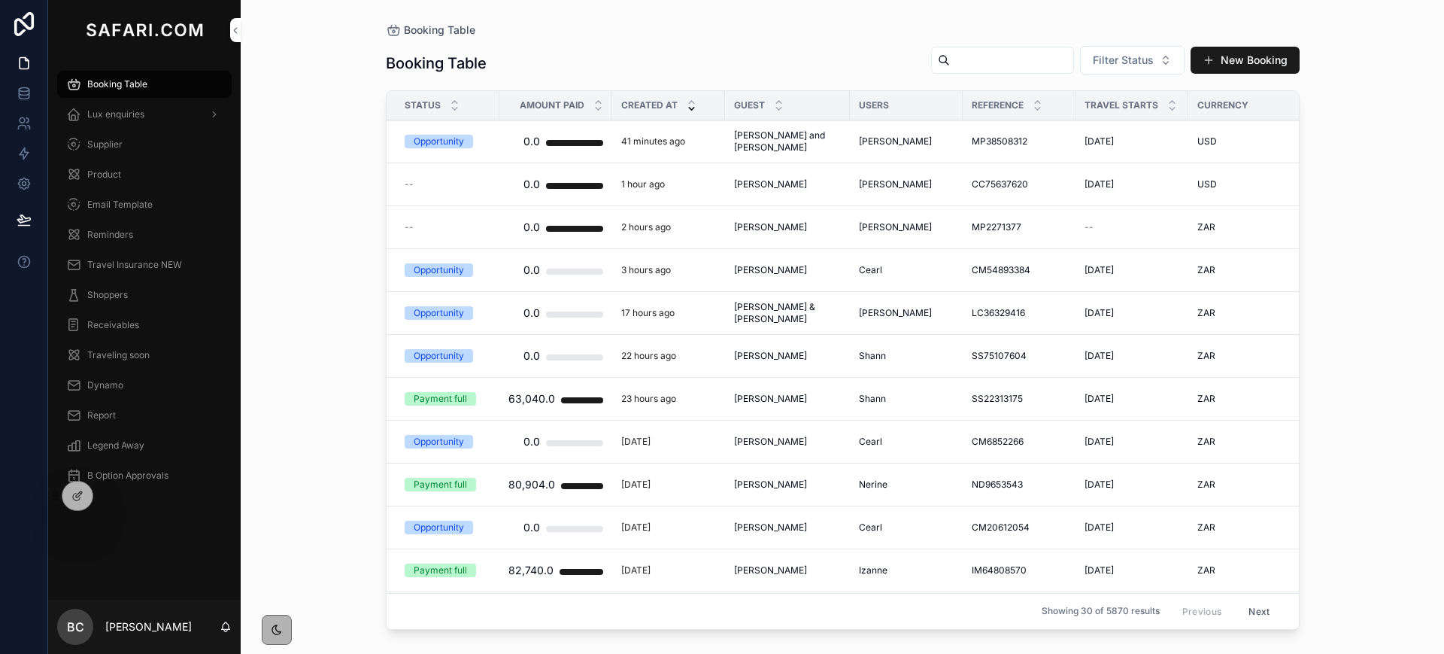
click at [118, 114] on span "Lux enquiries" at bounding box center [115, 114] width 57 height 12
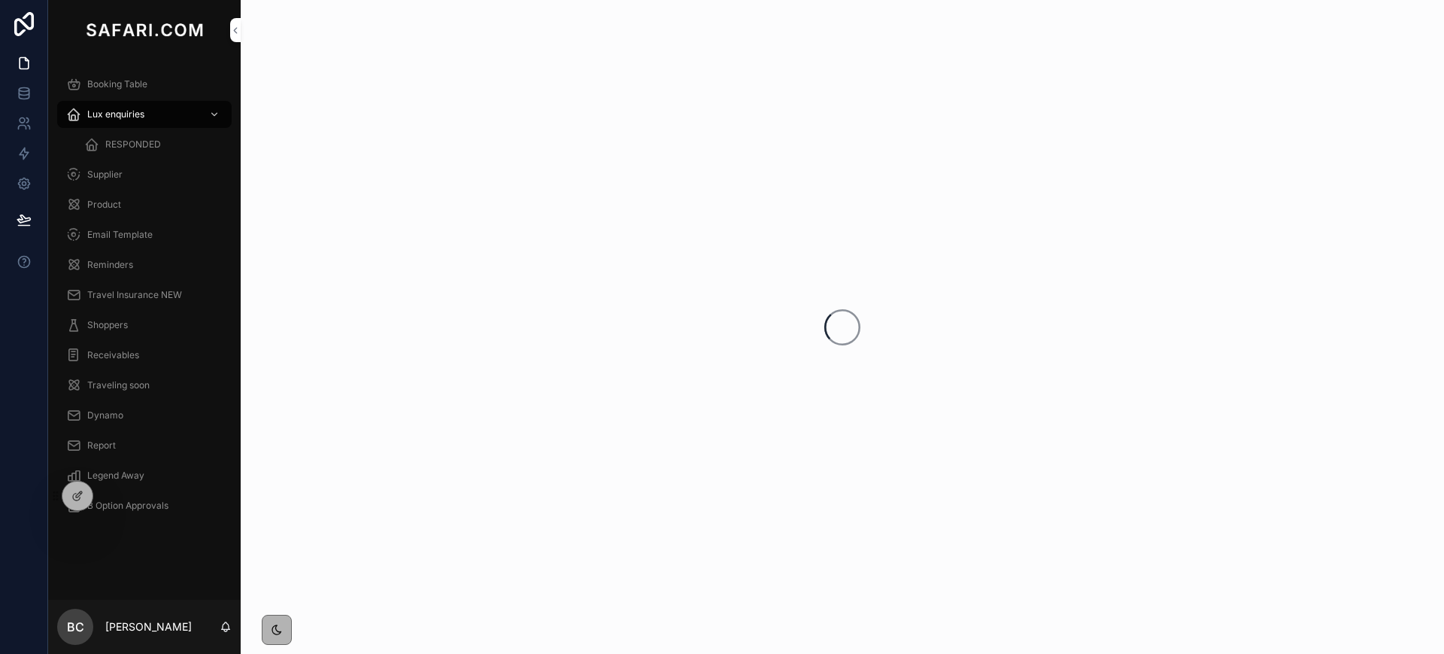
click at [124, 141] on span "RESPONDED" at bounding box center [133, 144] width 56 height 12
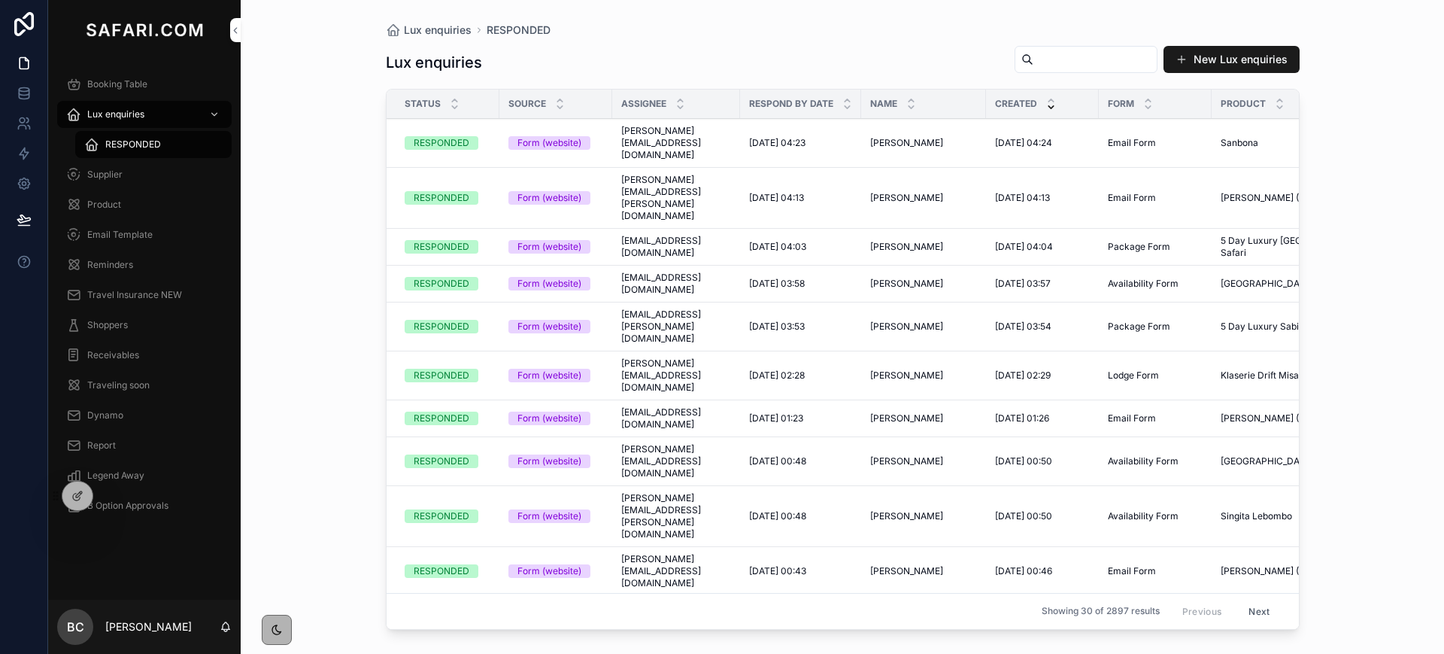
click at [1039, 55] on input "scrollable content" at bounding box center [1095, 59] width 123 height 21
type input "*********"
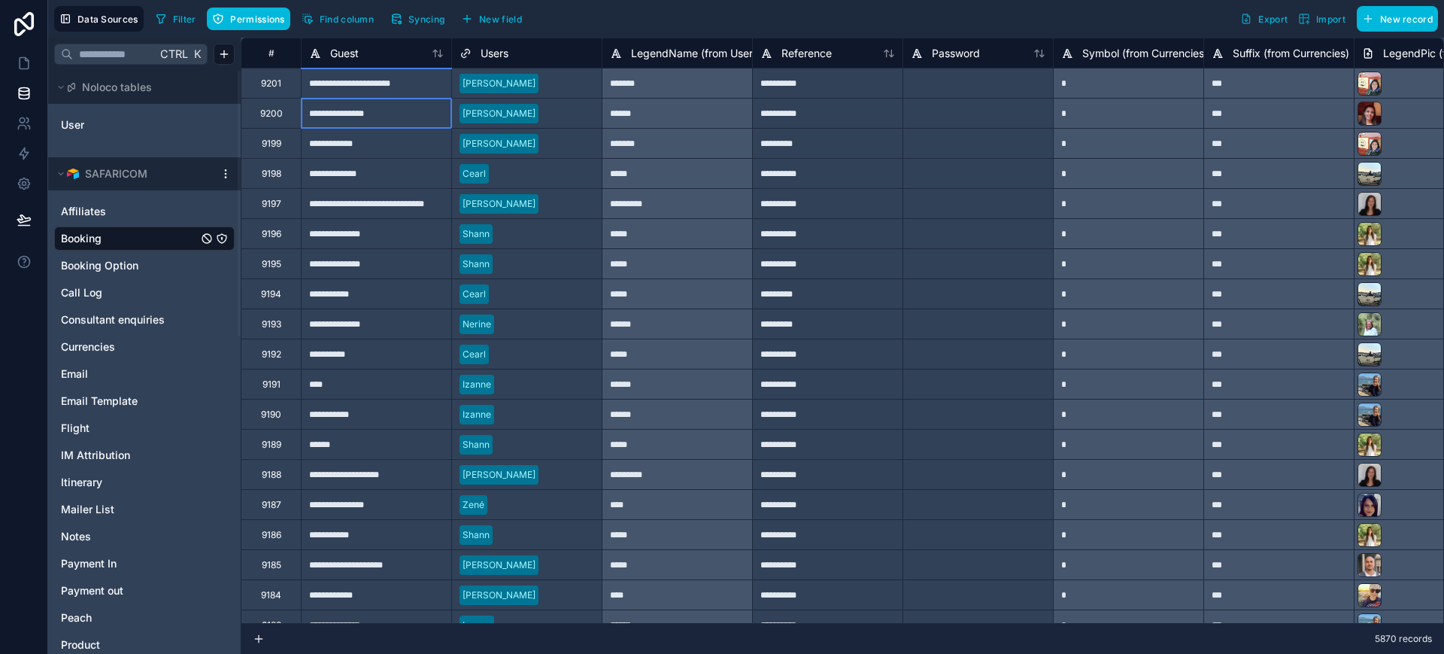
click at [358, 115] on div "**********" at bounding box center [376, 113] width 150 height 30
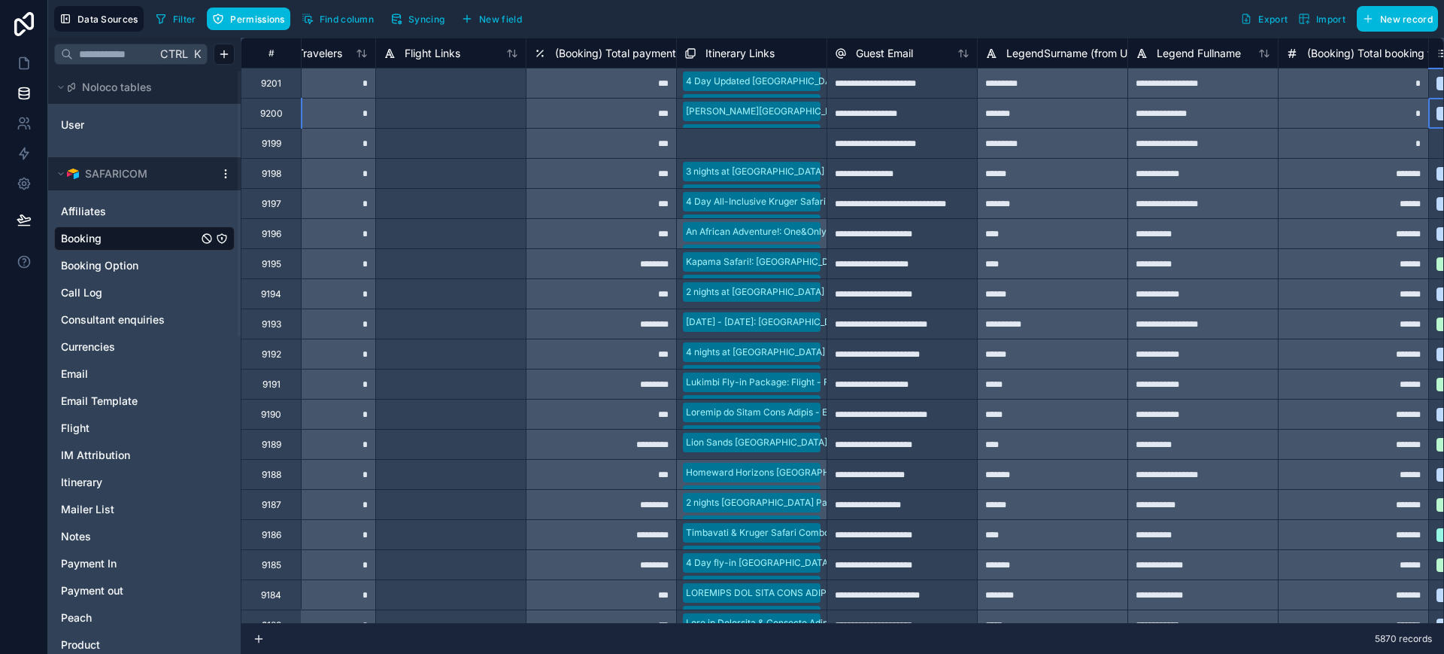
scroll to position [0, 3687]
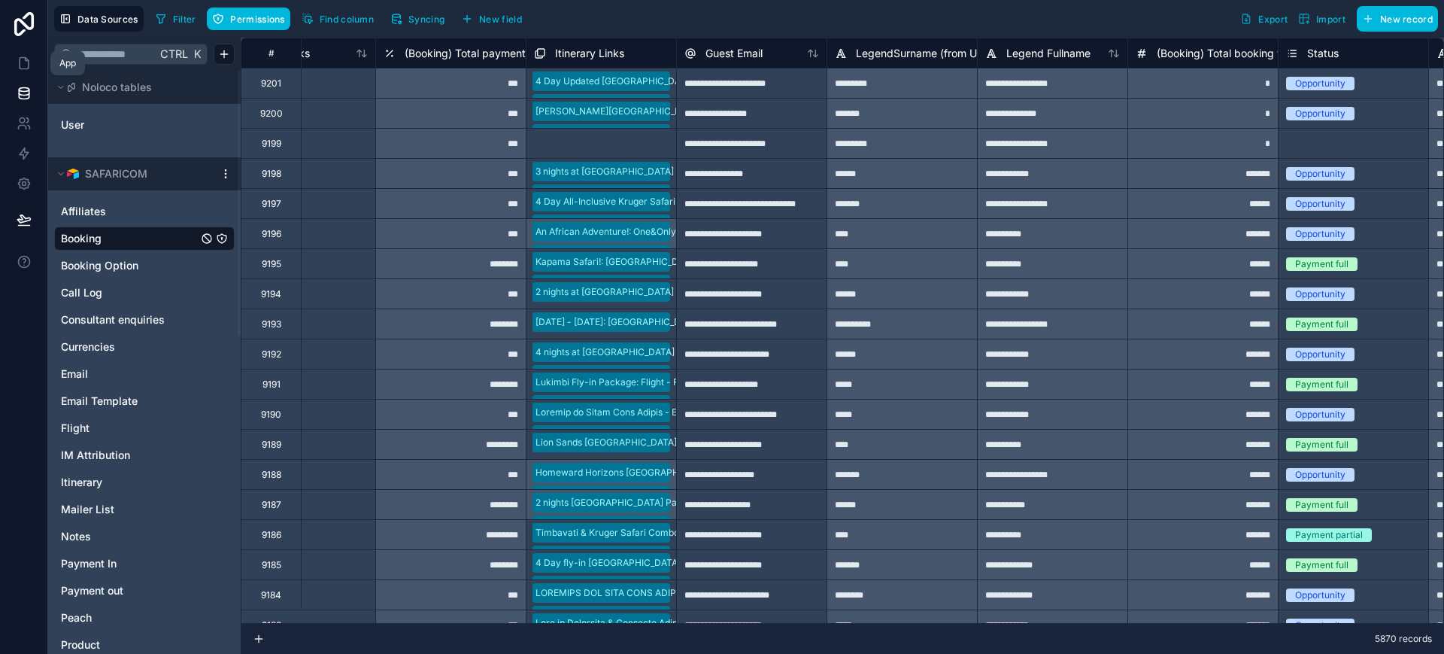
click at [30, 62] on icon at bounding box center [24, 63] width 15 height 15
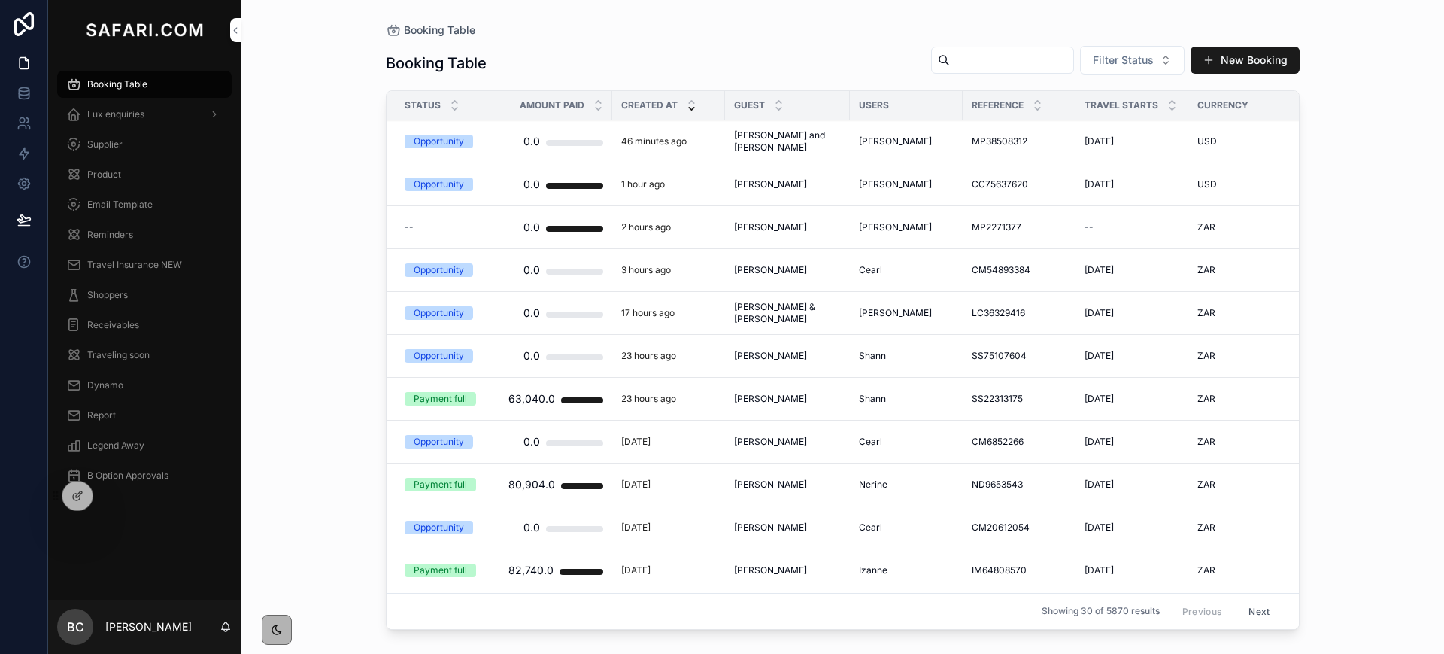
click at [773, 181] on span "[PERSON_NAME]" at bounding box center [770, 184] width 73 height 12
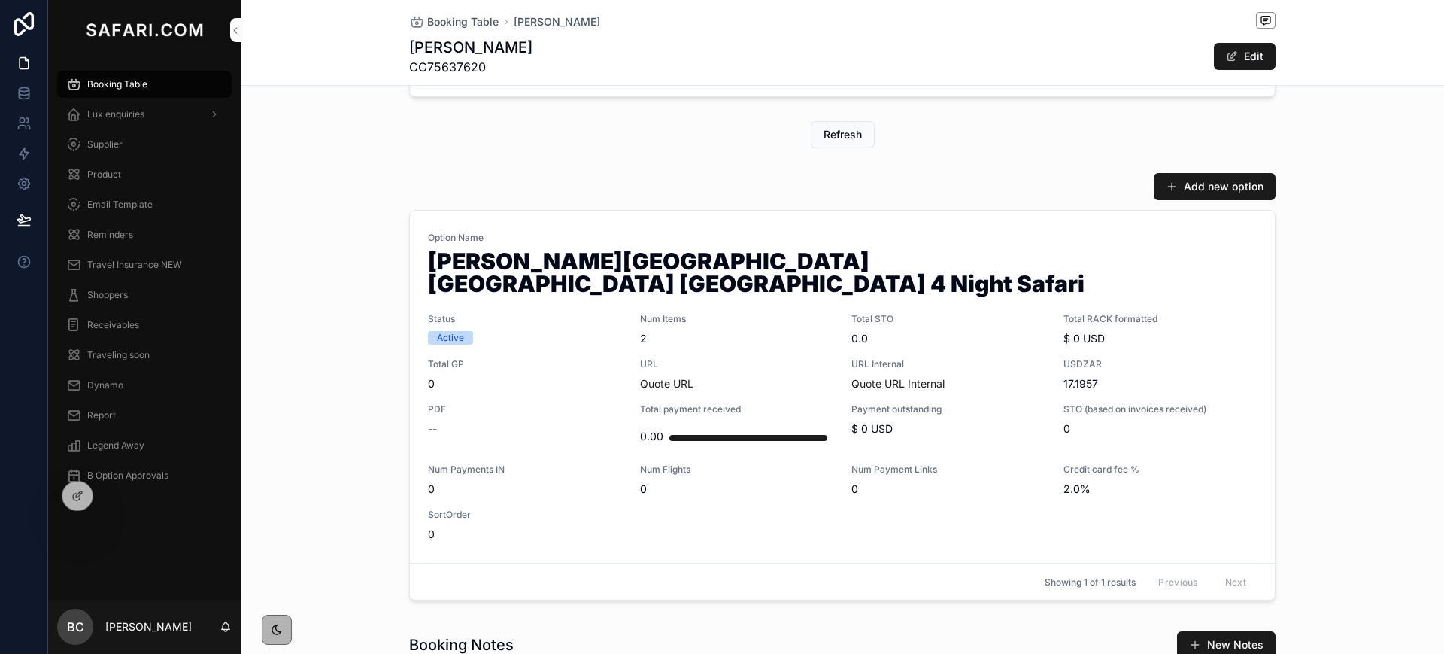
scroll to position [634, 0]
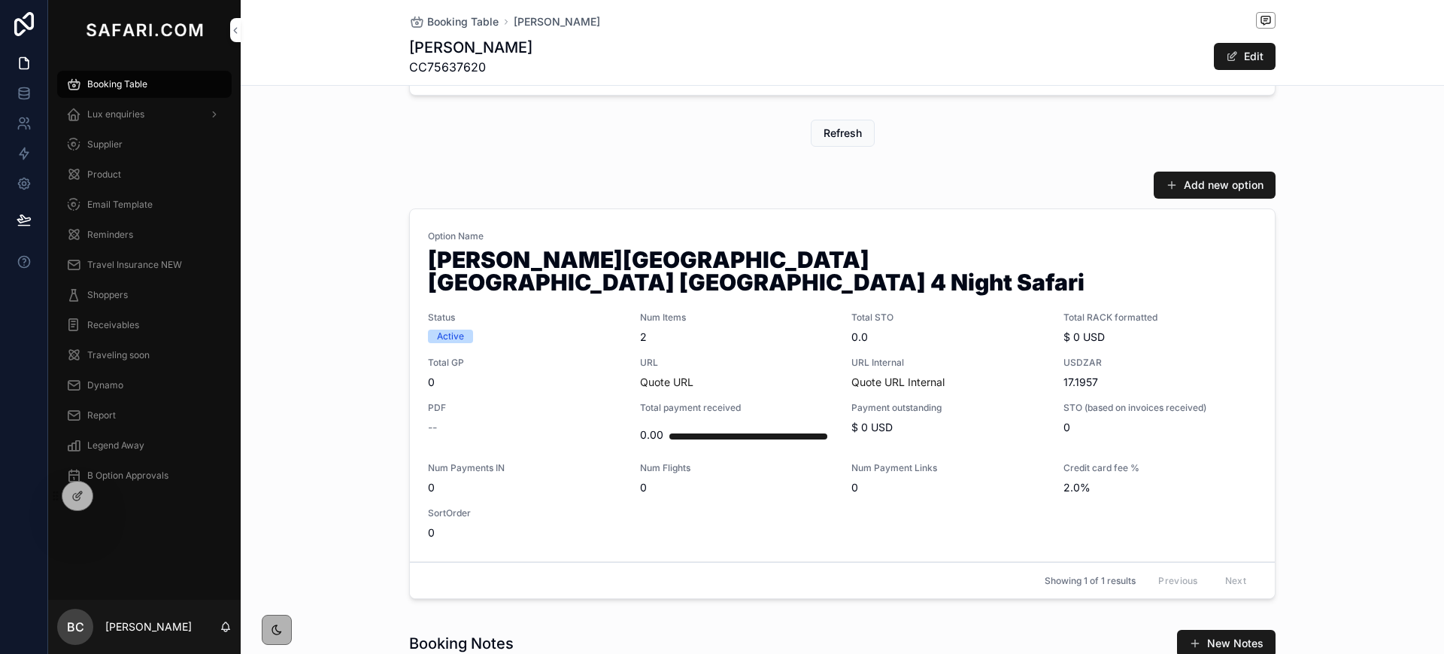
click at [135, 78] on span "Booking Table" at bounding box center [117, 84] width 60 height 12
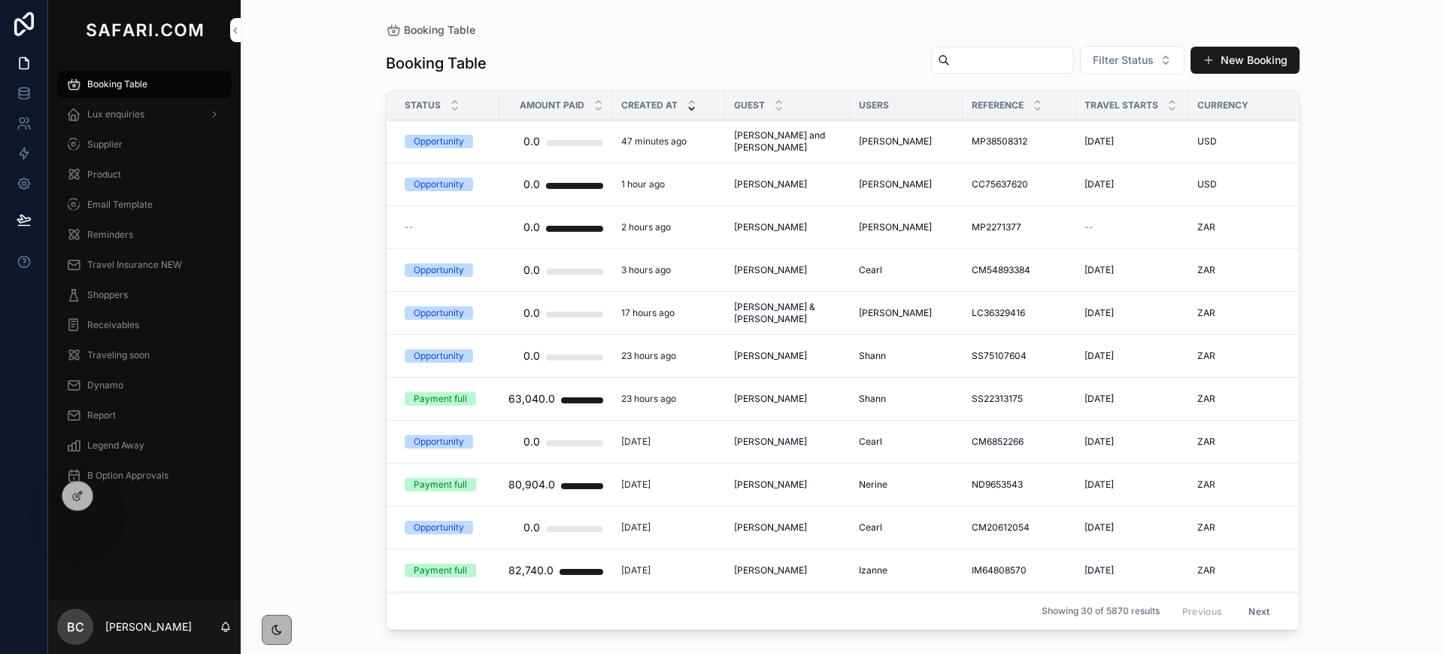
click at [113, 404] on div "Report" at bounding box center [144, 415] width 156 height 24
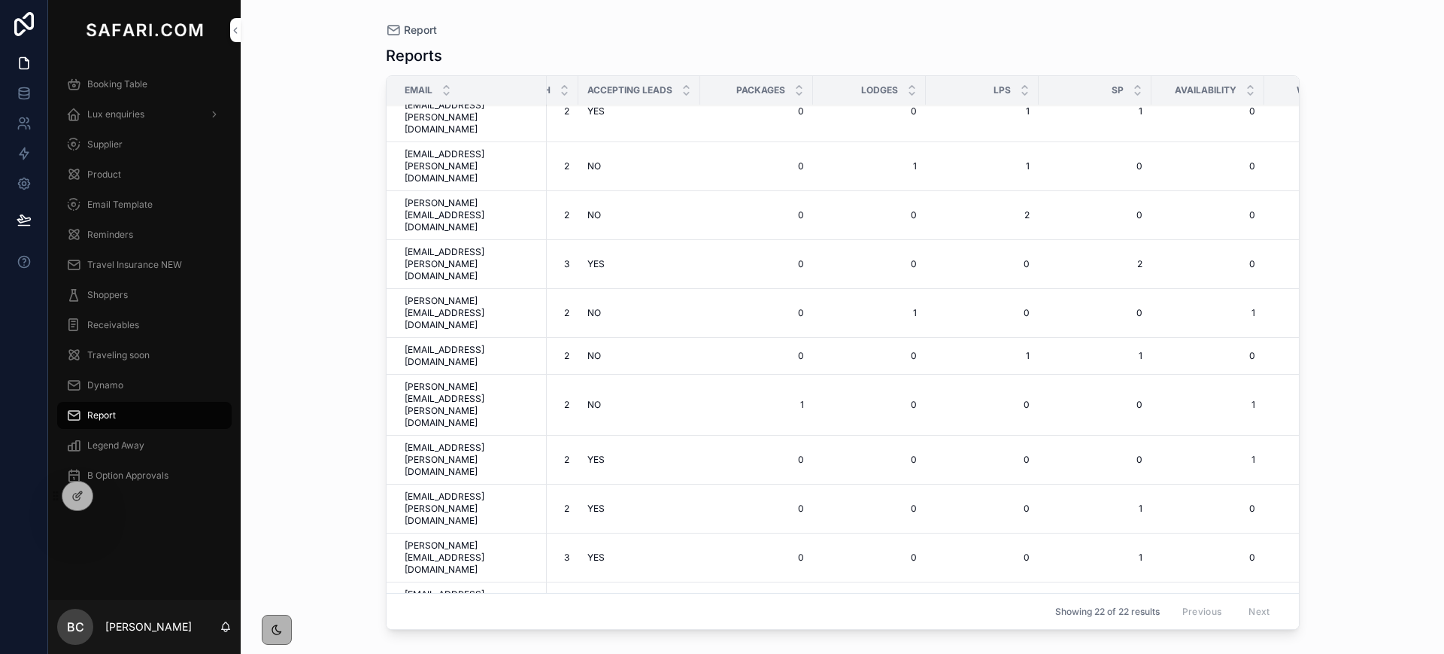
scroll to position [85, 0]
